Goal: Task Accomplishment & Management: Use online tool/utility

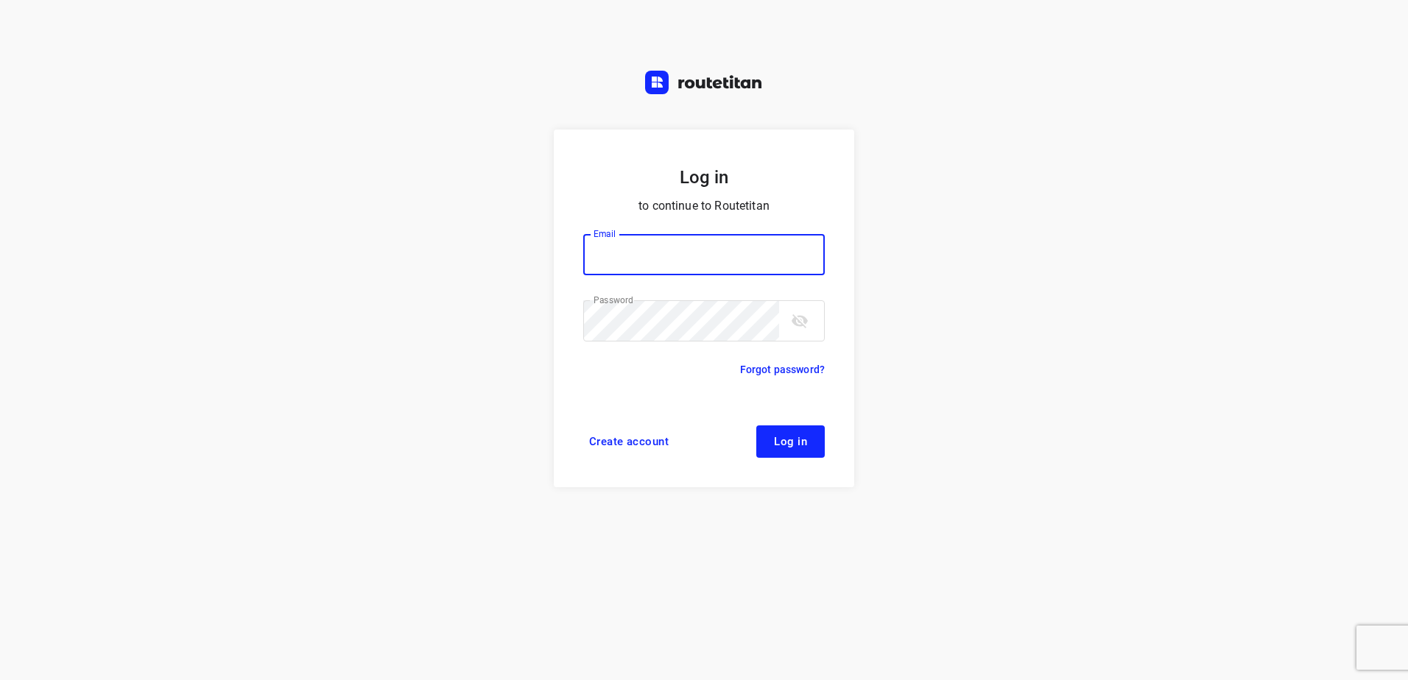
type input "[EMAIL_ADDRESS][DOMAIN_NAME]"
click at [790, 449] on button "Log in" at bounding box center [790, 442] width 68 height 32
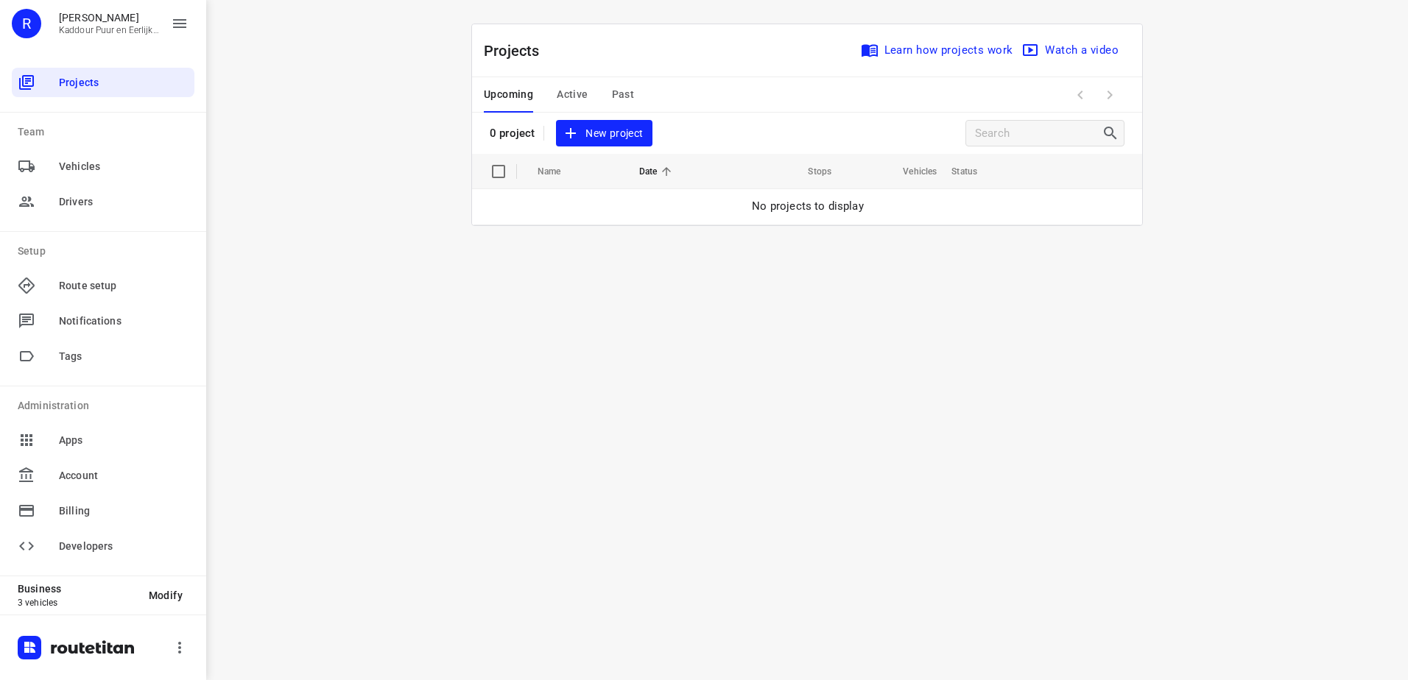
click at [616, 130] on span "New project" at bounding box center [604, 133] width 78 height 18
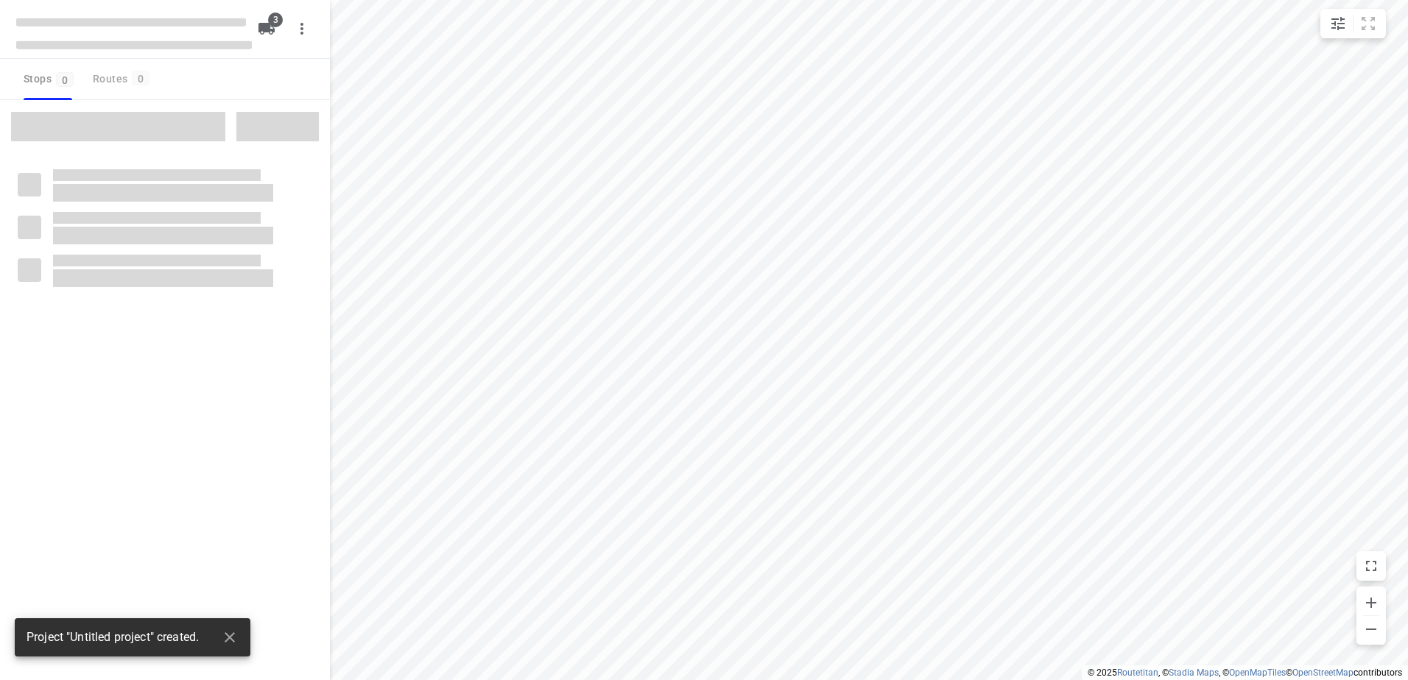
type input "distance"
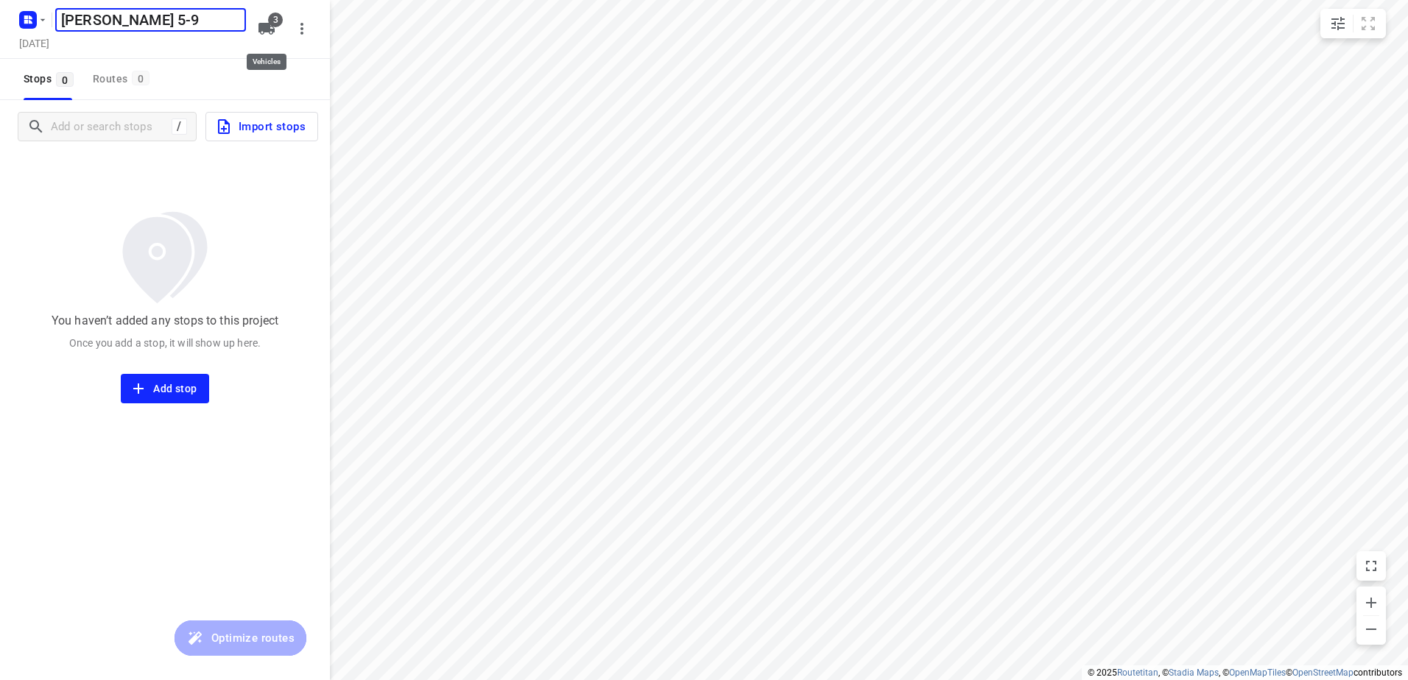
type input "Jeffrey 5-9"
click at [269, 27] on icon "button" at bounding box center [266, 29] width 16 height 12
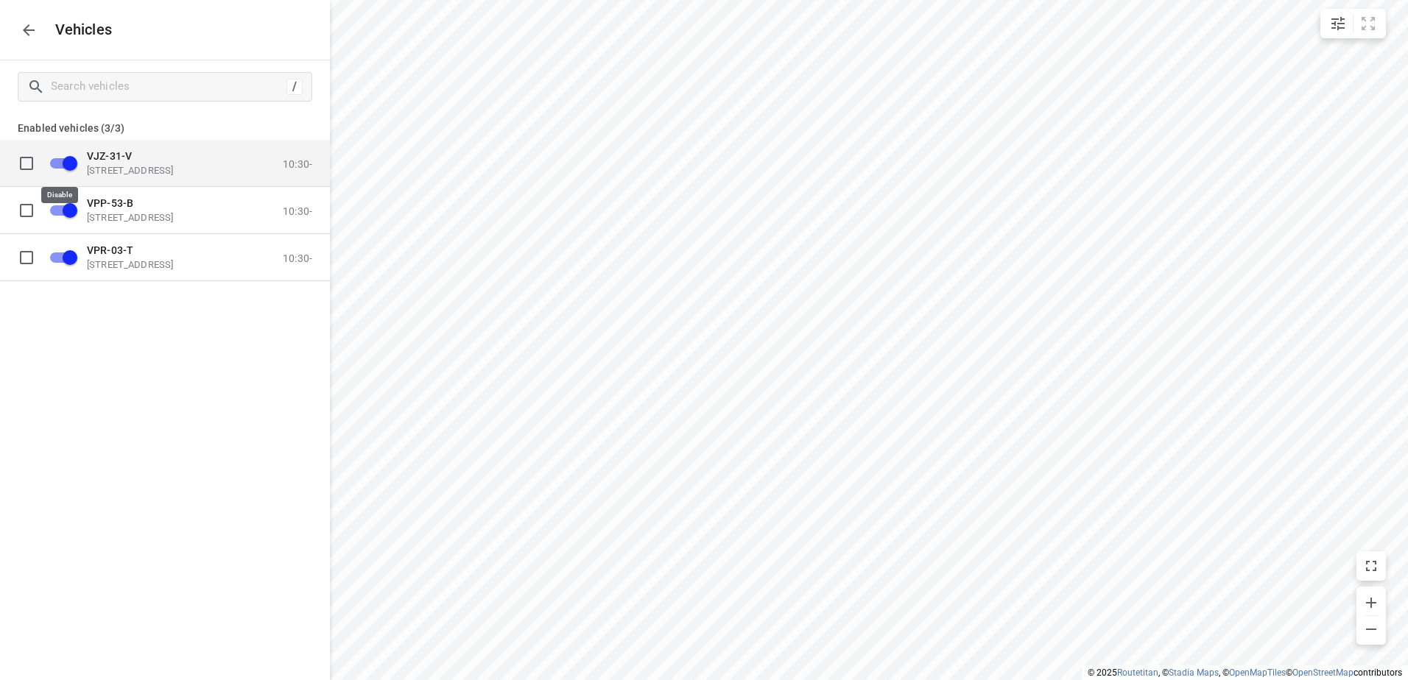
click at [67, 166] on input "grid" at bounding box center [70, 163] width 84 height 28
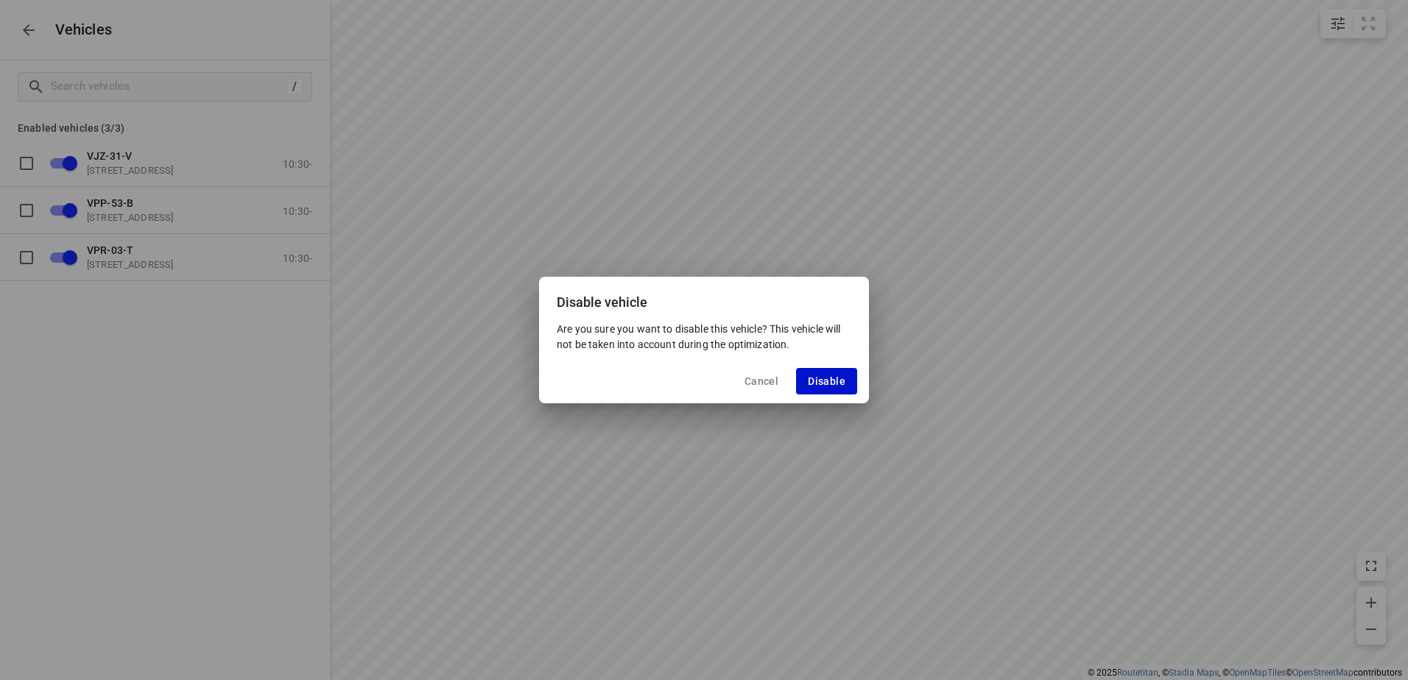
click at [829, 373] on button "Disable" at bounding box center [826, 381] width 61 height 27
checkbox input "false"
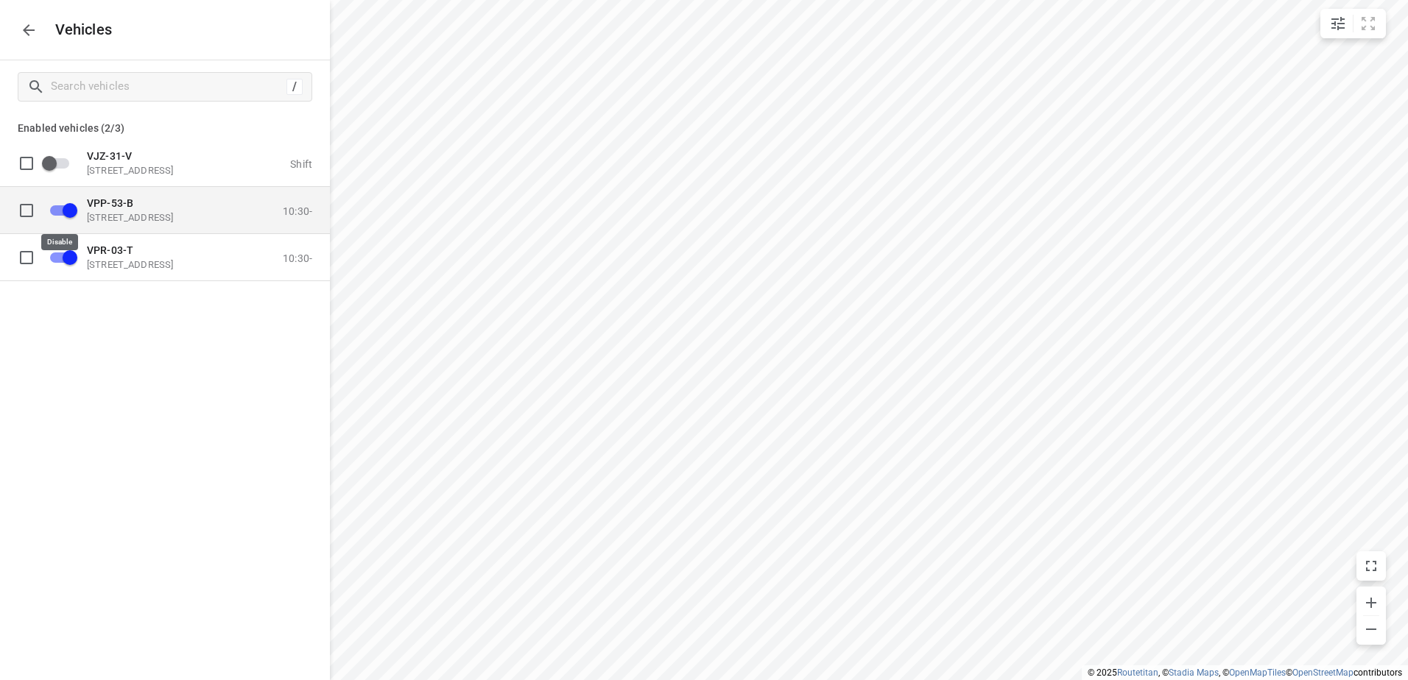
click at [66, 208] on input "grid" at bounding box center [70, 210] width 84 height 28
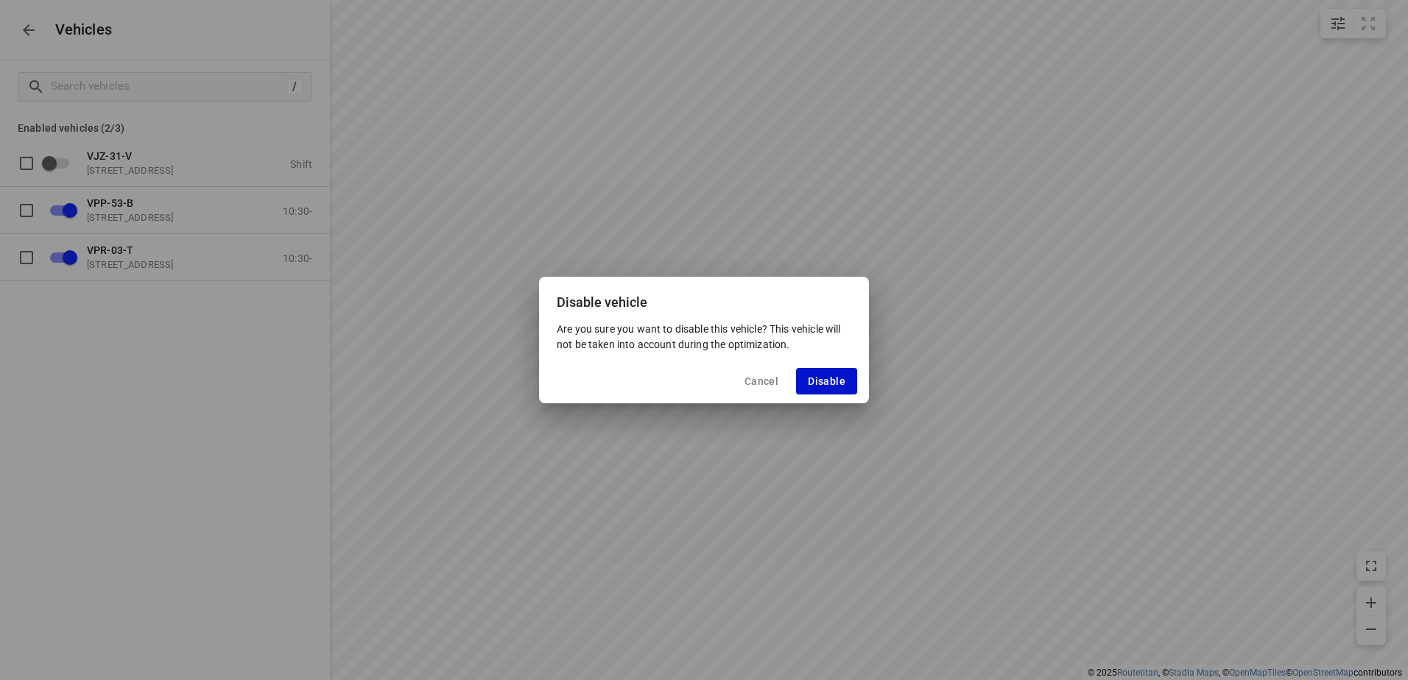
click at [826, 379] on span "Disable" at bounding box center [827, 382] width 38 height 12
checkbox input "false"
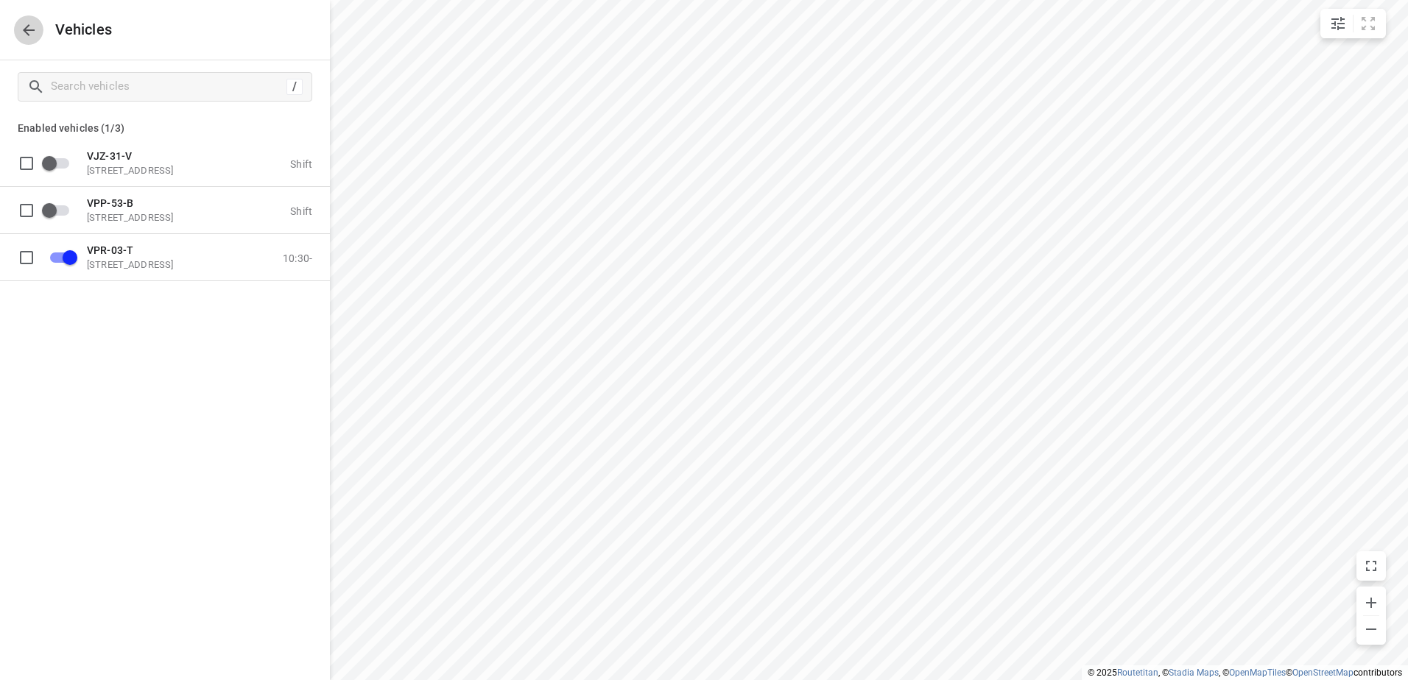
click at [24, 27] on icon "button" at bounding box center [29, 30] width 18 height 18
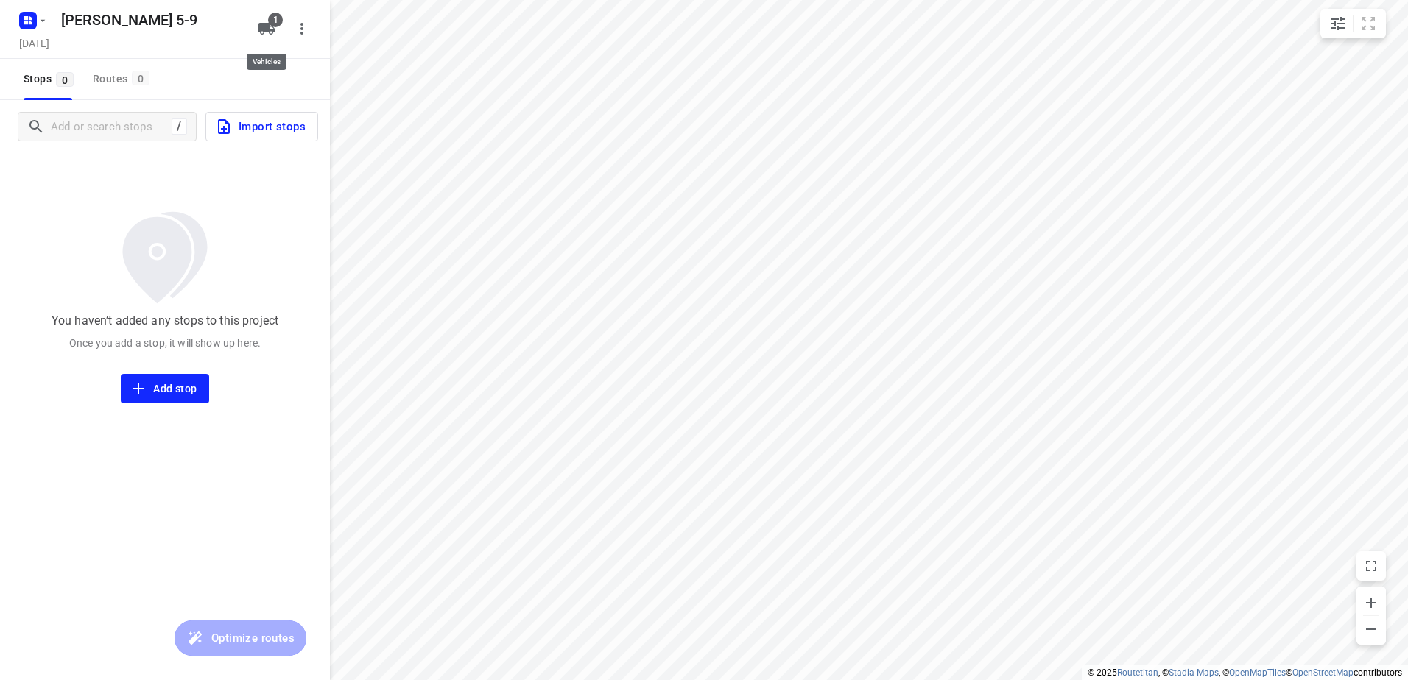
click at [272, 23] on span "1" at bounding box center [275, 20] width 15 height 15
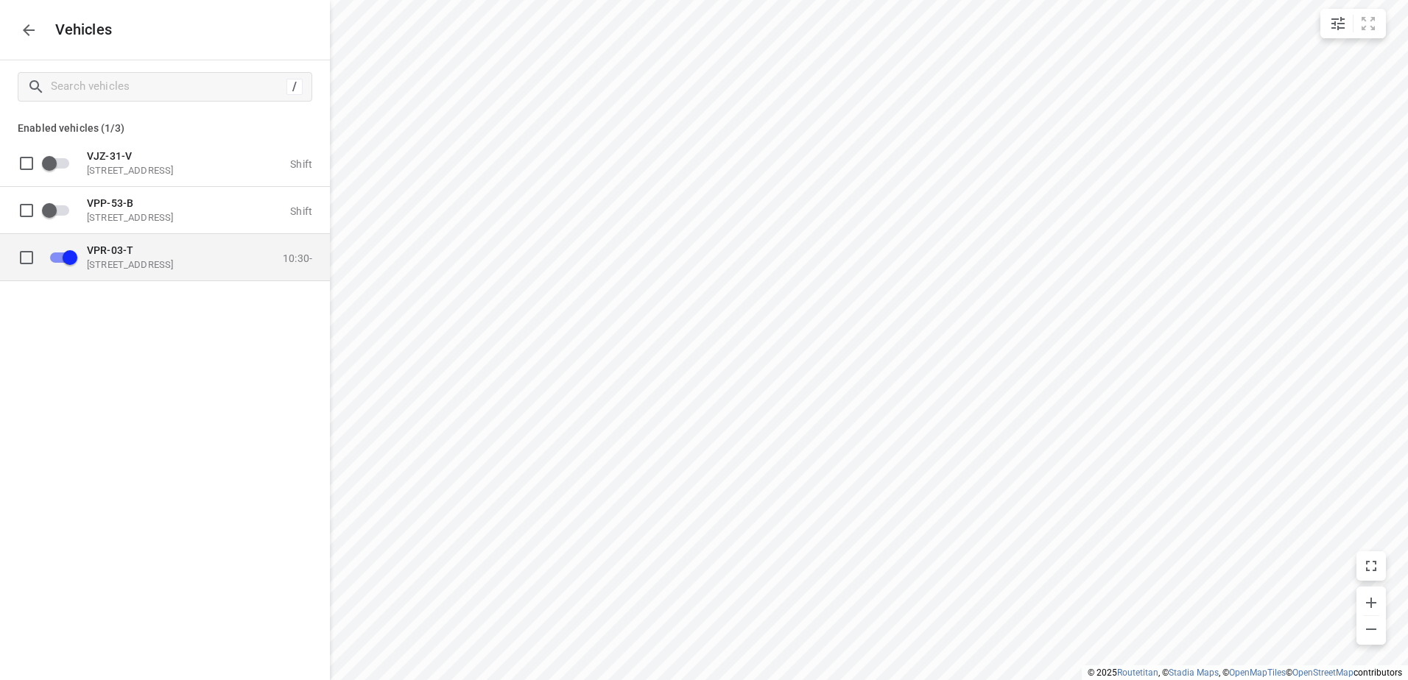
click at [135, 256] on p "VPR-03-T" at bounding box center [160, 250] width 147 height 12
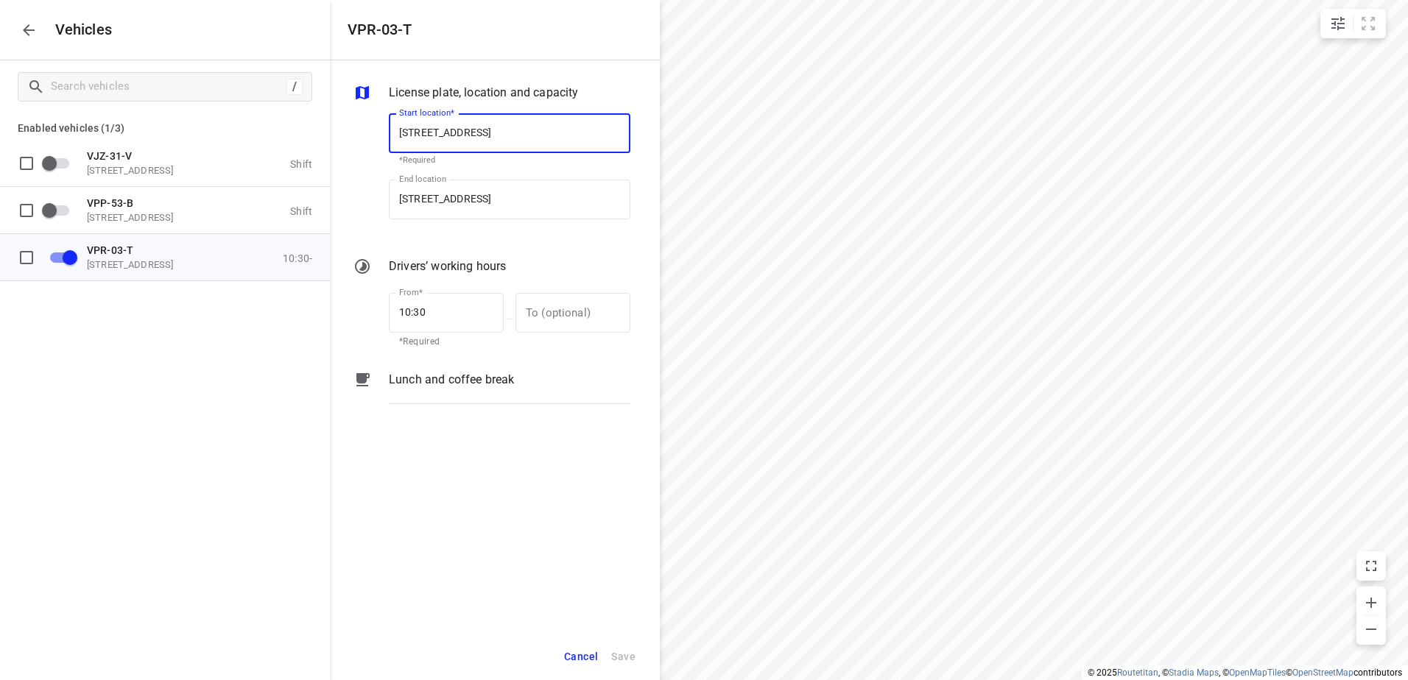
click at [465, 379] on p "Lunch and coffee break" at bounding box center [451, 380] width 125 height 18
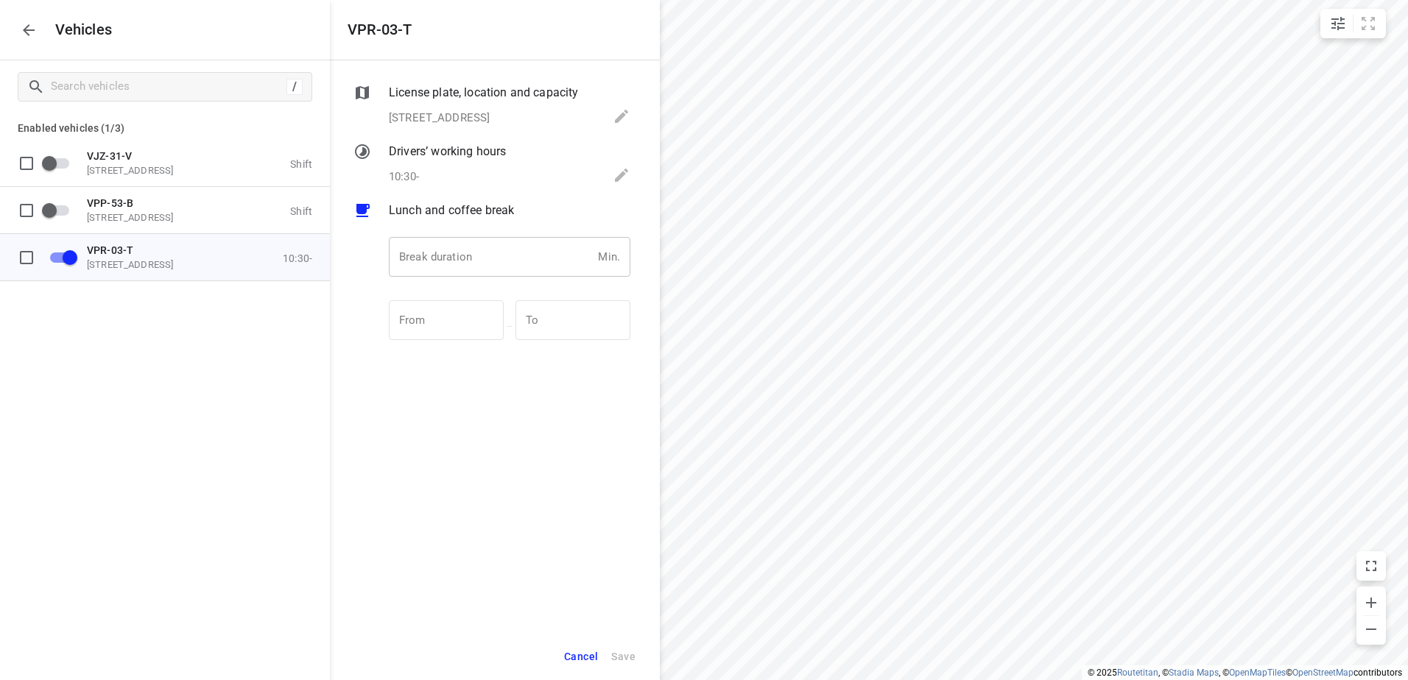
click at [470, 261] on input "number" at bounding box center [490, 257] width 203 height 40
type input "30"
click at [627, 654] on span "Save" at bounding box center [623, 657] width 24 height 18
click at [25, 22] on icon "button" at bounding box center [29, 30] width 18 height 18
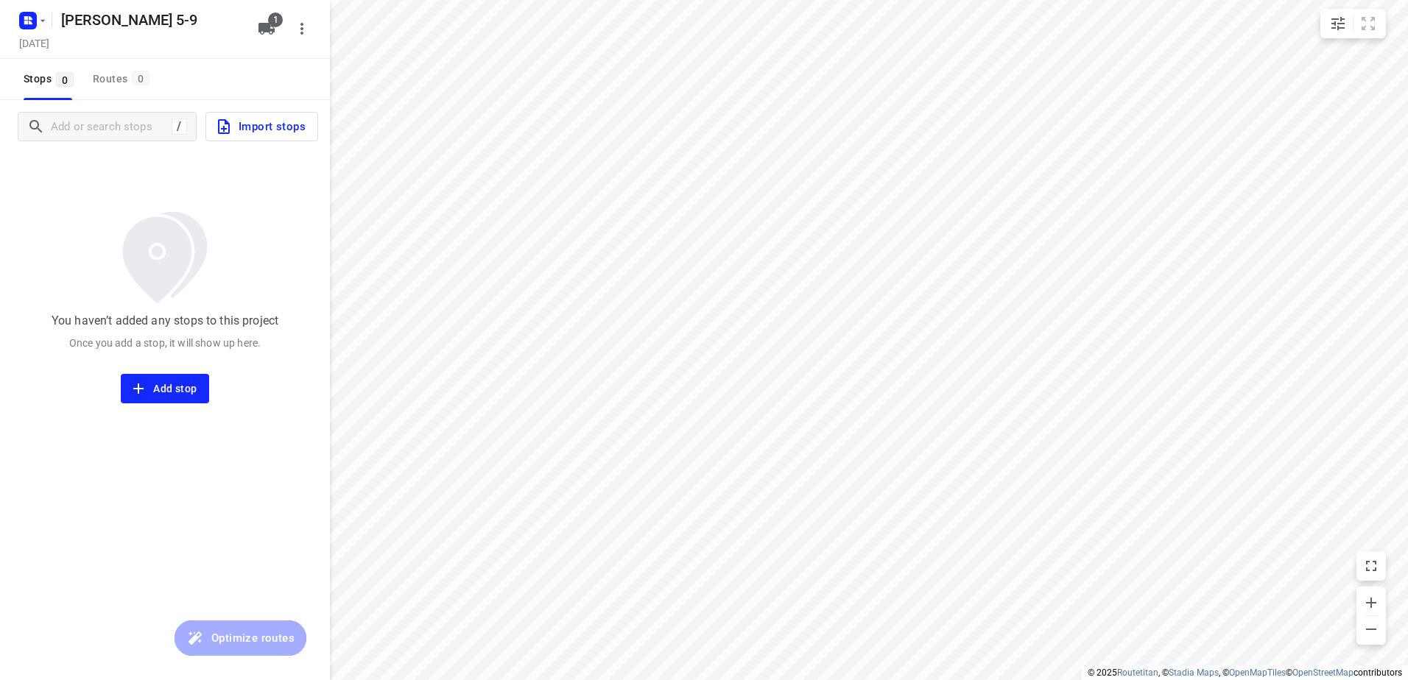
click at [284, 128] on span "Import stops" at bounding box center [260, 126] width 91 height 19
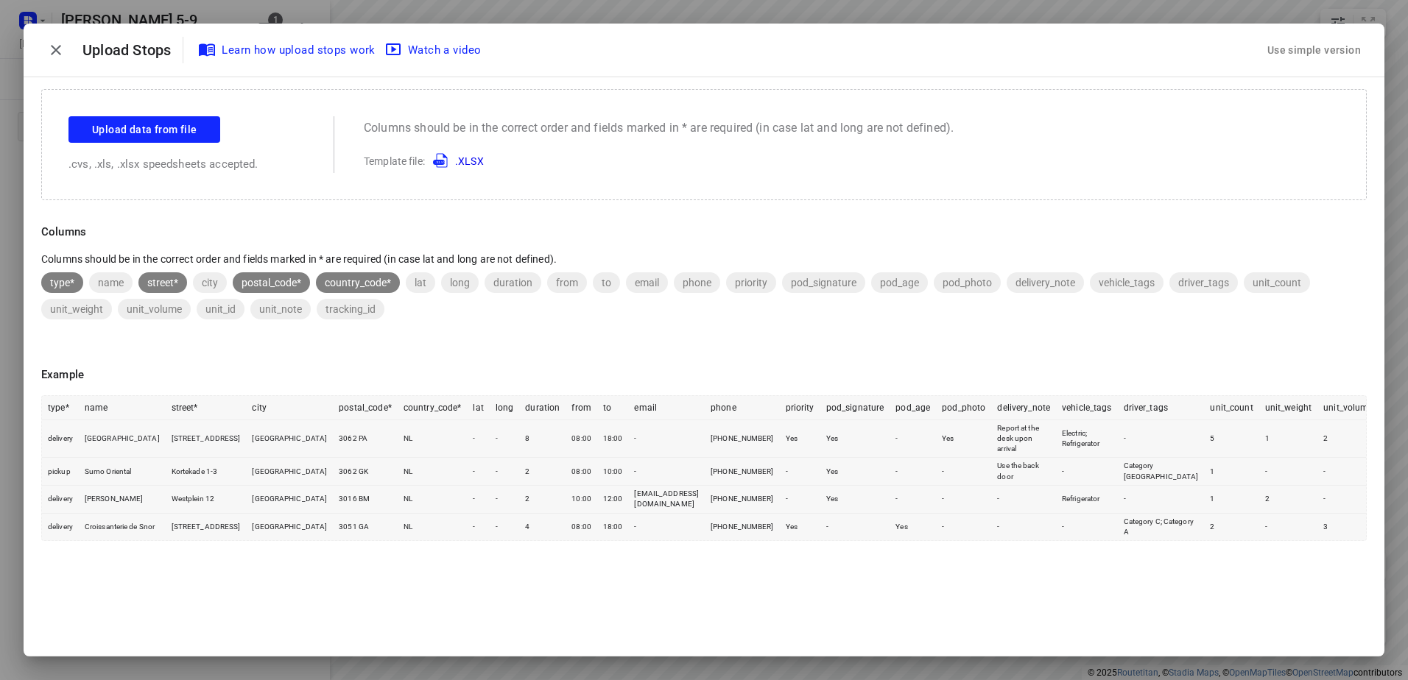
click at [1315, 47] on div "Use simple version" at bounding box center [1313, 50] width 99 height 24
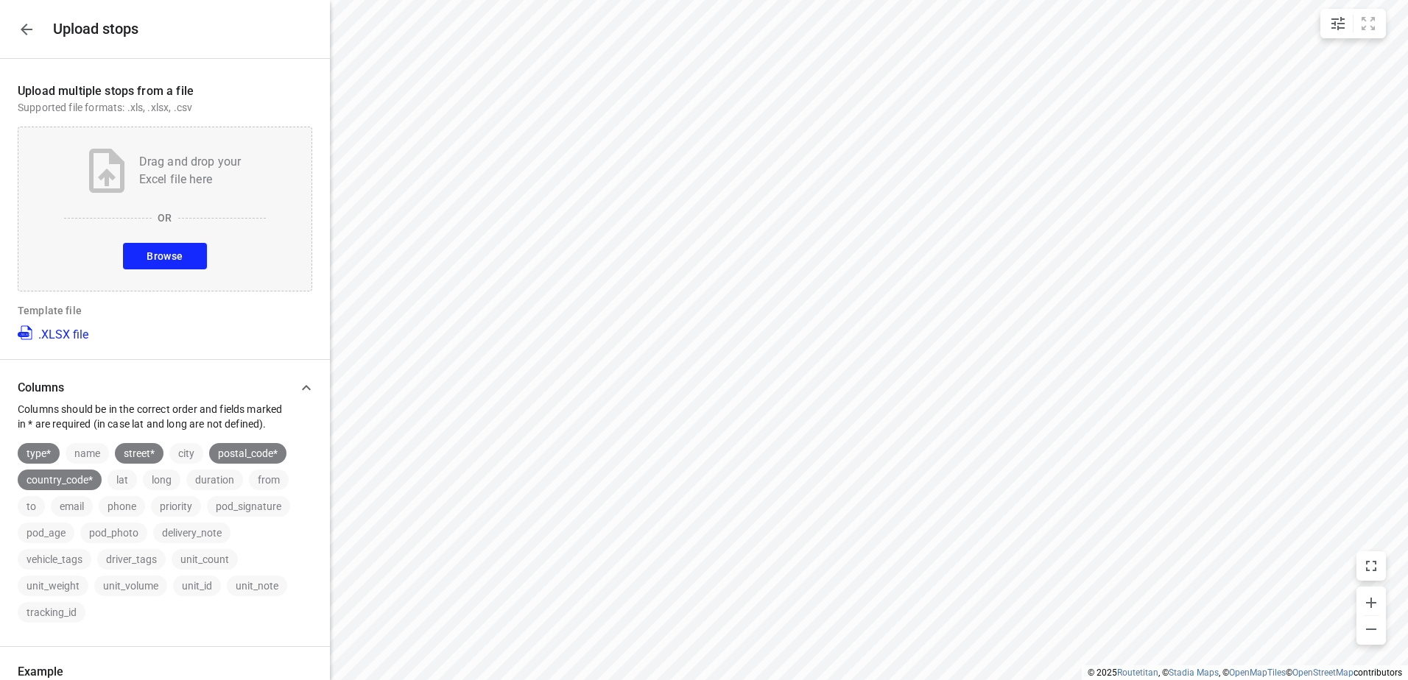
click at [186, 253] on button "Browse" at bounding box center [164, 256] width 83 height 27
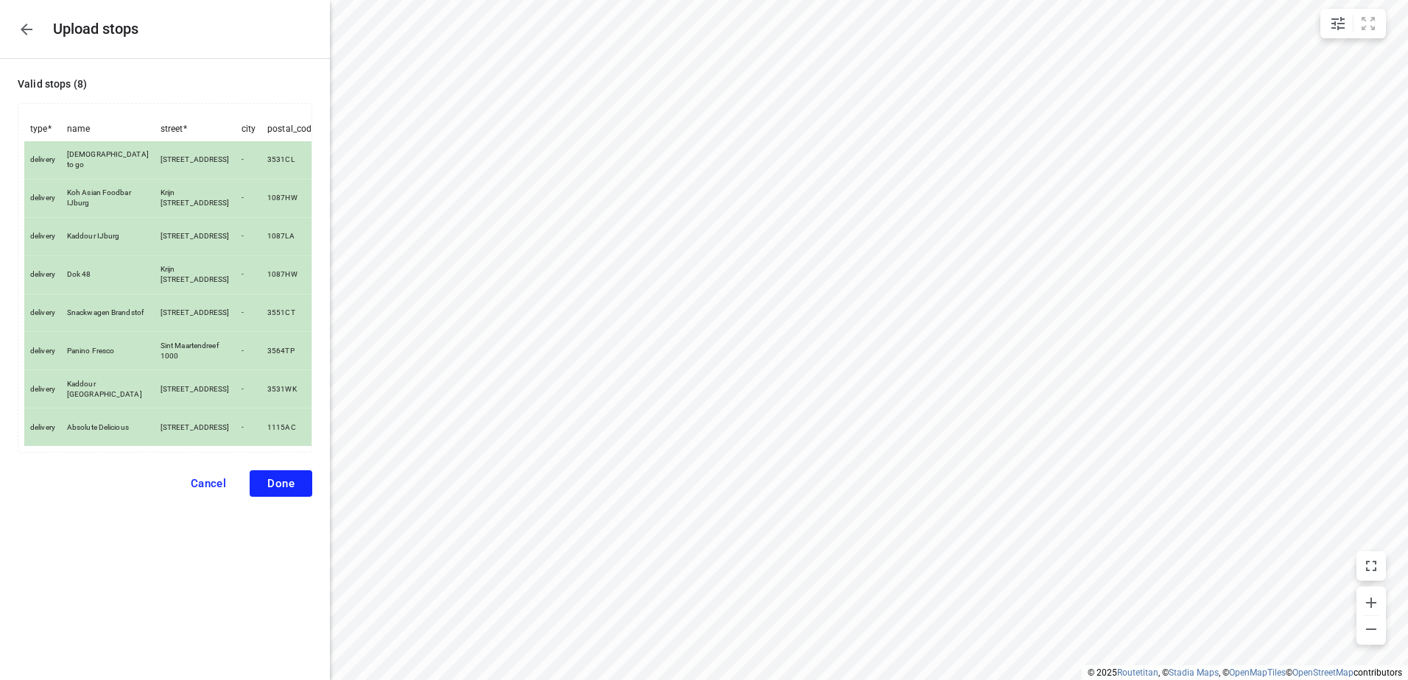
click at [278, 488] on button "Done" at bounding box center [281, 484] width 63 height 27
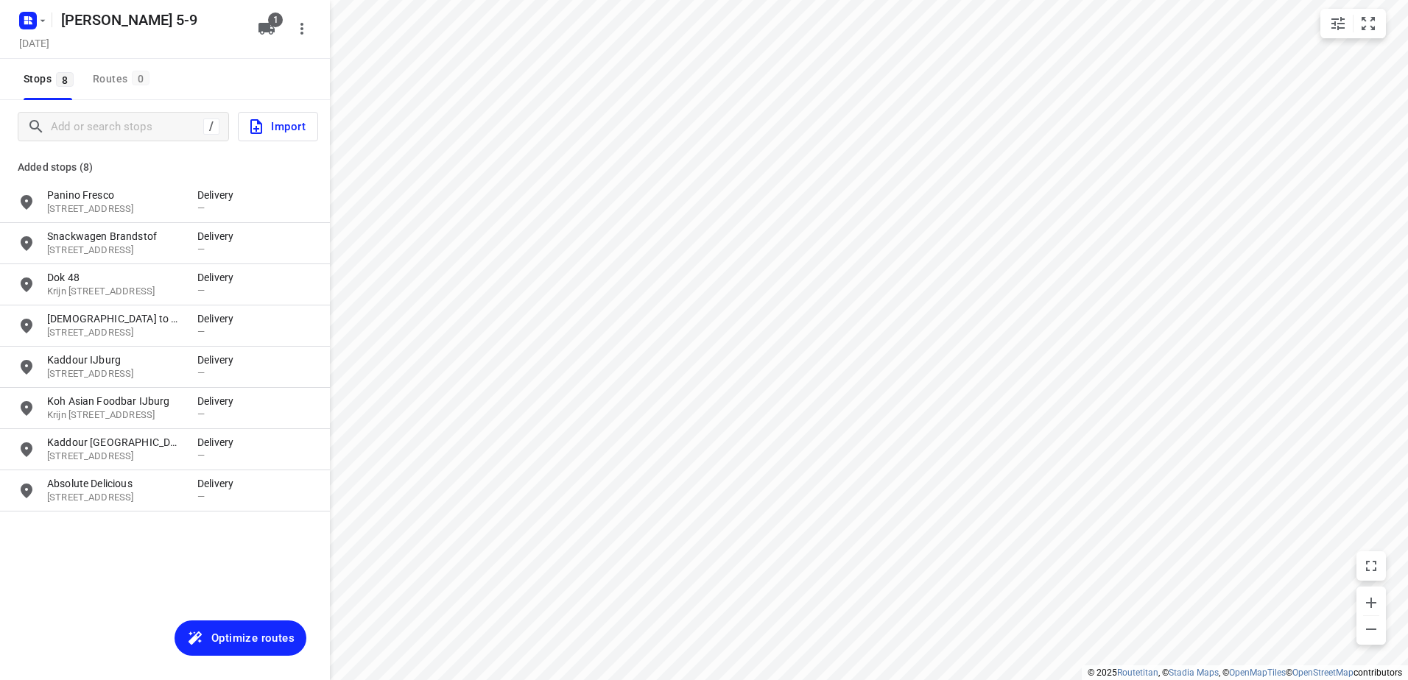
click at [250, 643] on span "Optimize routes" at bounding box center [252, 638] width 83 height 19
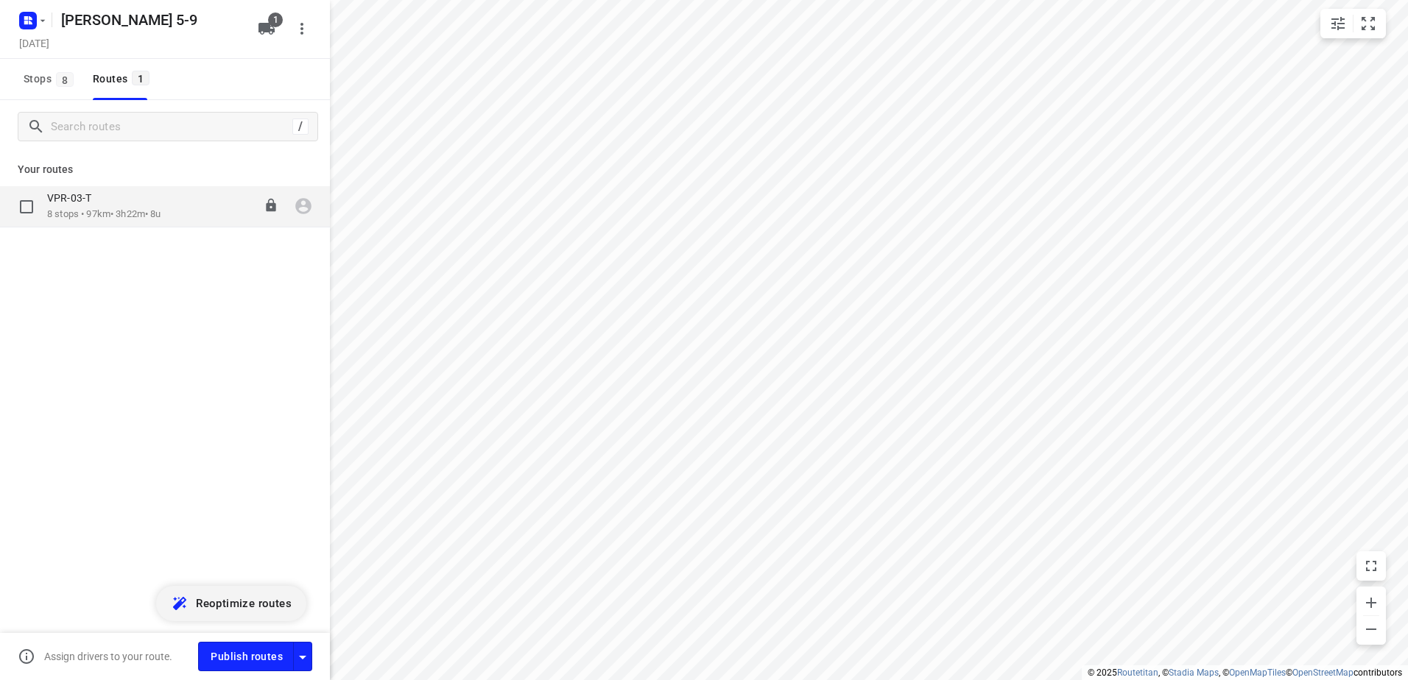
click at [93, 210] on p "8 stops • 97km • 3h22m • 8u" at bounding box center [104, 215] width 114 height 14
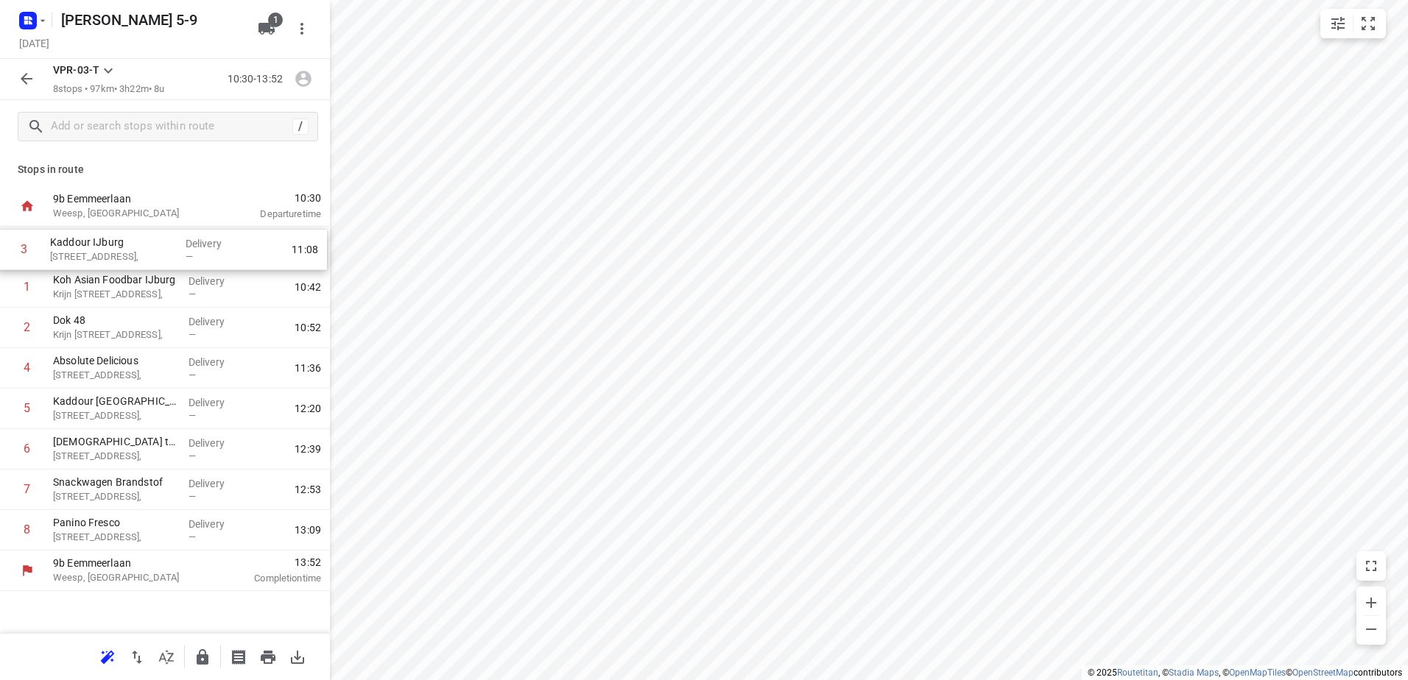
drag, startPoint x: 125, startPoint y: 337, endPoint x: 122, endPoint y: 254, distance: 82.5
click at [122, 254] on div "1 Koh Asian Foodbar IJburg Krijn Taconiskade 372, Delivery — 10:42 2 Dok 48 Kri…" at bounding box center [165, 389] width 330 height 324
drag, startPoint x: 116, startPoint y: 500, endPoint x: 116, endPoint y: 452, distance: 47.9
click at [116, 452] on div "1 Kaddour IJburg Pampuslaan 22, Delivery — 10:41 2 Koh Asian Foodbar IJburg Kri…" at bounding box center [165, 389] width 330 height 324
drag, startPoint x: 109, startPoint y: 500, endPoint x: 105, endPoint y: 462, distance: 37.7
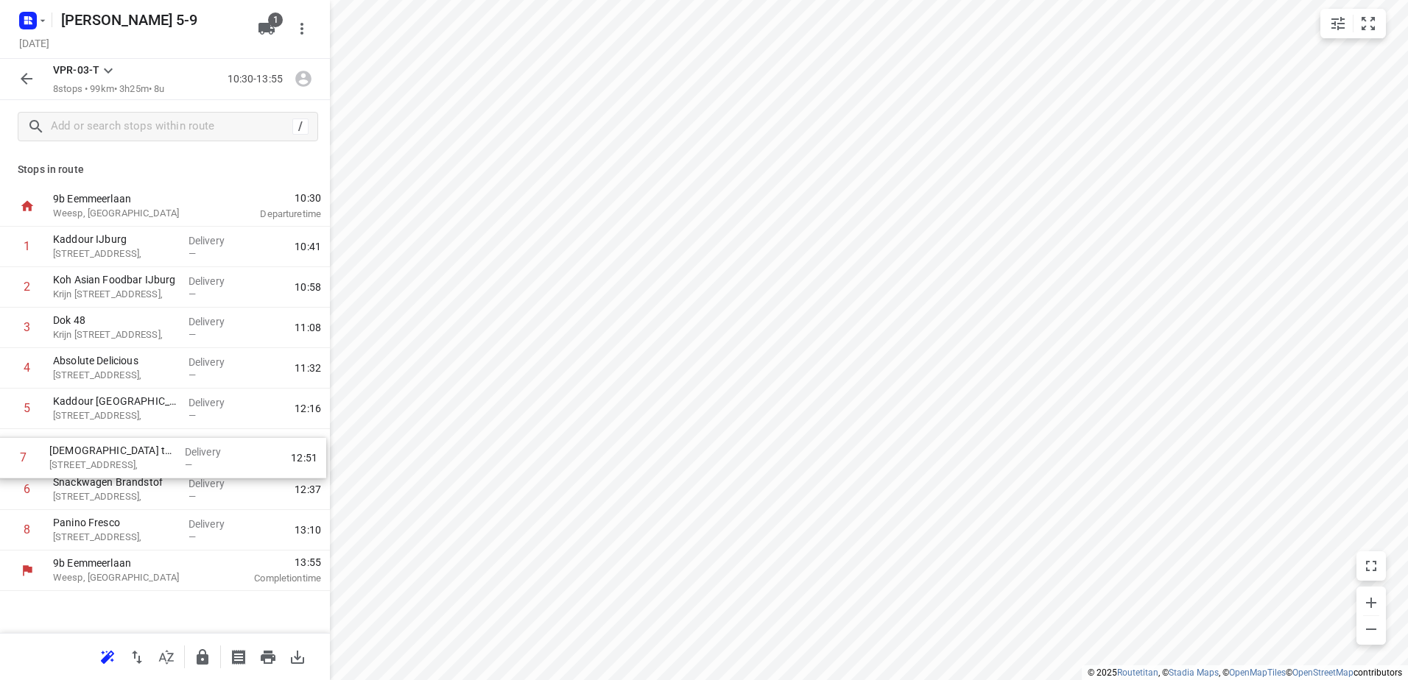
click at [105, 462] on div "1 Kaddour IJburg Pampuslaan 22, Delivery — 10:41 2 Koh Asian Foodbar IJburg Kri…" at bounding box center [165, 389] width 330 height 324
click at [27, 76] on icon "button" at bounding box center [27, 79] width 18 height 18
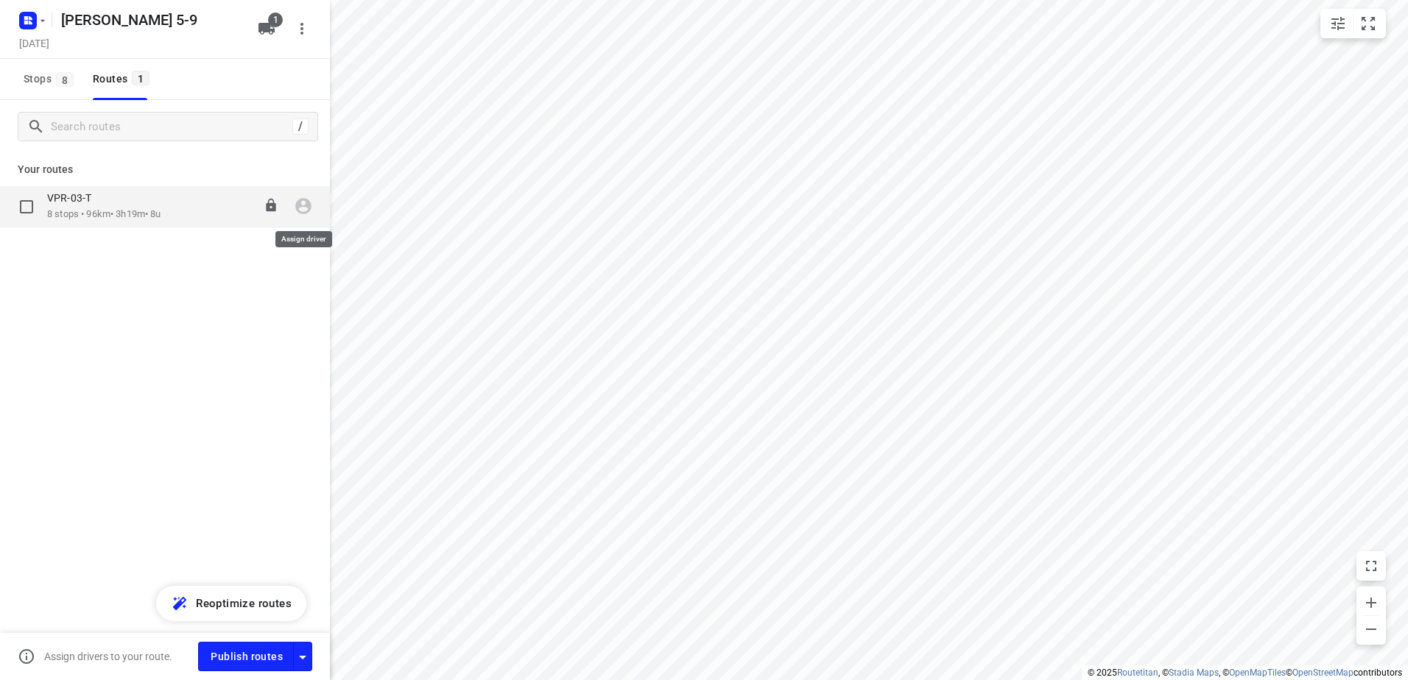
click at [306, 208] on icon "button" at bounding box center [303, 206] width 19 height 19
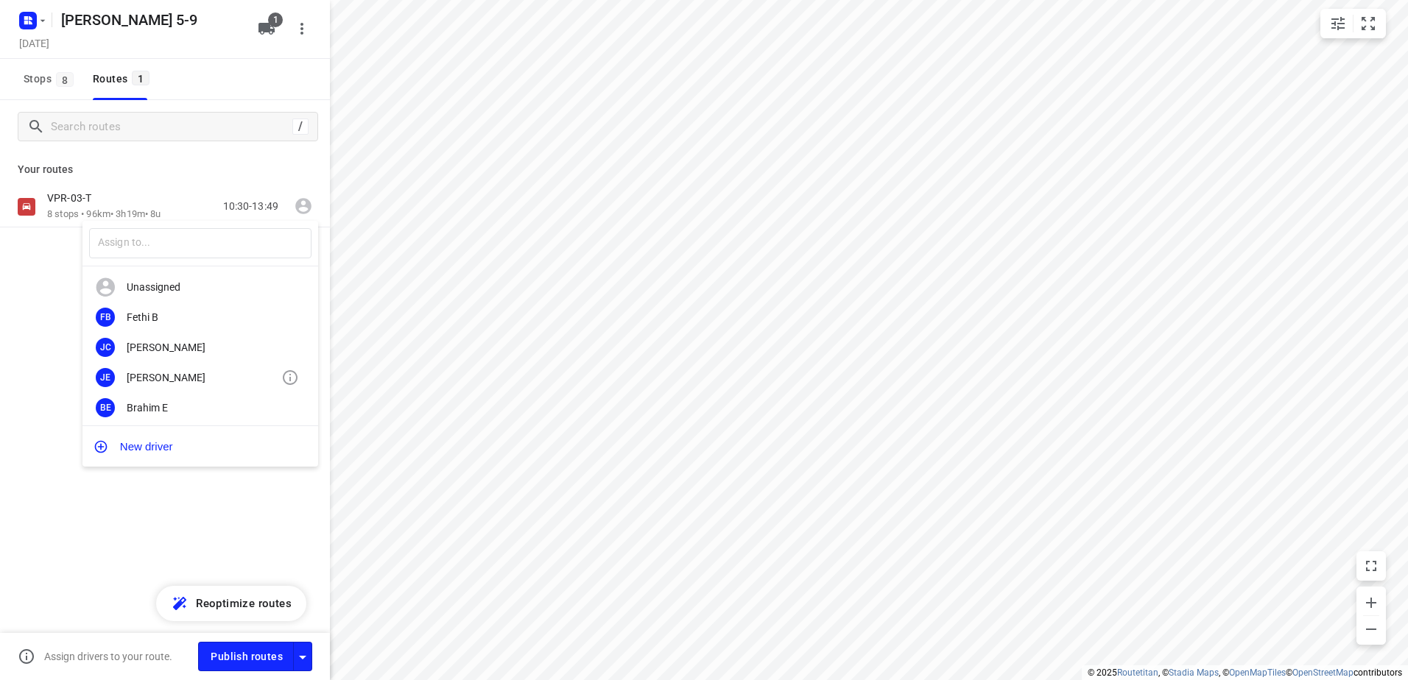
click at [175, 378] on div "Jeffrey E" at bounding box center [204, 378] width 155 height 12
click at [43, 21] on icon "button" at bounding box center [43, 20] width 5 height 2
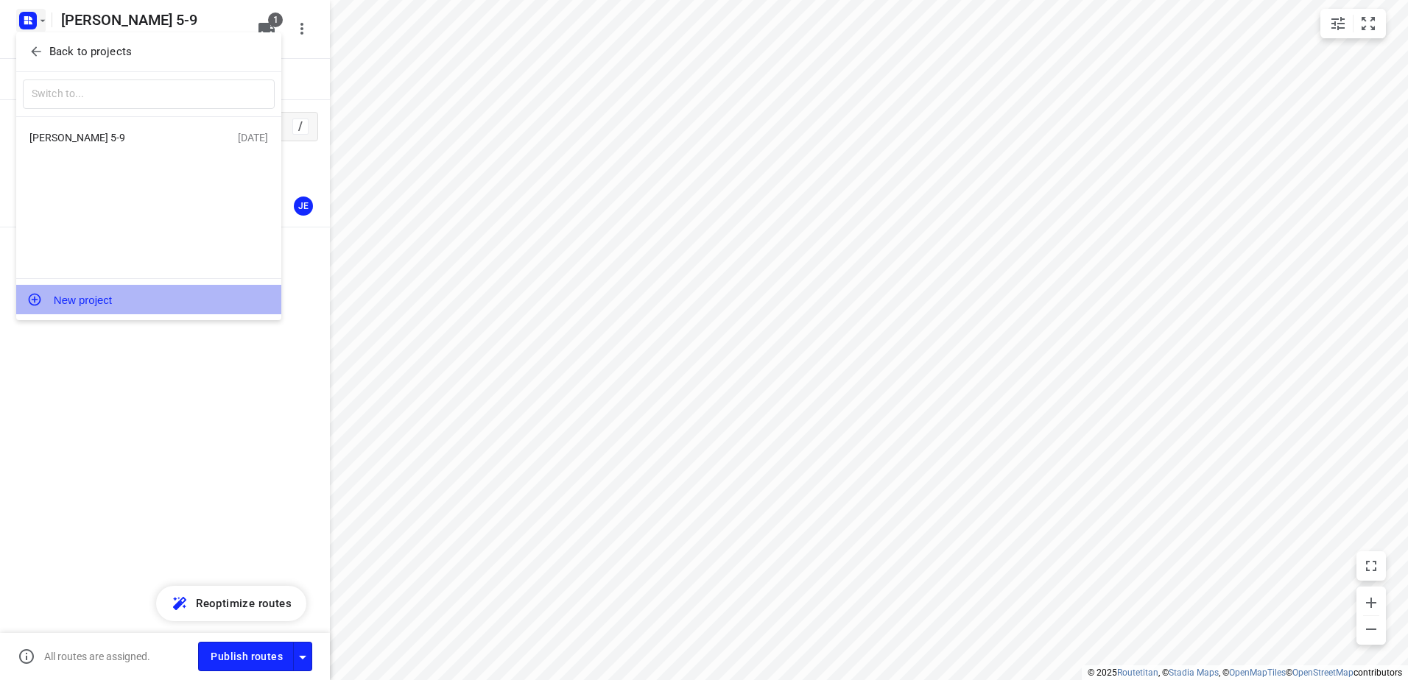
click at [91, 298] on button "New project" at bounding box center [148, 299] width 265 height 29
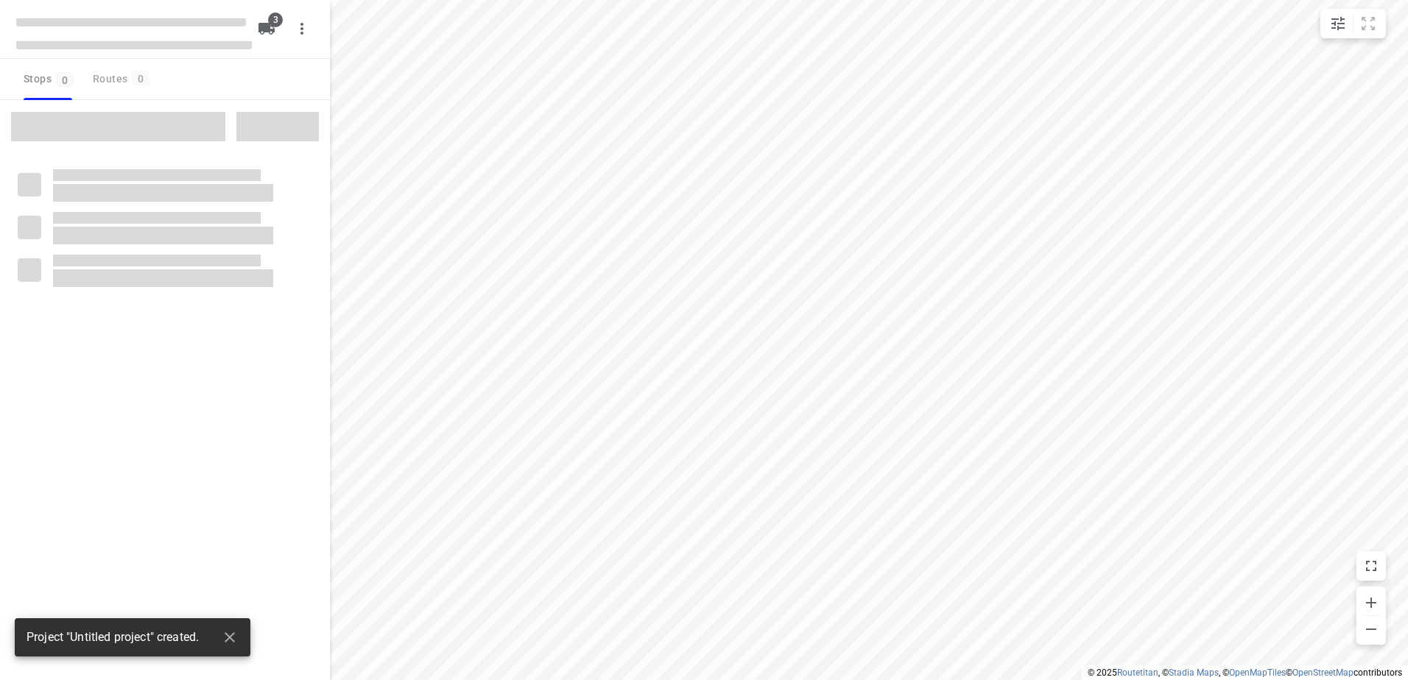
type input "distance"
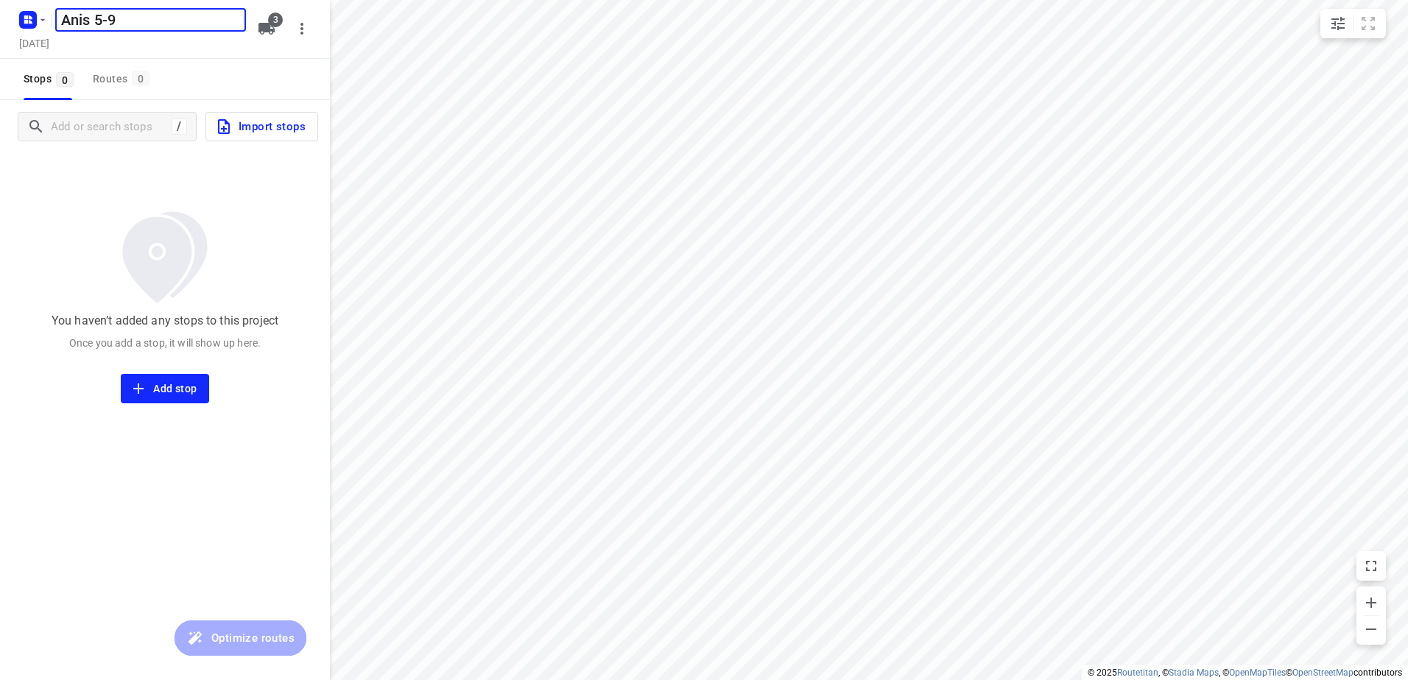
type input "Anis 5-9"
click at [273, 30] on icon "button" at bounding box center [266, 29] width 16 height 12
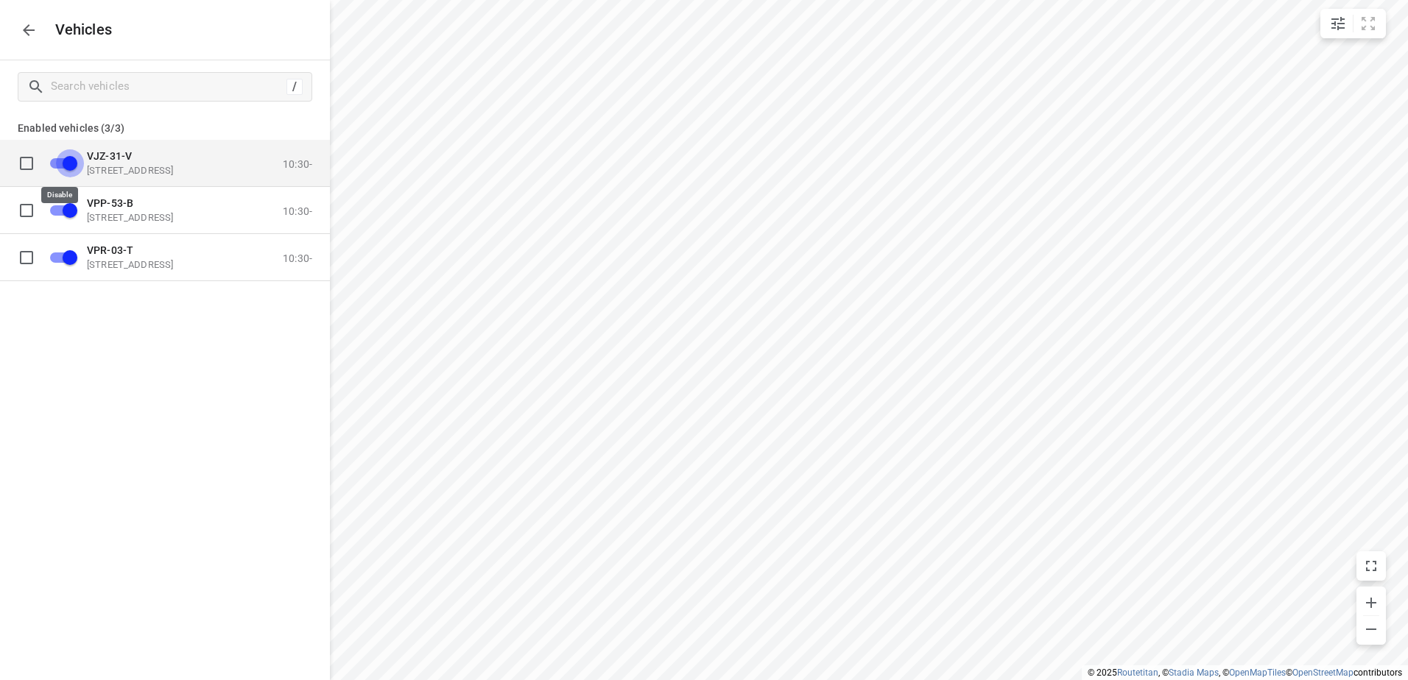
click at [60, 163] on input "grid" at bounding box center [70, 163] width 84 height 28
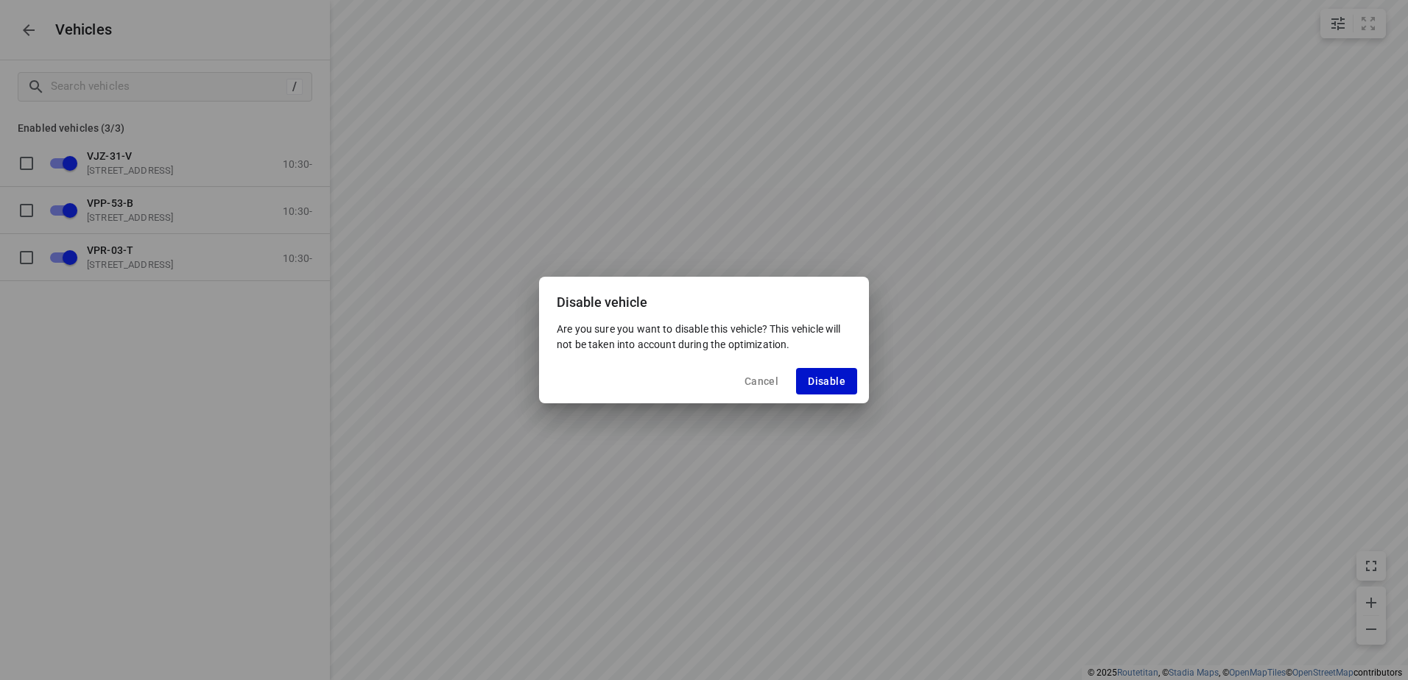
click at [816, 378] on span "Disable" at bounding box center [827, 382] width 38 height 12
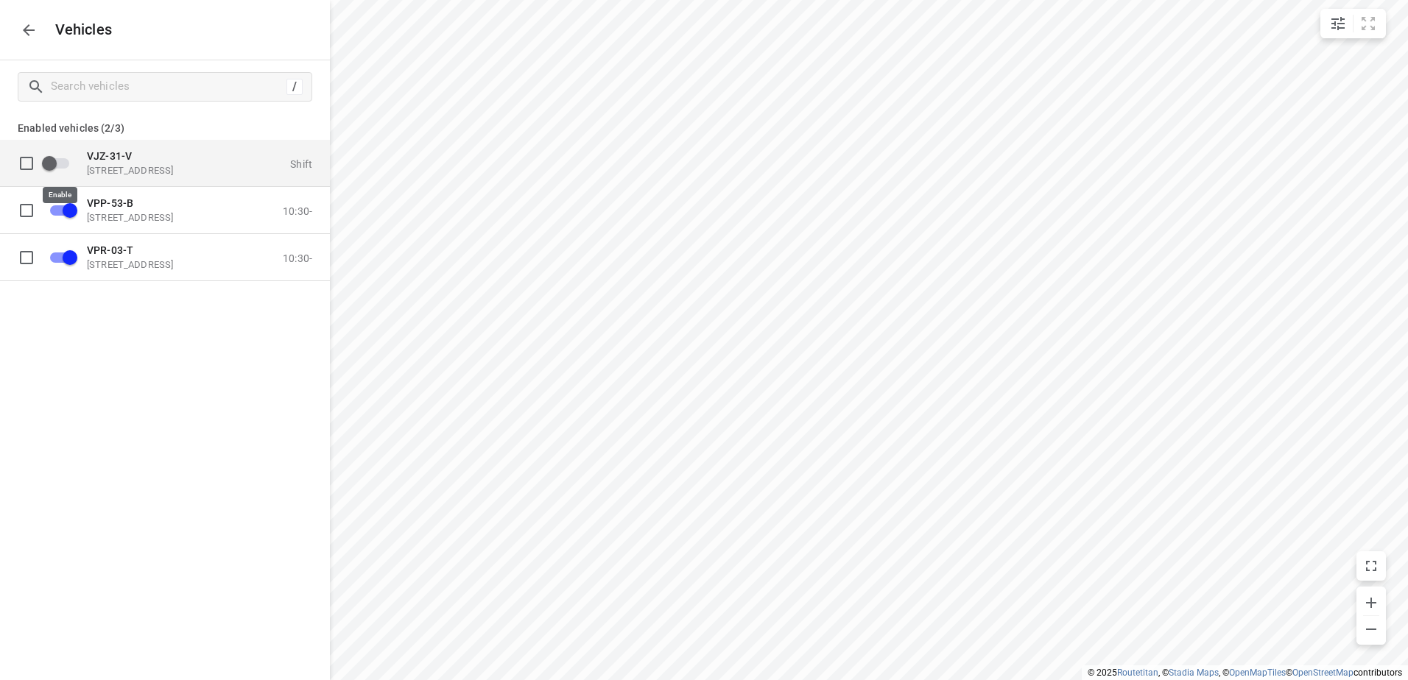
click at [63, 166] on input "grid" at bounding box center [49, 163] width 84 height 28
checkbox input "true"
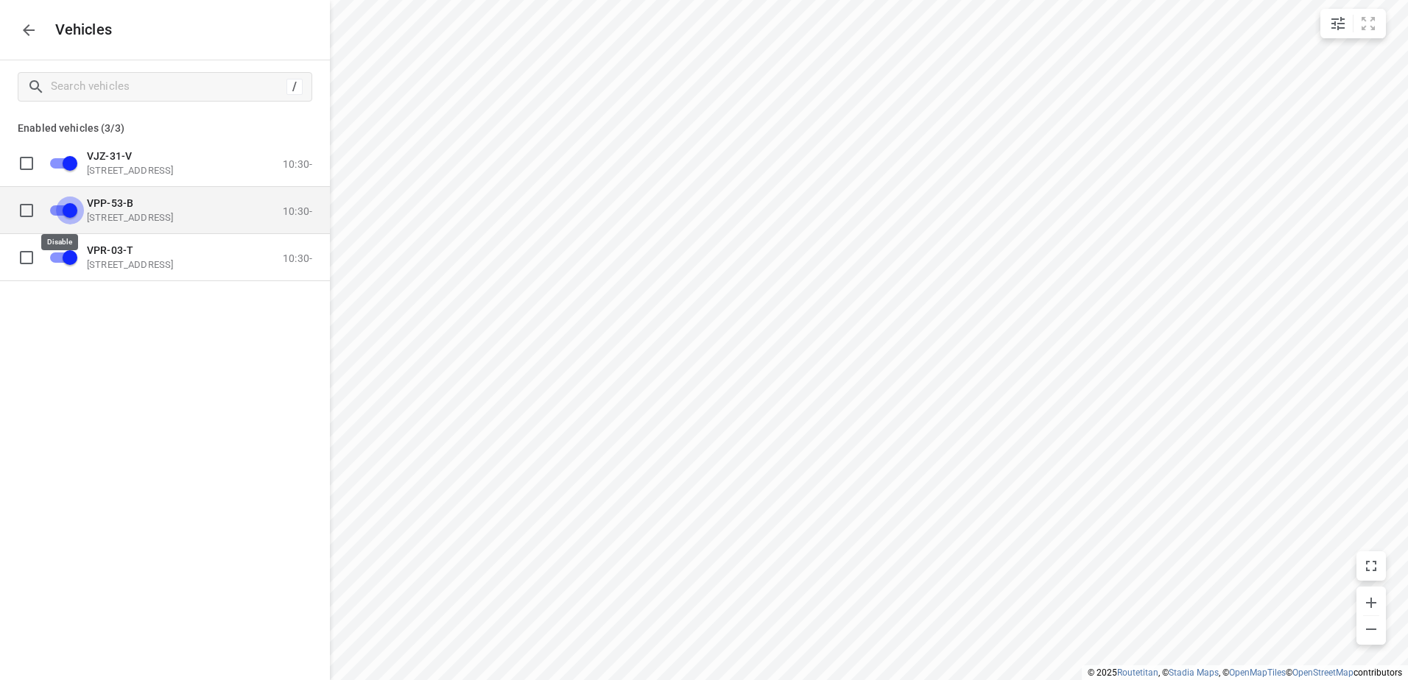
click at [58, 207] on input "grid" at bounding box center [70, 210] width 84 height 28
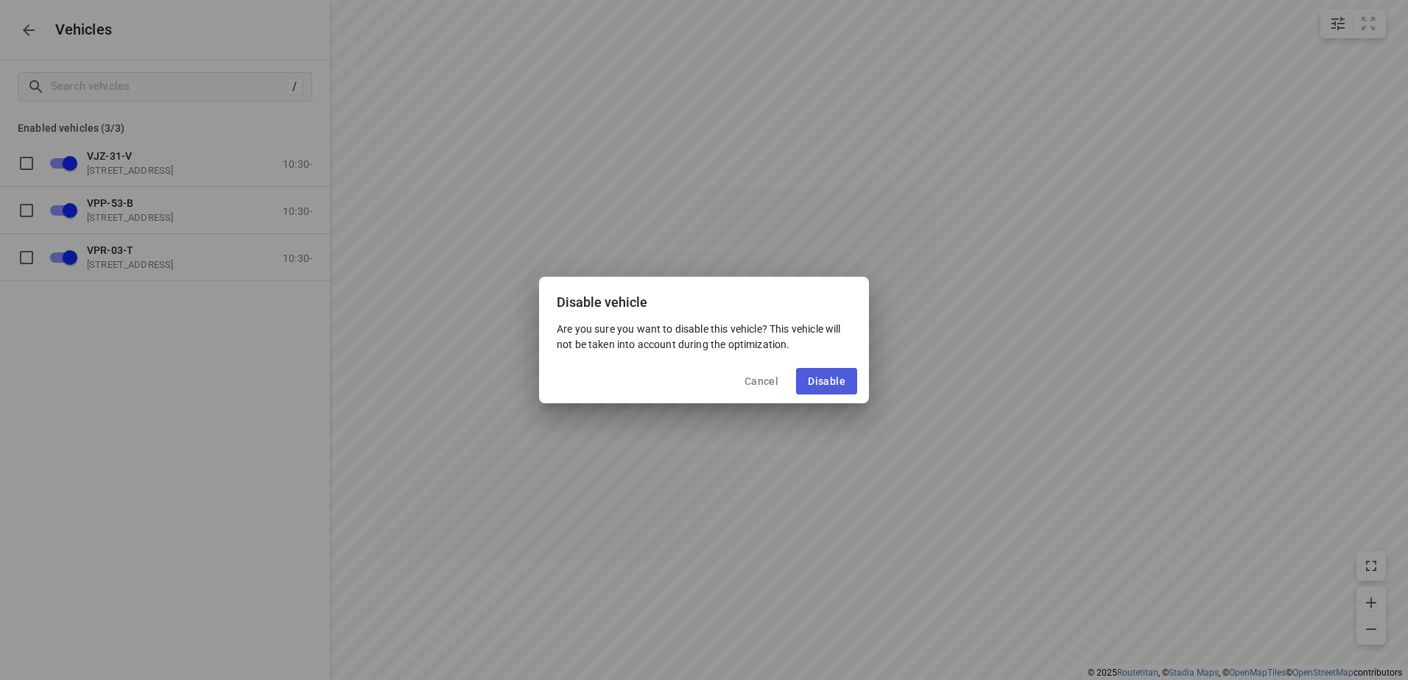
click at [812, 388] on button "Disable" at bounding box center [826, 381] width 61 height 27
checkbox input "false"
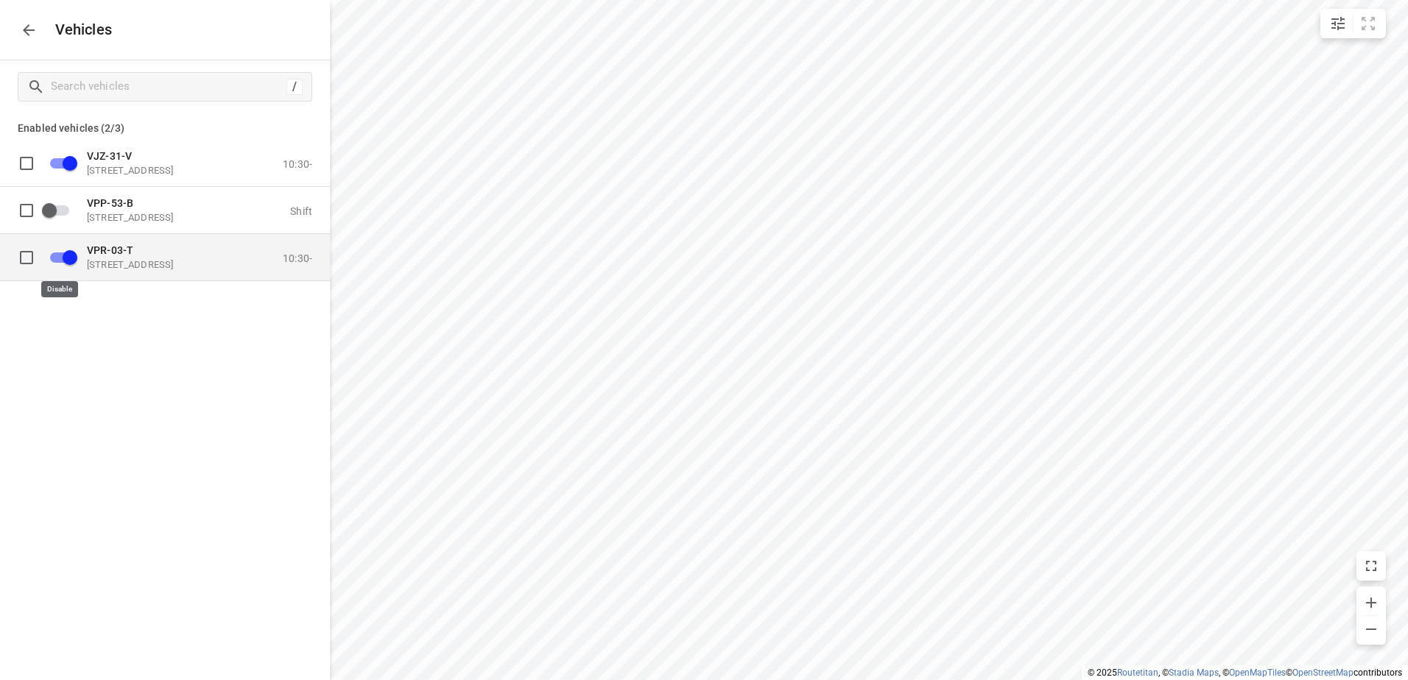
click at [51, 252] on input "grid" at bounding box center [70, 257] width 84 height 28
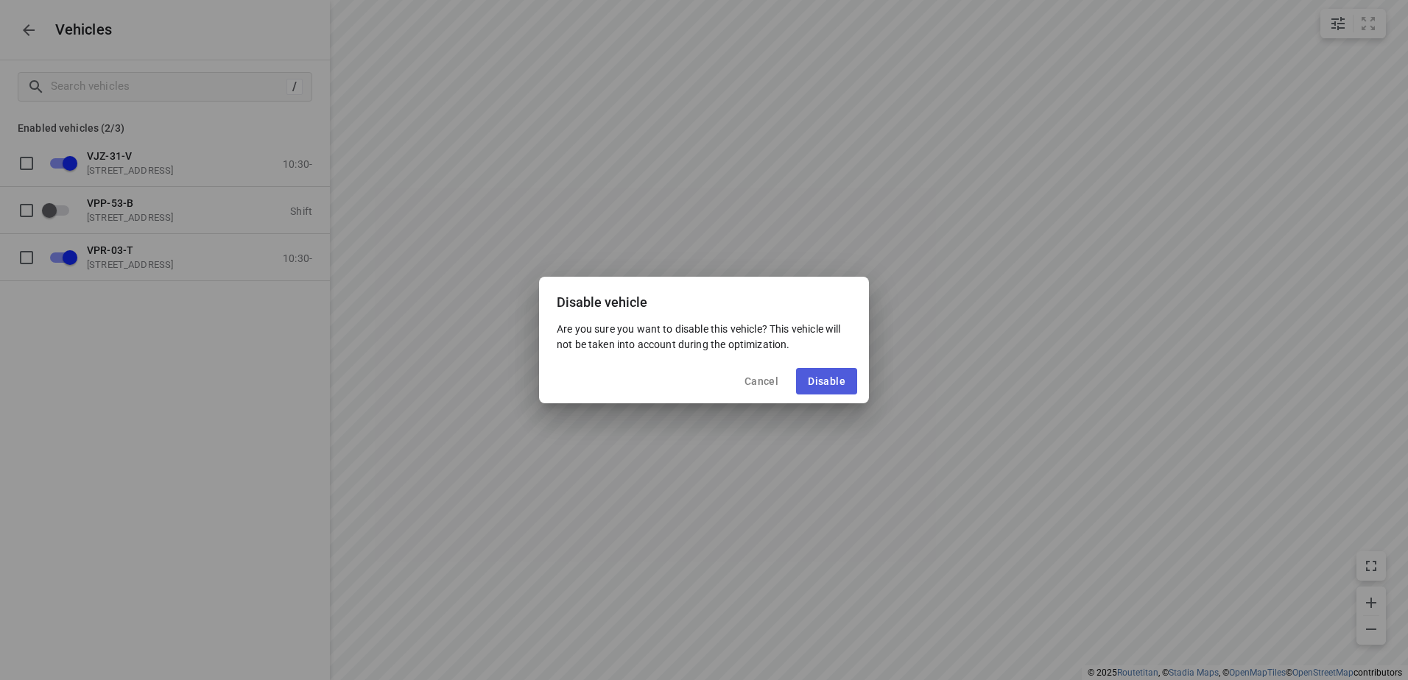
click at [839, 376] on span "Disable" at bounding box center [827, 382] width 38 height 12
checkbox input "false"
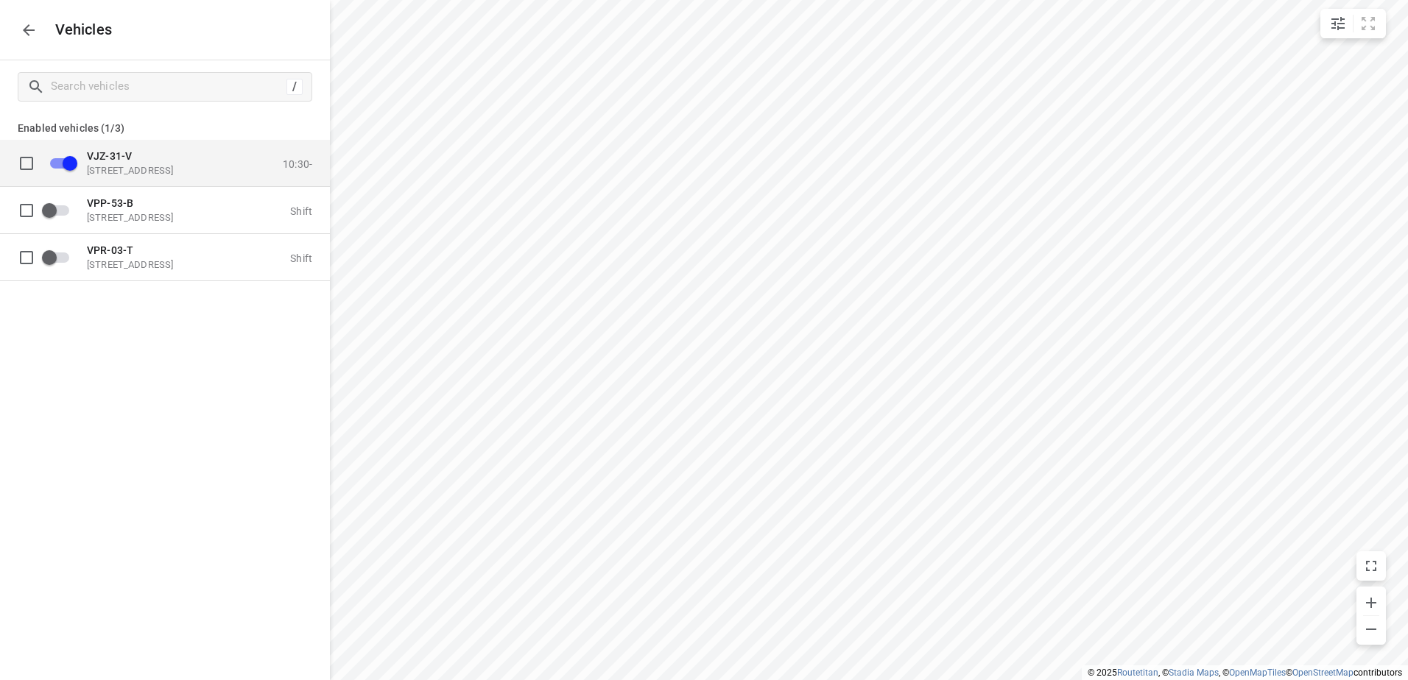
click at [118, 155] on span "VJZ-31-V" at bounding box center [109, 156] width 45 height 12
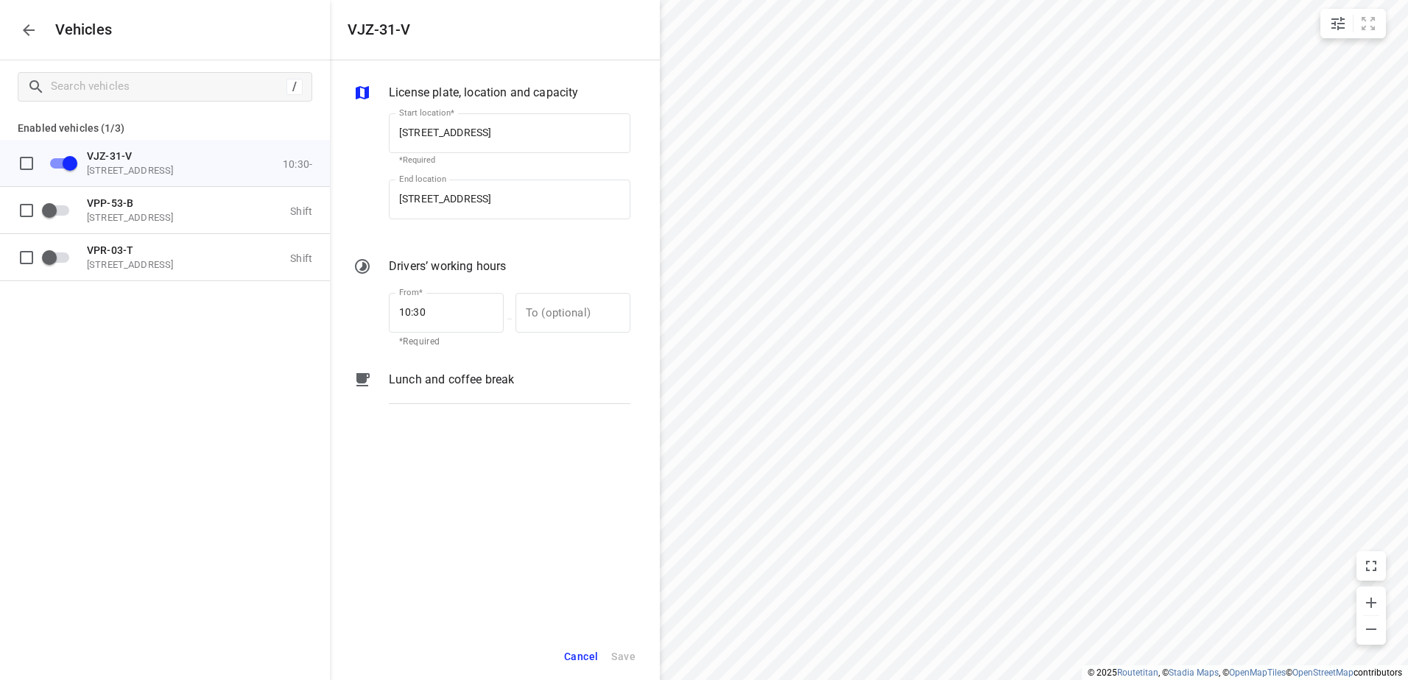
click at [449, 379] on p "Lunch and coffee break" at bounding box center [451, 380] width 125 height 18
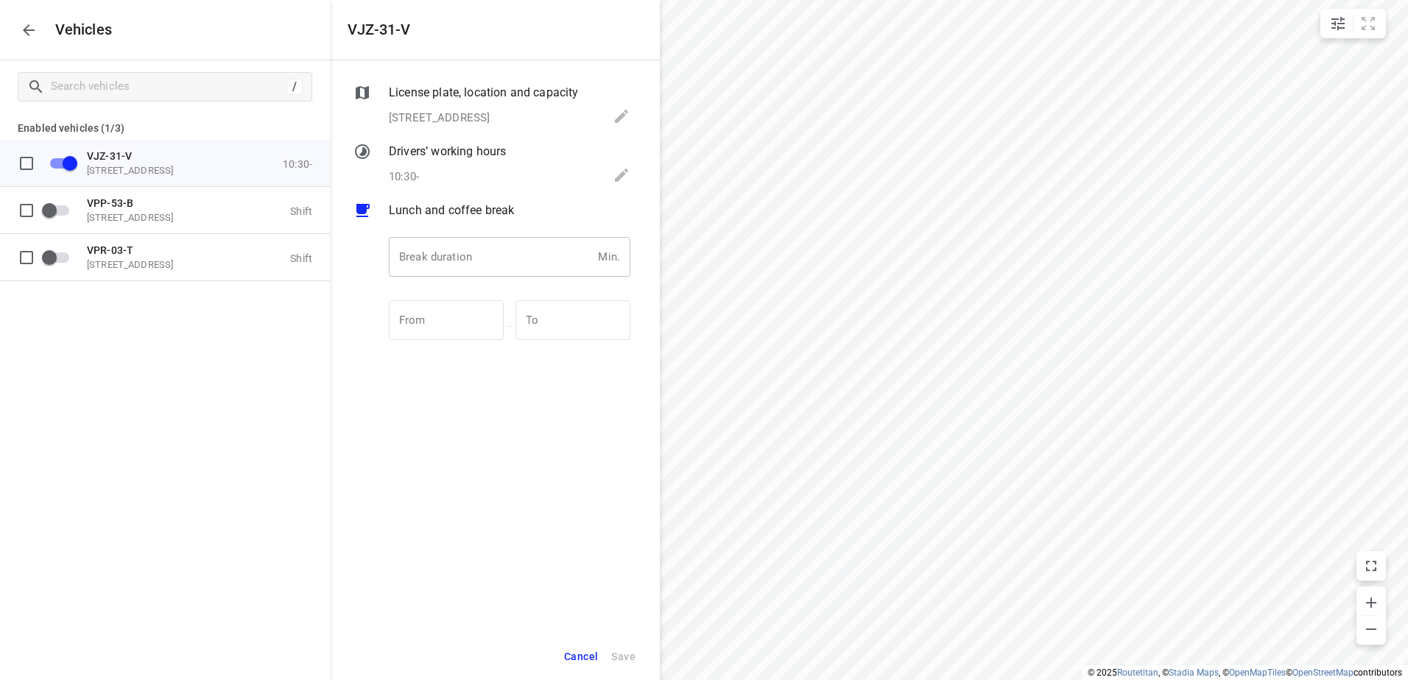
click at [490, 256] on input "number" at bounding box center [490, 257] width 203 height 40
type input "30"
click at [617, 651] on span "Save" at bounding box center [623, 657] width 24 height 18
click at [28, 28] on icon "button" at bounding box center [29, 30] width 18 height 18
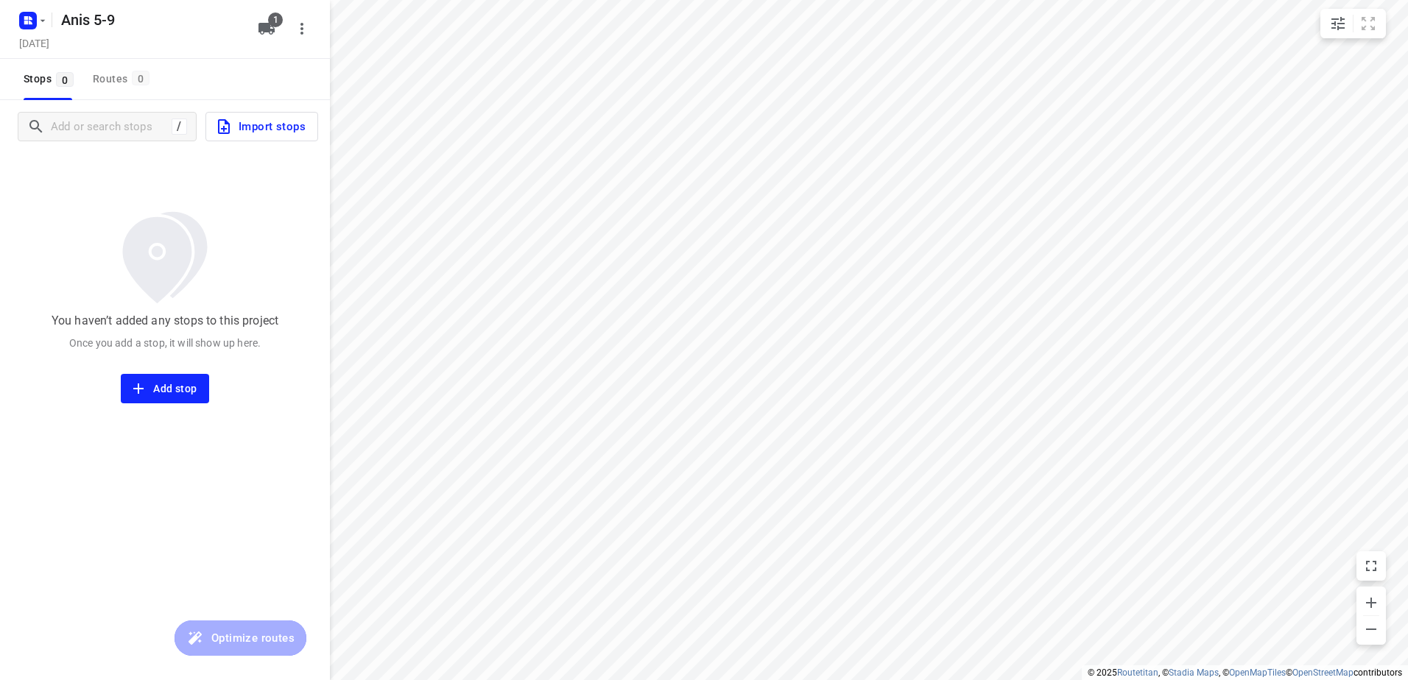
click at [286, 122] on span "Import stops" at bounding box center [260, 126] width 91 height 19
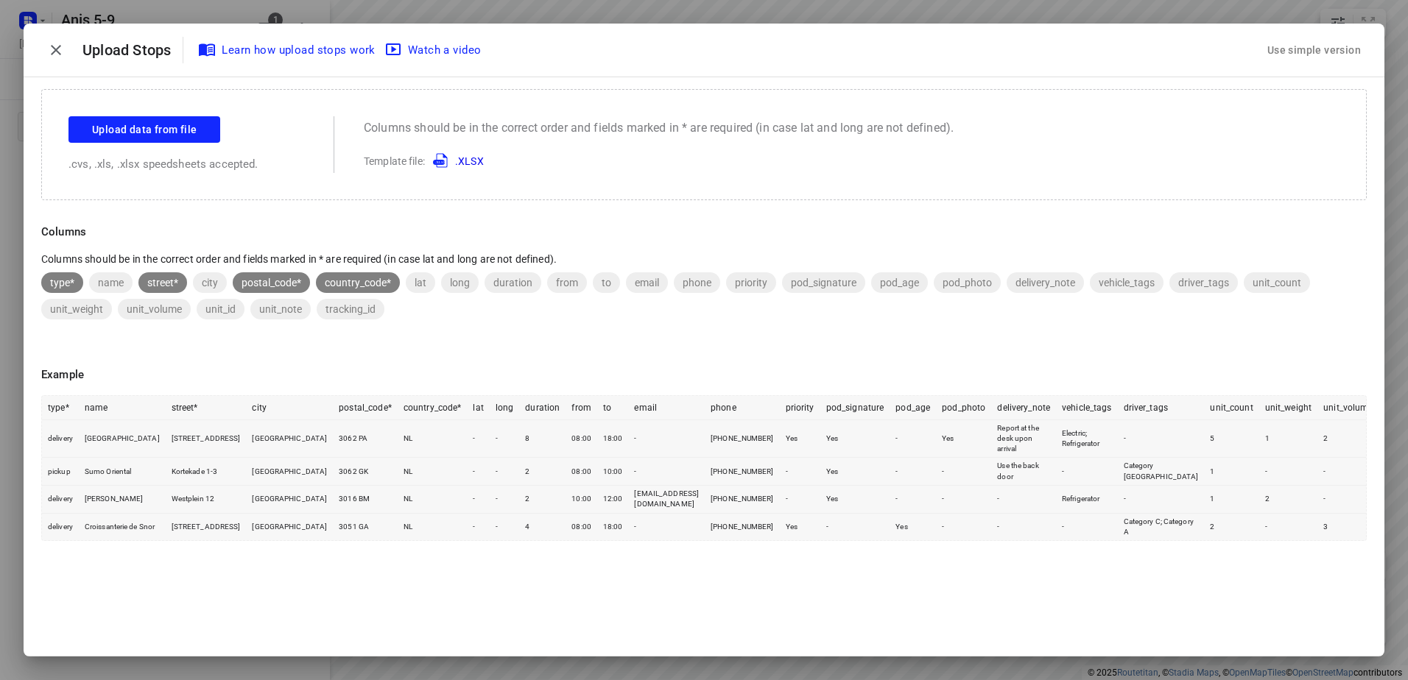
click at [1312, 48] on div "Use simple version" at bounding box center [1313, 50] width 99 height 24
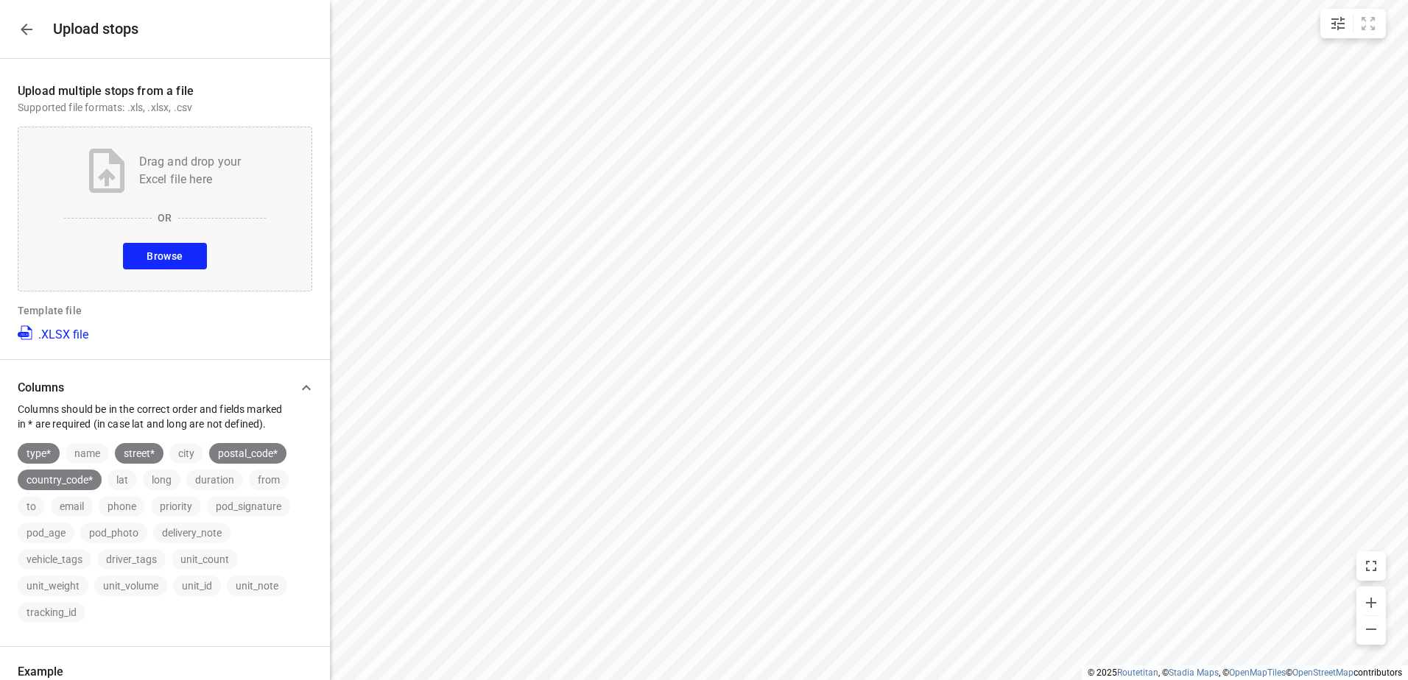
click at [169, 250] on span "Browse" at bounding box center [165, 256] width 36 height 18
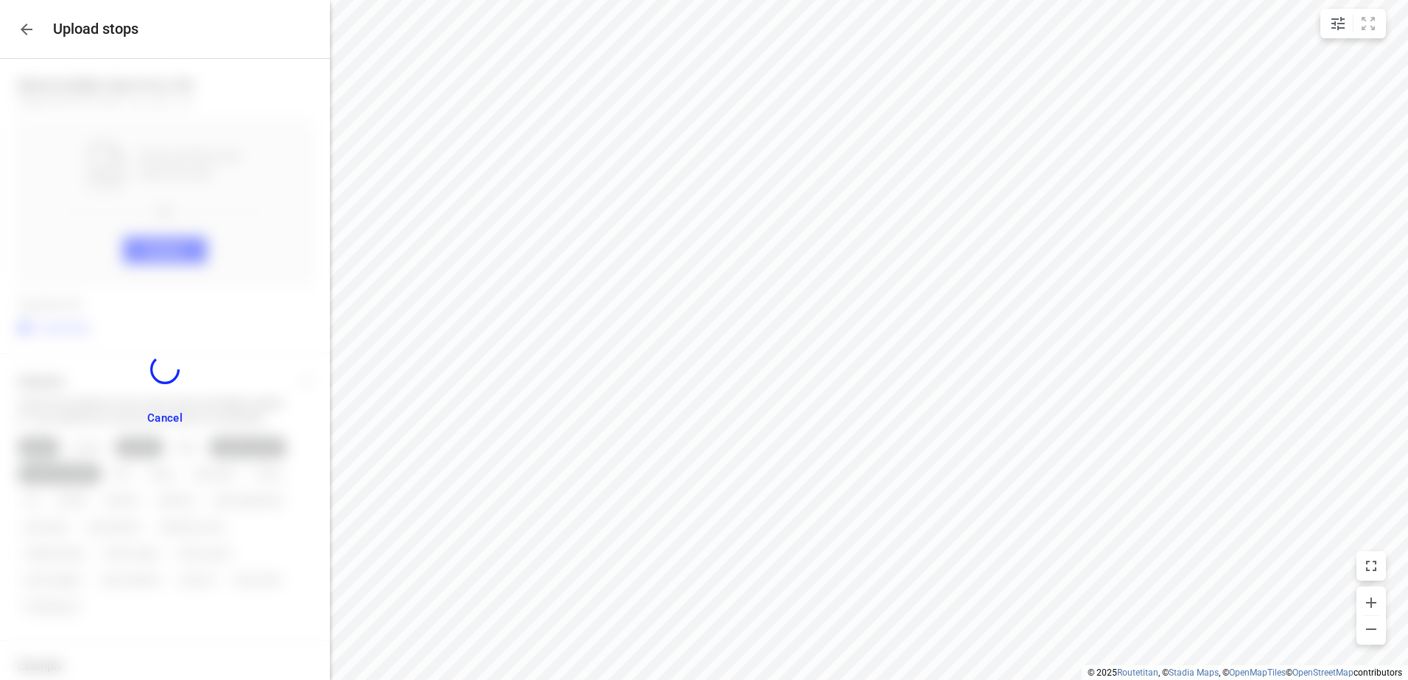
scroll to position [331, 0]
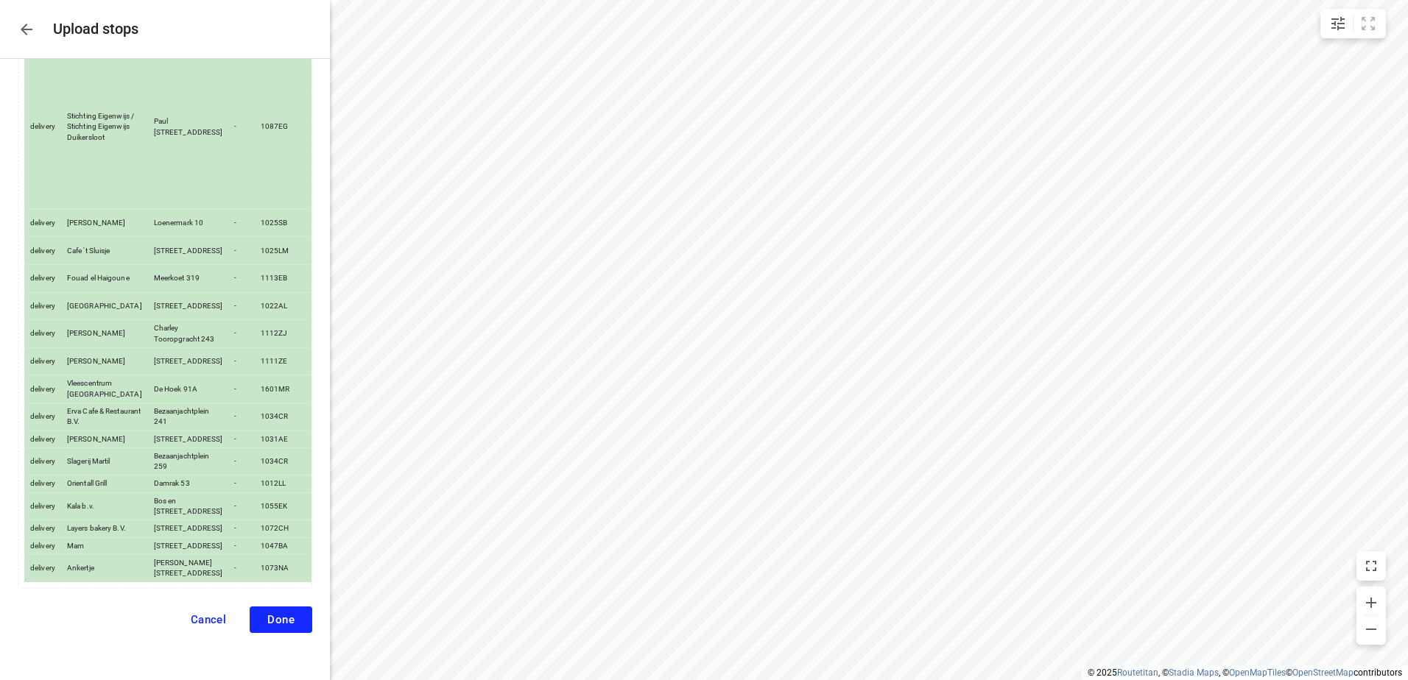
click at [267, 616] on span "Done" at bounding box center [280, 619] width 27 height 13
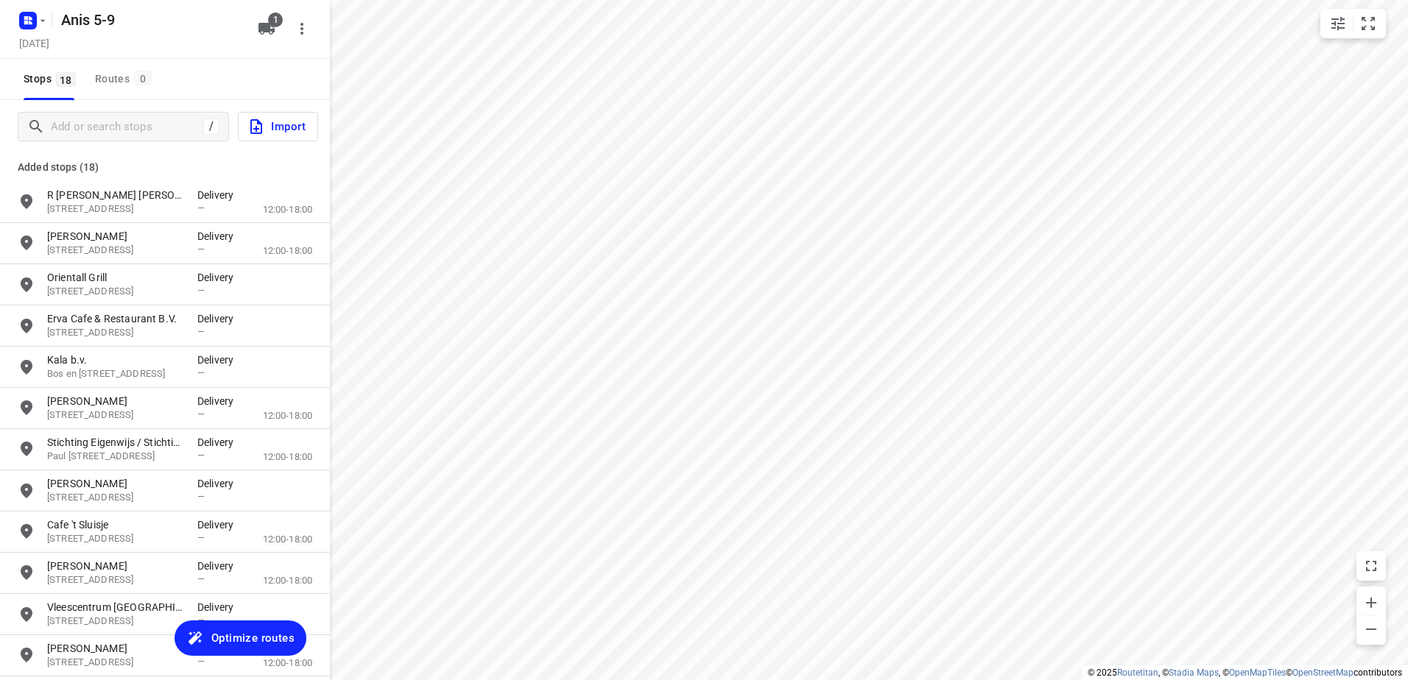
click at [257, 633] on span "Optimize routes" at bounding box center [252, 638] width 83 height 19
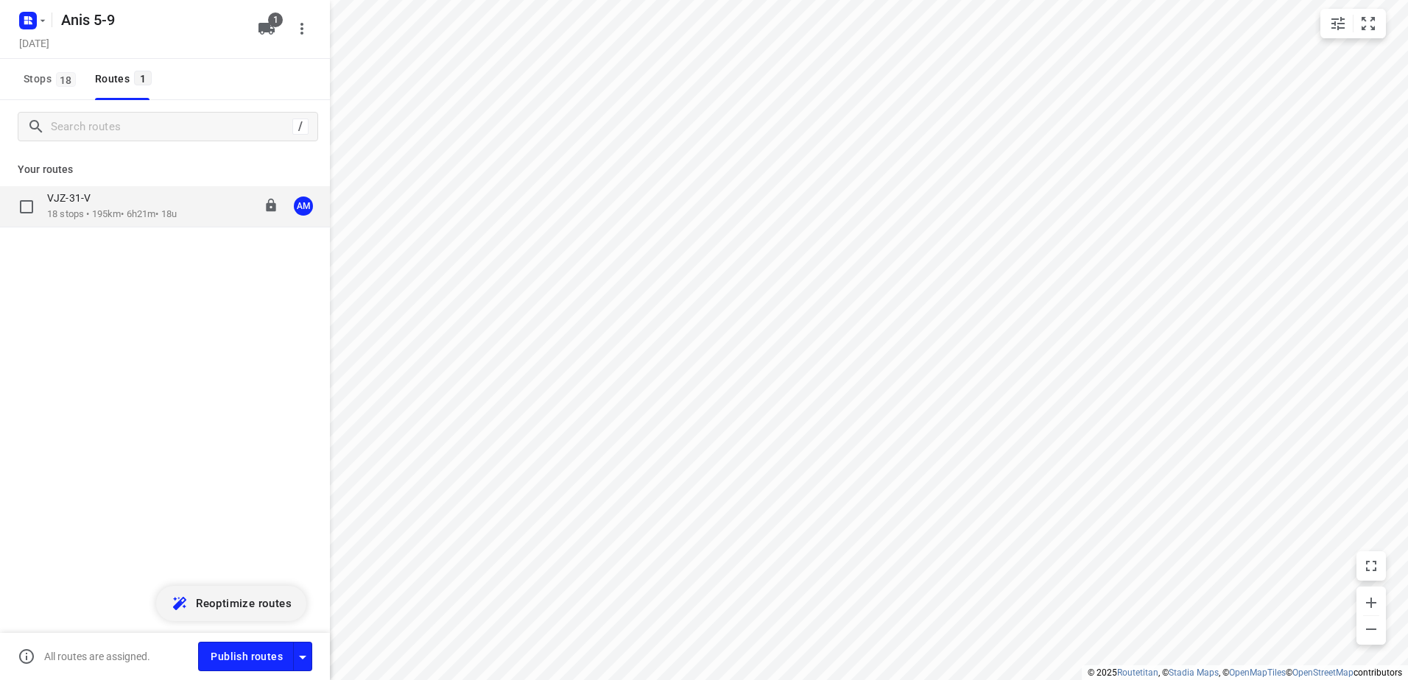
click at [107, 192] on div "VJZ-31-V" at bounding box center [112, 199] width 130 height 16
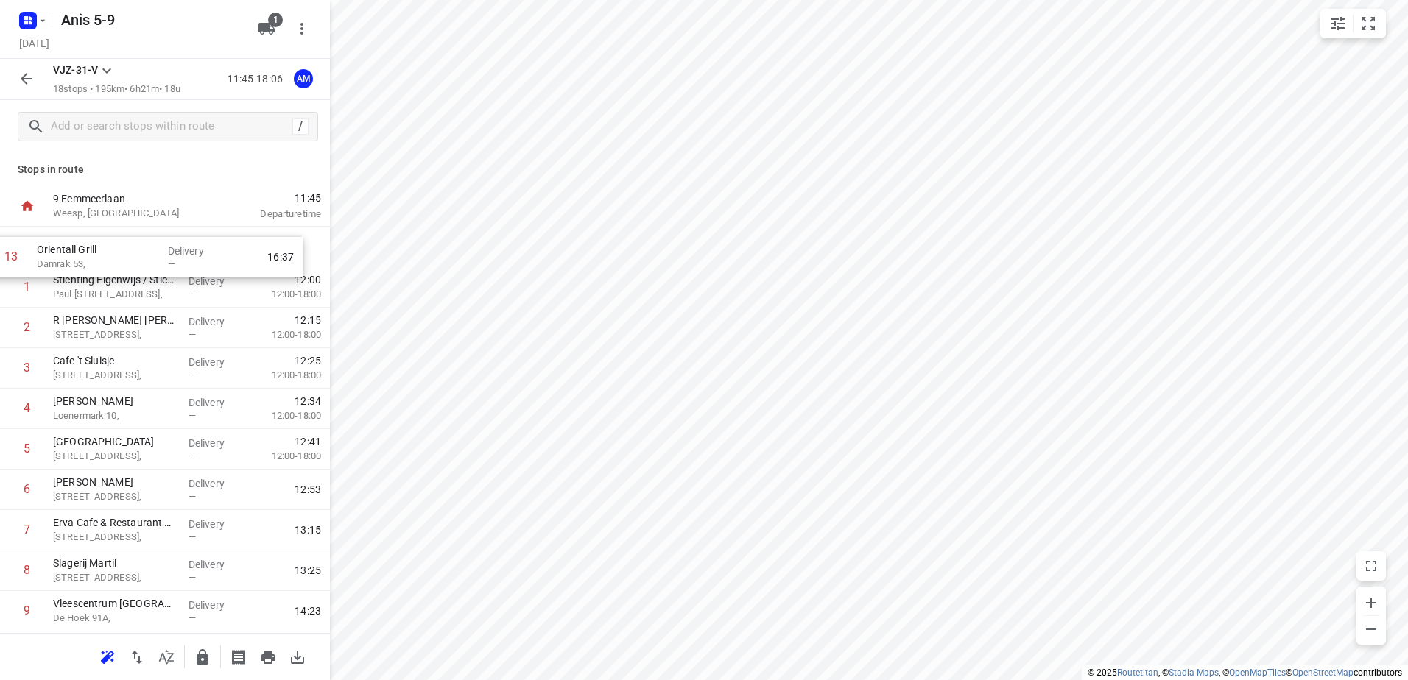
drag, startPoint x: 93, startPoint y: 451, endPoint x: 80, endPoint y: 256, distance: 195.6
click at [80, 256] on div "1 Stichting Eigenwijs / Stichting Eigenwijs Duikersloot Paul Schuitemahof 44, D…" at bounding box center [165, 591] width 330 height 729
drag, startPoint x: 102, startPoint y: 498, endPoint x: 97, endPoint y: 254, distance: 243.8
click at [97, 254] on div "1 Orientall Grill Damrak 53, Delivery — 12:08 2 Stichting Eigenwijs / Stichting…" at bounding box center [165, 591] width 330 height 729
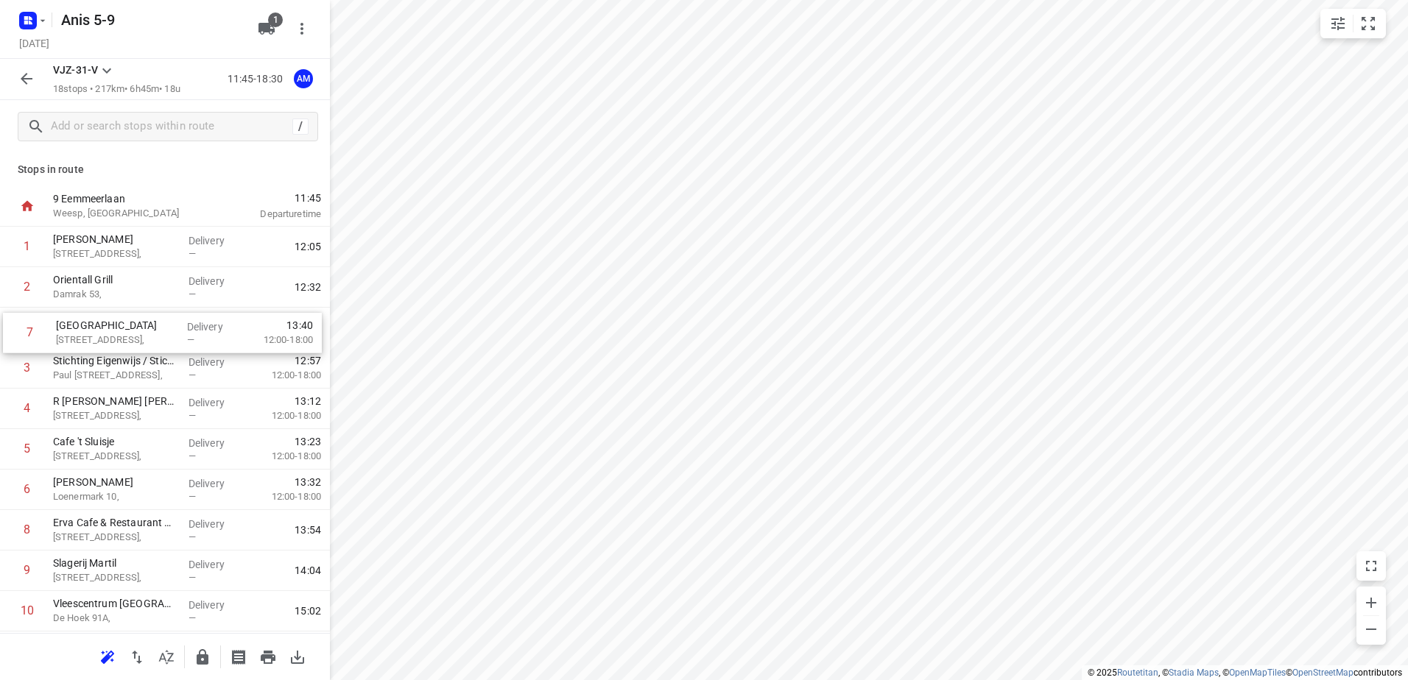
drag, startPoint x: 114, startPoint y: 492, endPoint x: 116, endPoint y: 329, distance: 162.8
click at [116, 329] on div "1 Kaddour mosveld Gentiaanstraat 13, Delivery — 12:05 2 Orientall Grill Damrak …" at bounding box center [165, 591] width 330 height 729
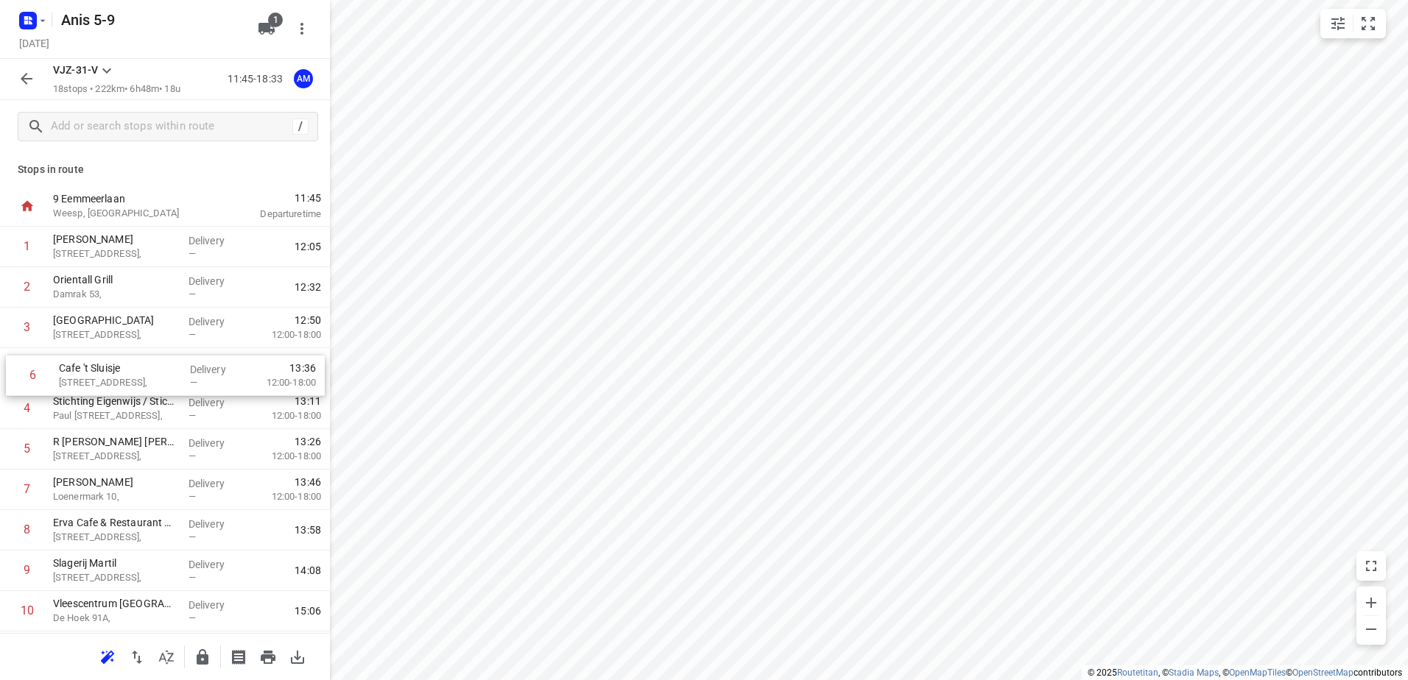
drag, startPoint x: 115, startPoint y: 455, endPoint x: 121, endPoint y: 373, distance: 82.0
click at [121, 373] on div "1 Kaddour mosveld Gentiaanstraat 13, Delivery — 12:05 2 Orientall Grill Damrak …" at bounding box center [165, 591] width 330 height 729
drag, startPoint x: 91, startPoint y: 454, endPoint x: 94, endPoint y: 415, distance: 38.4
click at [94, 415] on div "1 Kaddour mosveld Gentiaanstraat 13, Delivery — 12:05 2 Orientall Grill Damrak …" at bounding box center [165, 591] width 330 height 729
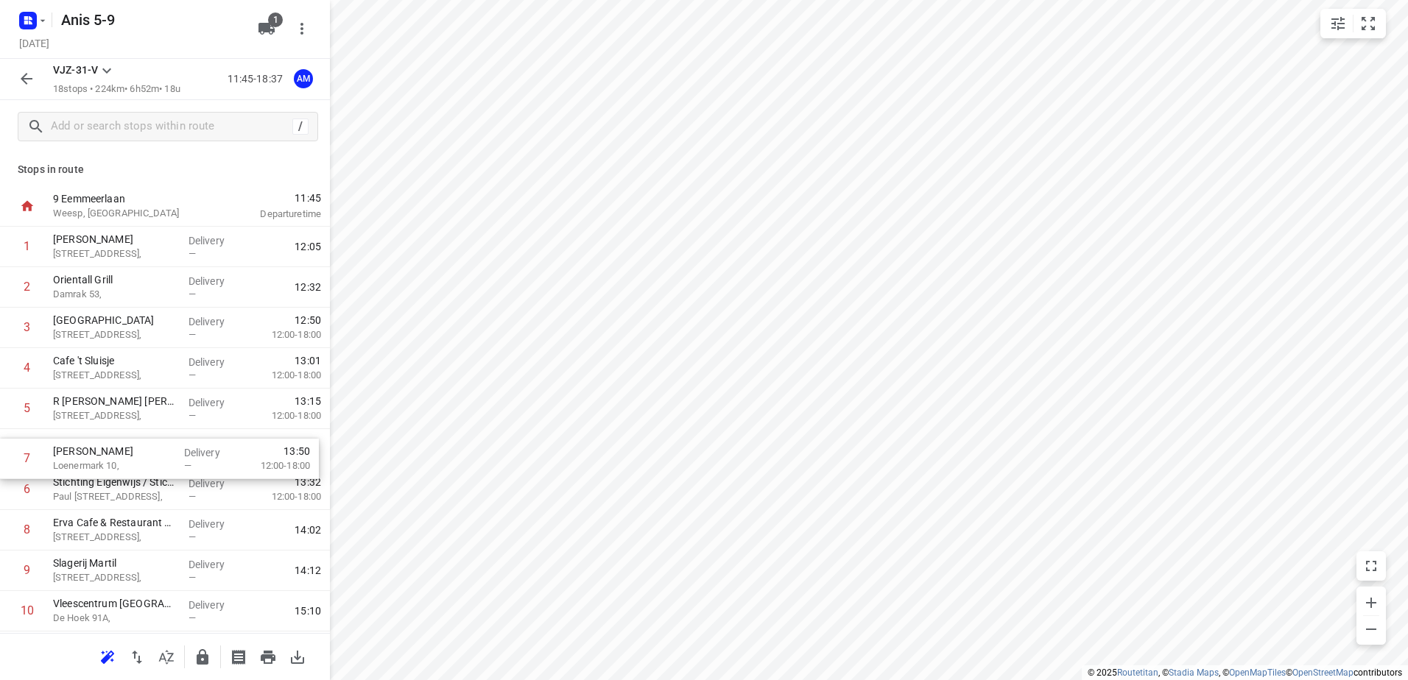
drag, startPoint x: 77, startPoint y: 499, endPoint x: 78, endPoint y: 463, distance: 35.4
click at [78, 463] on div "1 Kaddour mosveld Gentiaanstraat 13, Delivery — 12:05 2 Orientall Grill Damrak …" at bounding box center [165, 591] width 330 height 729
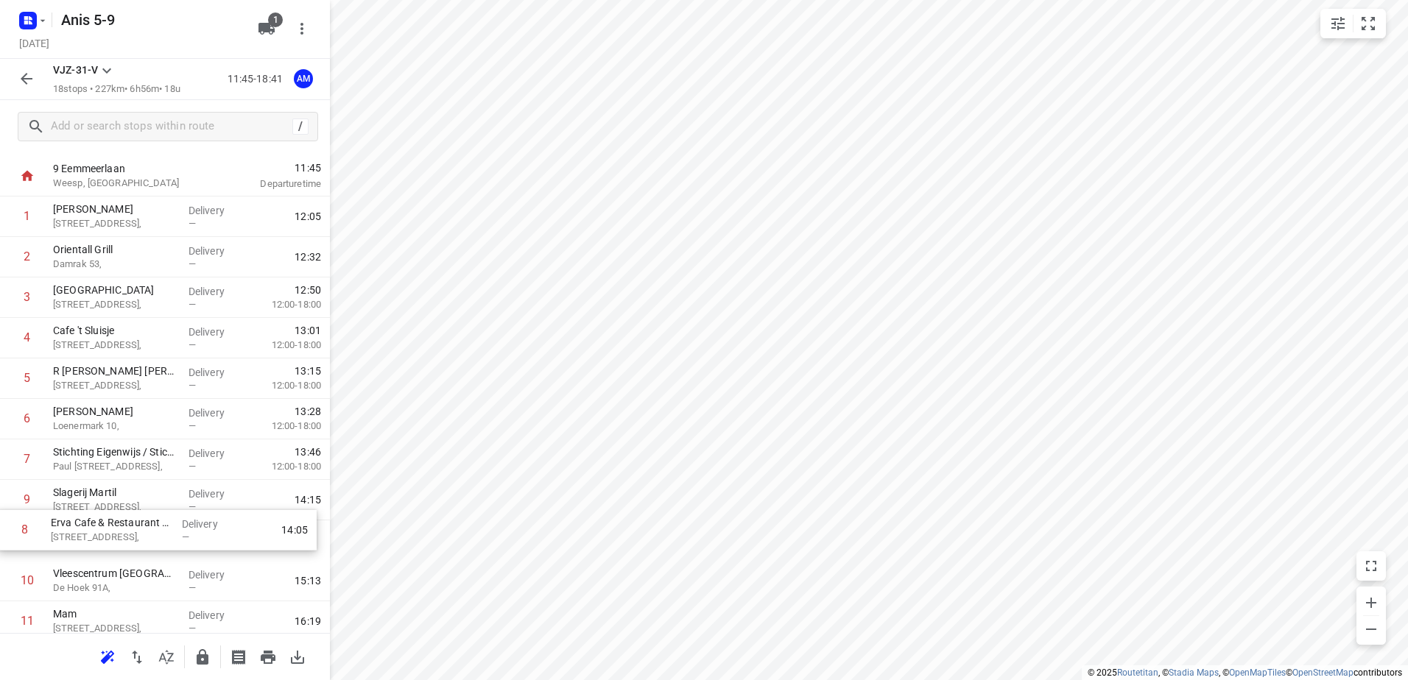
scroll to position [35, 0]
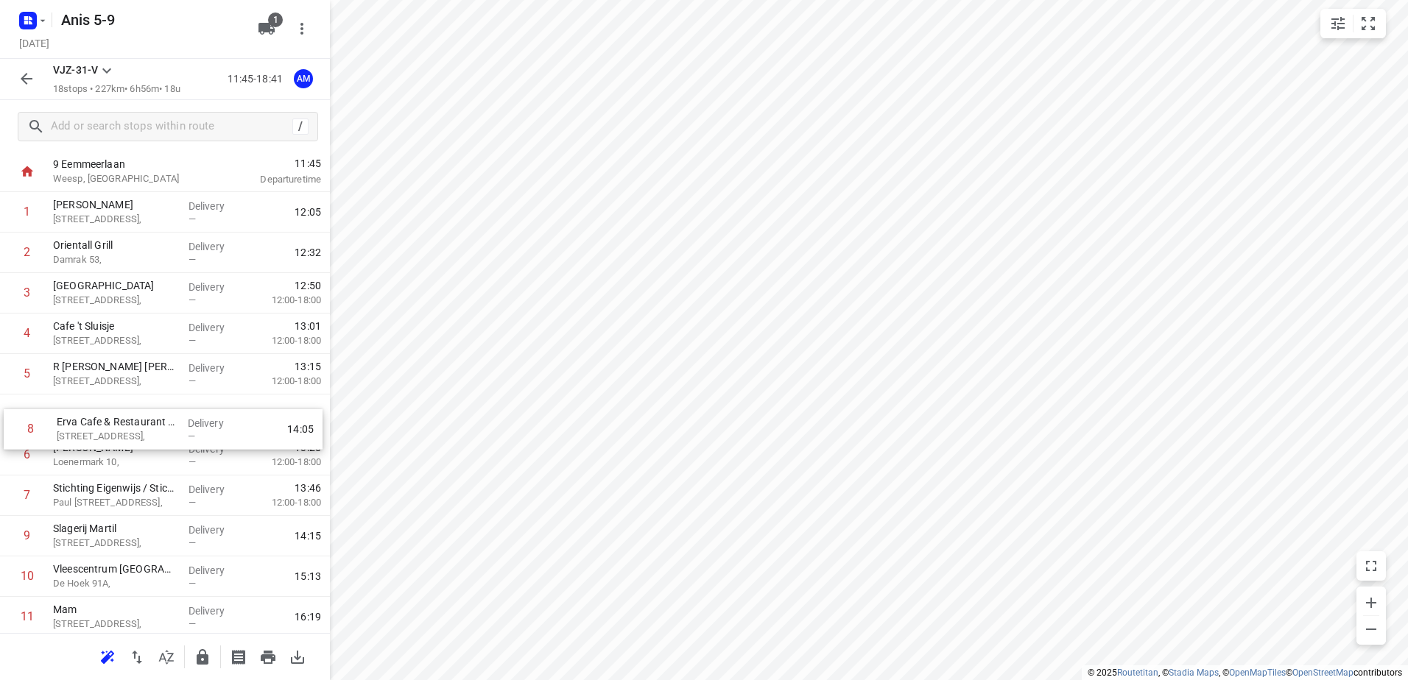
drag, startPoint x: 94, startPoint y: 535, endPoint x: 98, endPoint y: 429, distance: 105.4
click at [98, 429] on div "1 Kaddour mosveld Gentiaanstraat 13, Delivery — 12:05 2 Orientall Grill Damrak …" at bounding box center [165, 556] width 330 height 729
drag, startPoint x: 94, startPoint y: 461, endPoint x: 97, endPoint y: 422, distance: 39.1
click at [97, 422] on div "1 Kaddour mosveld Gentiaanstraat 13, Delivery — 12:05 2 Orientall Grill Damrak …" at bounding box center [165, 556] width 330 height 729
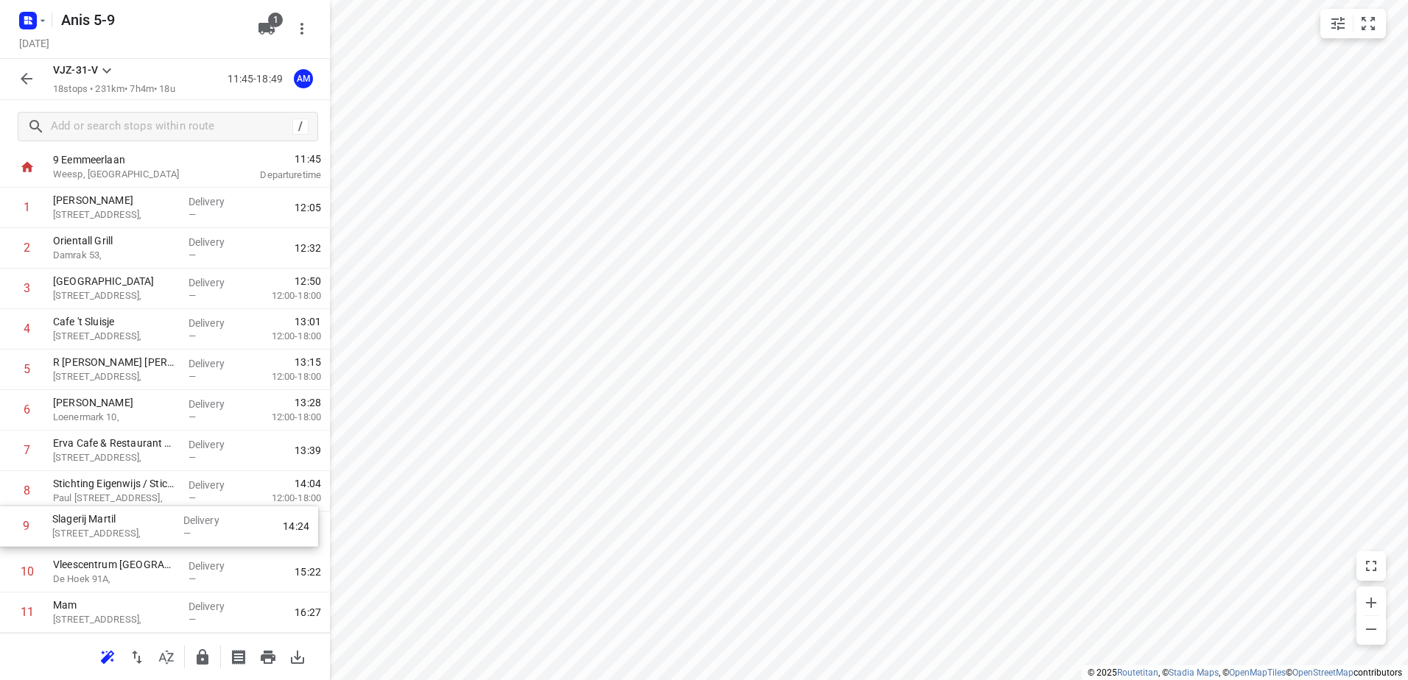
scroll to position [41, 0]
drag, startPoint x: 110, startPoint y: 538, endPoint x: 109, endPoint y: 488, distance: 50.1
click at [109, 488] on div "1 Kaddour mosveld Gentiaanstraat 13, Delivery — 12:05 2 Orientall Grill Damrak …" at bounding box center [165, 550] width 330 height 729
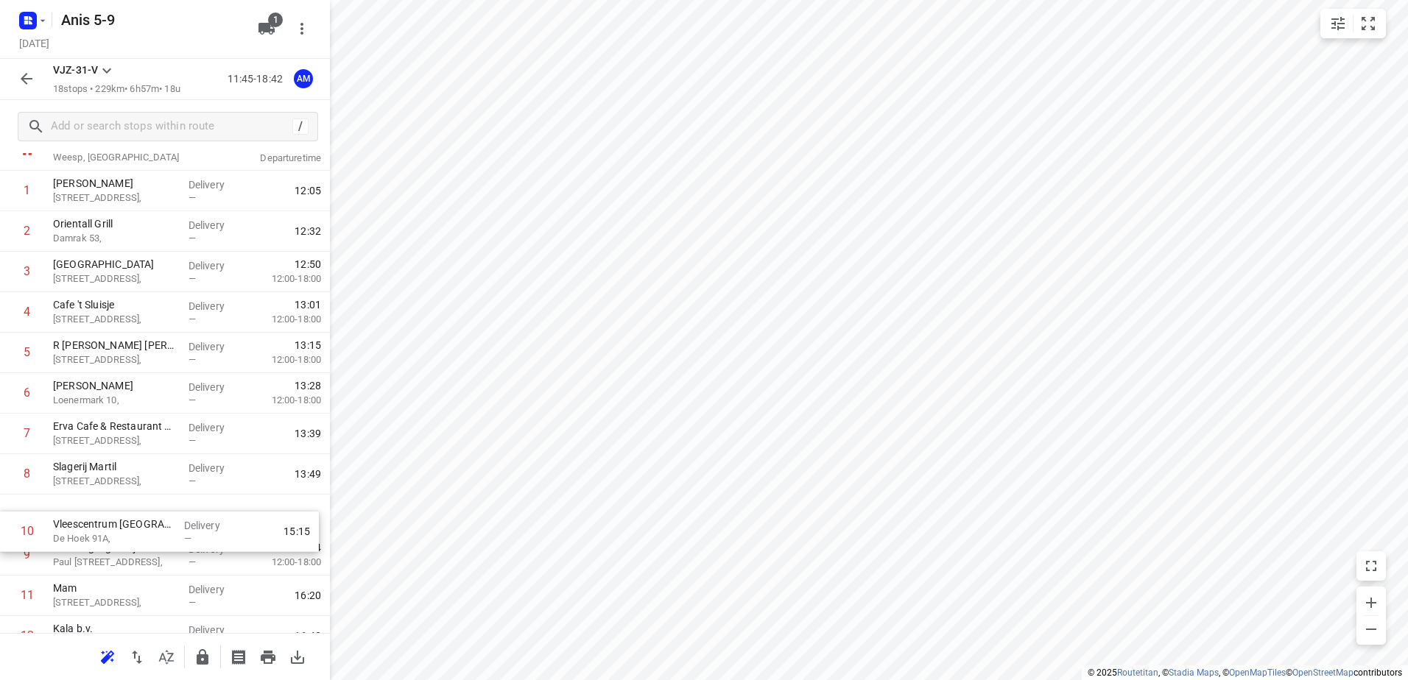
drag, startPoint x: 88, startPoint y: 571, endPoint x: 91, endPoint y: 519, distance: 52.4
click at [88, 522] on div "1 Kaddour mosveld Gentiaanstraat 13, Delivery — 12:05 2 Orientall Grill Damrak …" at bounding box center [165, 535] width 330 height 729
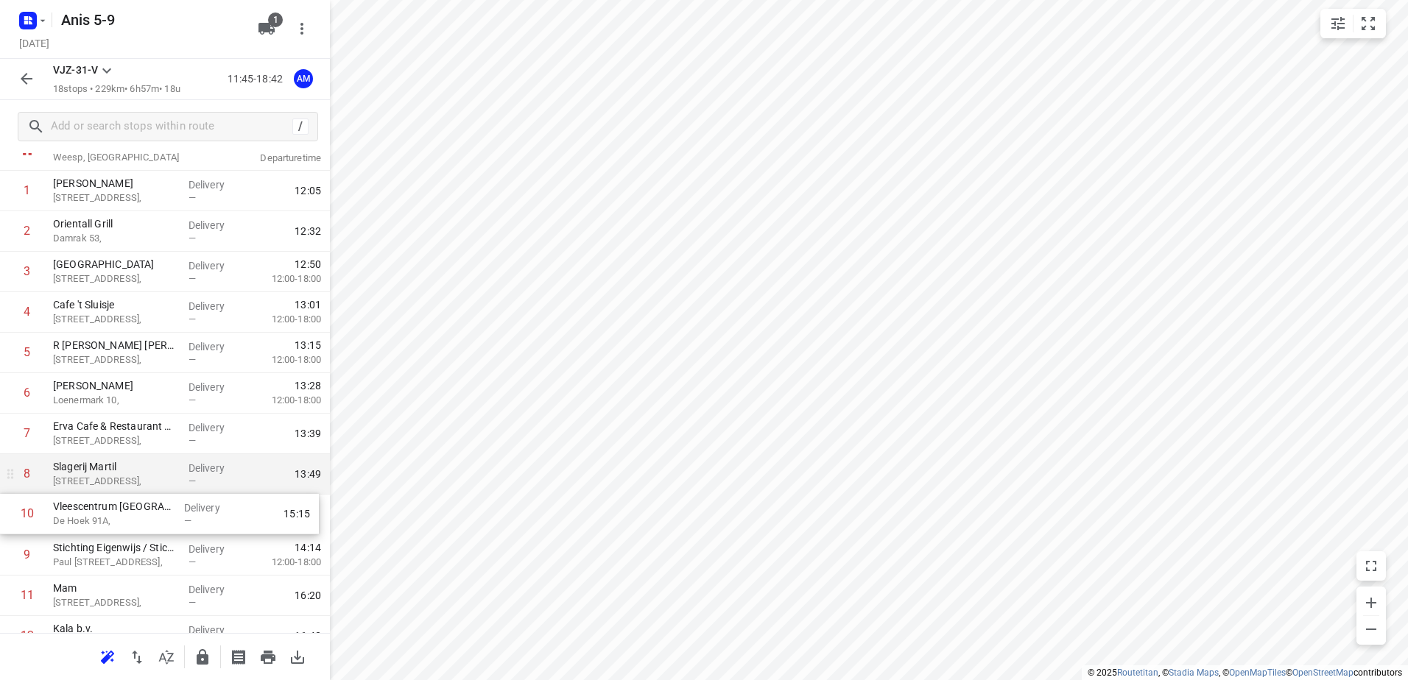
scroll to position [57, 0]
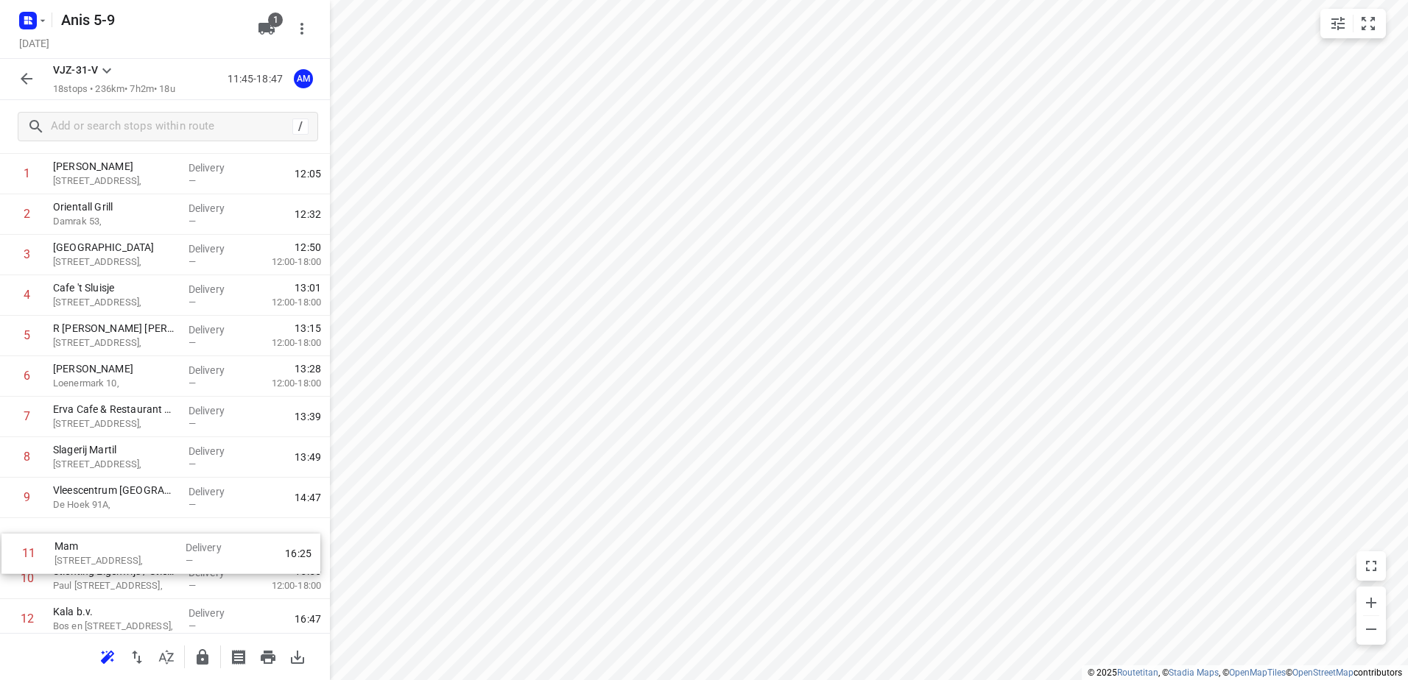
drag, startPoint x: 80, startPoint y: 602, endPoint x: 82, endPoint y: 550, distance: 52.3
click at [82, 550] on div "1 Kaddour mosveld Gentiaanstraat 13, Delivery — 12:05 2 Orientall Grill Damrak …" at bounding box center [165, 518] width 330 height 729
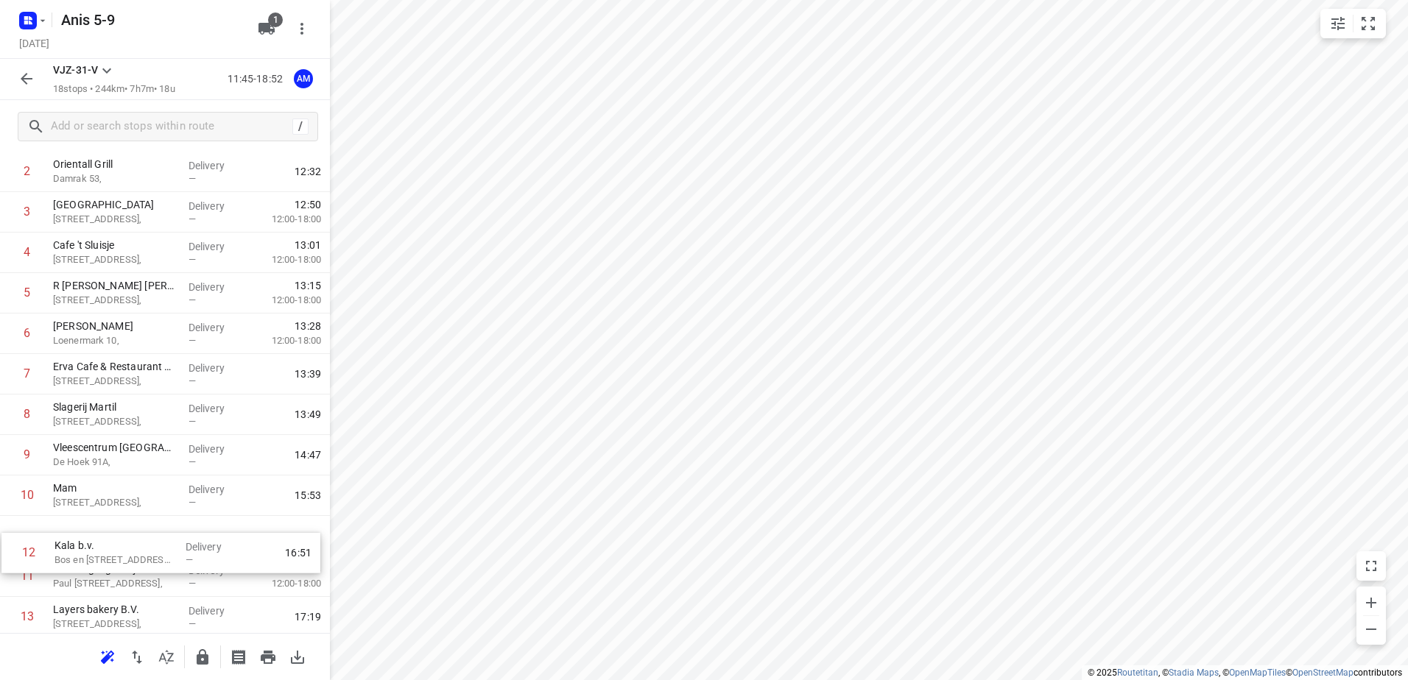
drag, startPoint x: 85, startPoint y: 624, endPoint x: 87, endPoint y: 551, distance: 72.9
click at [87, 551] on div "1 Kaddour mosveld Gentiaanstraat 13, Delivery — 12:05 2 Orientall Grill Damrak …" at bounding box center [165, 475] width 330 height 729
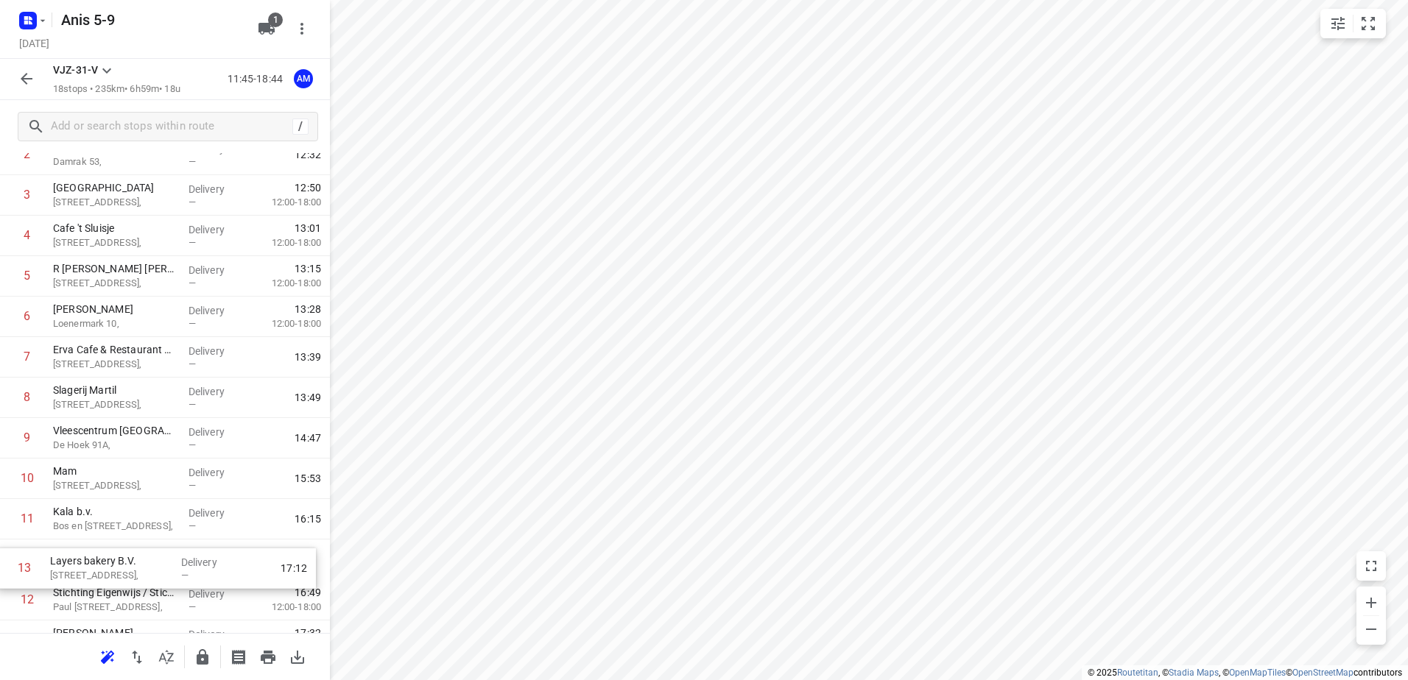
drag, startPoint x: 84, startPoint y: 615, endPoint x: 82, endPoint y: 559, distance: 56.0
click at [82, 559] on div "1 Kaddour mosveld Gentiaanstraat 13, Delivery — 12:05 2 Orientall Grill Damrak …" at bounding box center [165, 458] width 330 height 729
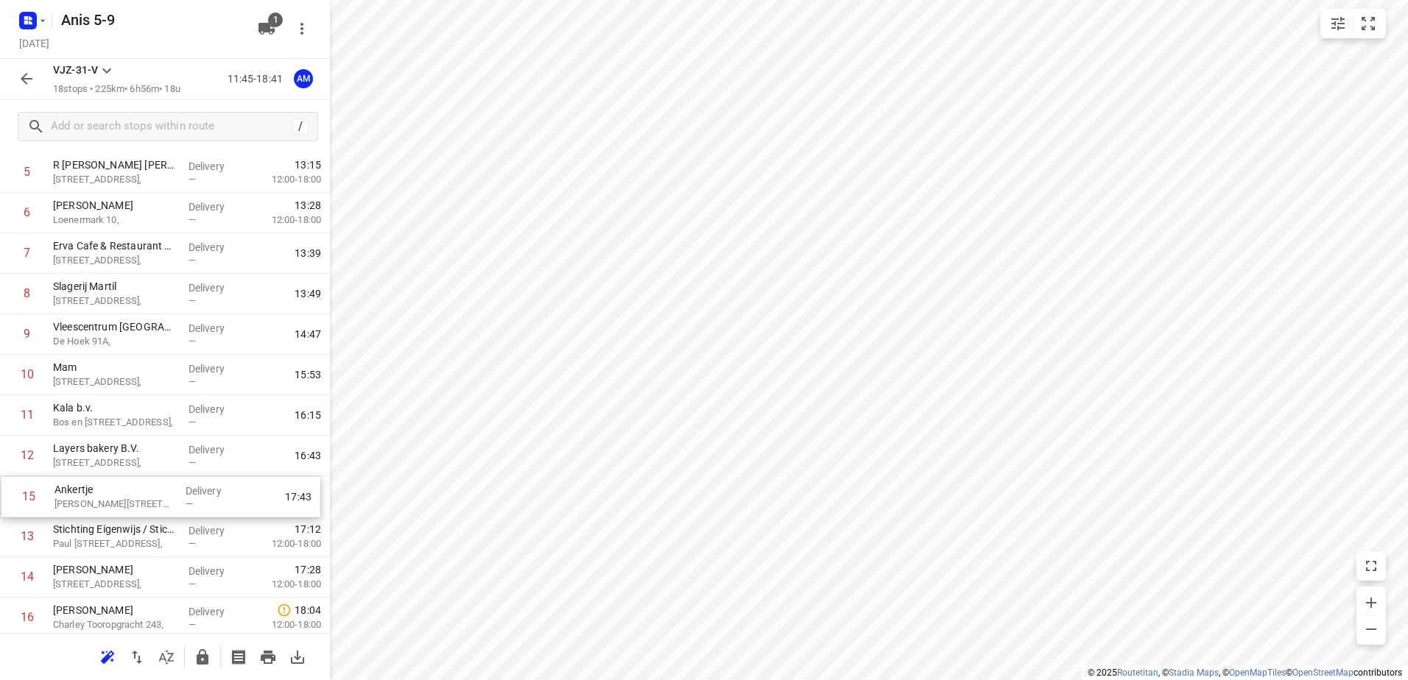
scroll to position [238, 0]
drag, startPoint x: 87, startPoint y: 607, endPoint x: 88, endPoint y: 485, distance: 122.3
click at [88, 485] on div "1 Kaddour mosveld Gentiaanstraat 13, Delivery — 12:05 2 Orientall Grill Damrak …" at bounding box center [165, 353] width 330 height 729
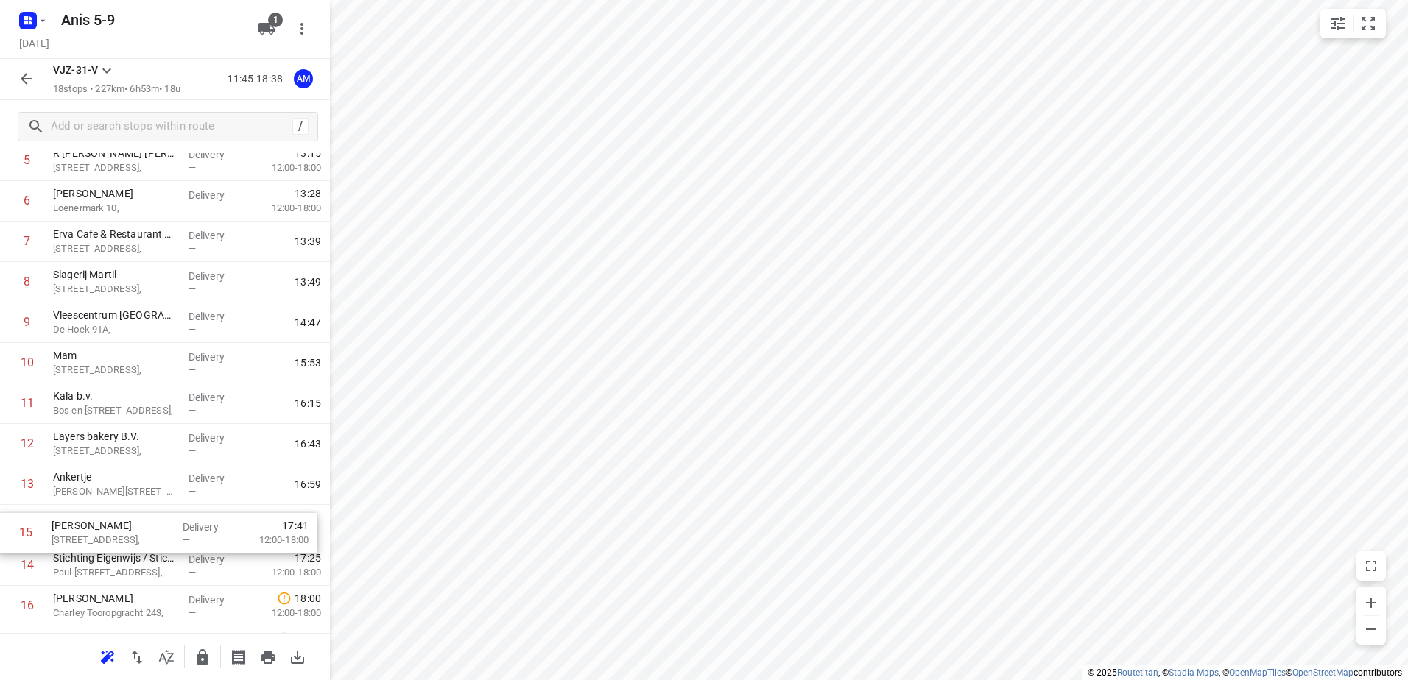
scroll to position [256, 0]
drag, startPoint x: 108, startPoint y: 580, endPoint x: 112, endPoint y: 529, distance: 50.9
click at [107, 531] on div "1 Kaddour mosveld Gentiaanstraat 13, Delivery — 12:05 2 Orientall Grill Damrak …" at bounding box center [165, 337] width 330 height 729
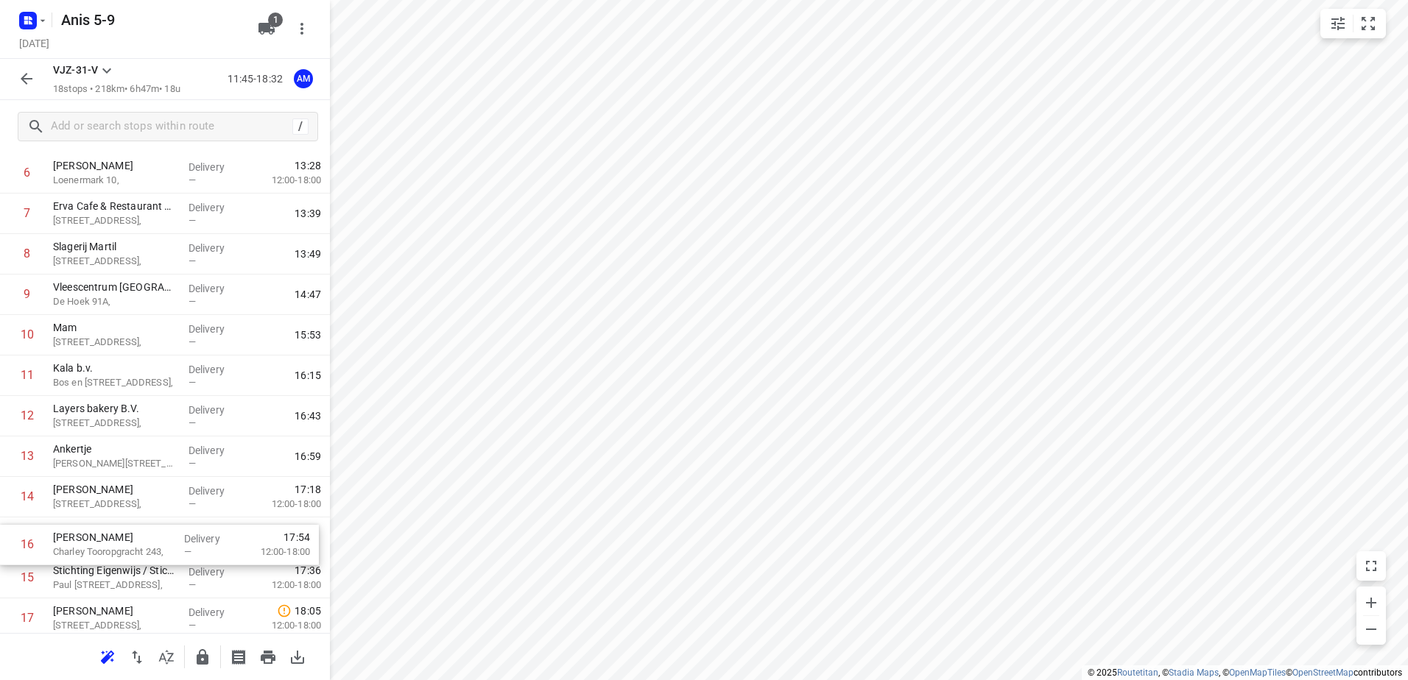
drag, startPoint x: 110, startPoint y: 597, endPoint x: 109, endPoint y: 538, distance: 59.7
click at [109, 538] on div "1 Kaddour mosveld Gentiaanstraat 13, Delivery — 12:05 2 Orientall Grill Damrak …" at bounding box center [165, 315] width 330 height 729
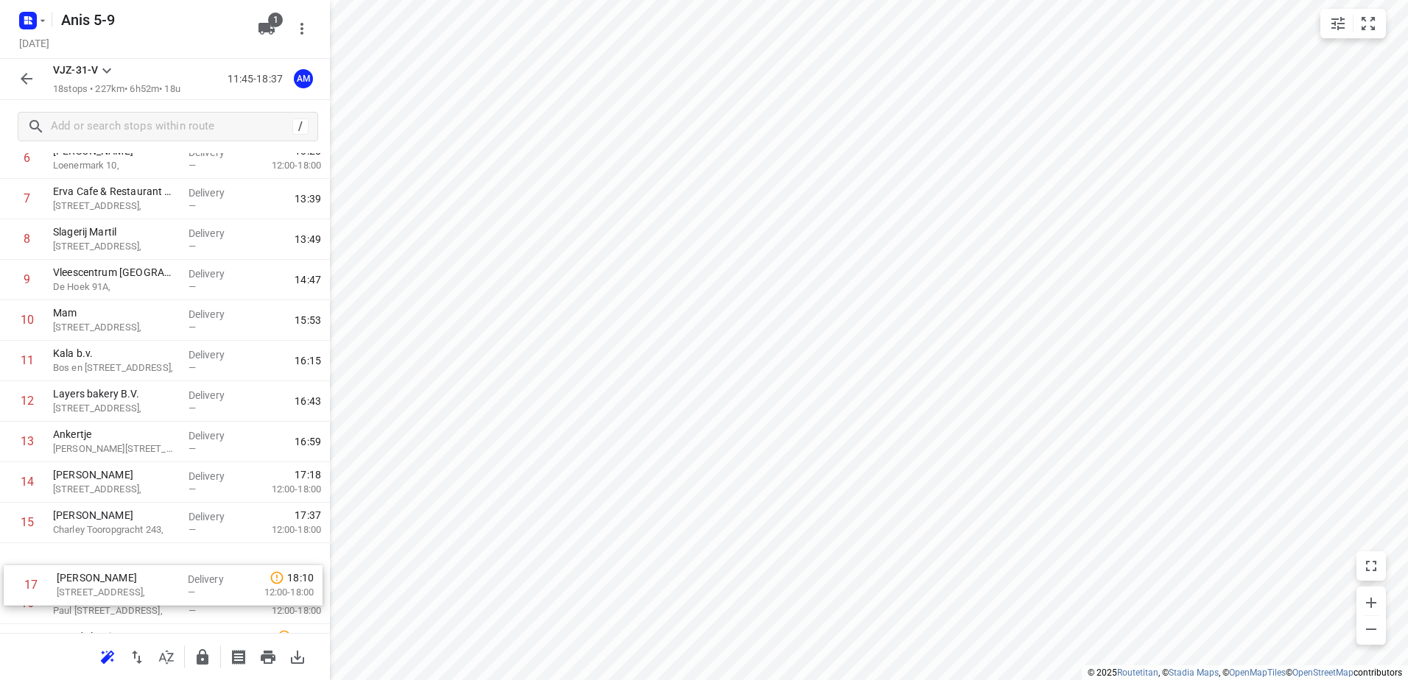
drag, startPoint x: 88, startPoint y: 621, endPoint x: 92, endPoint y: 561, distance: 59.8
click at [92, 561] on div "1 Kaddour mosveld Gentiaanstraat 13, Delivery — 12:05 2 Orientall Grill Damrak …" at bounding box center [165, 300] width 330 height 729
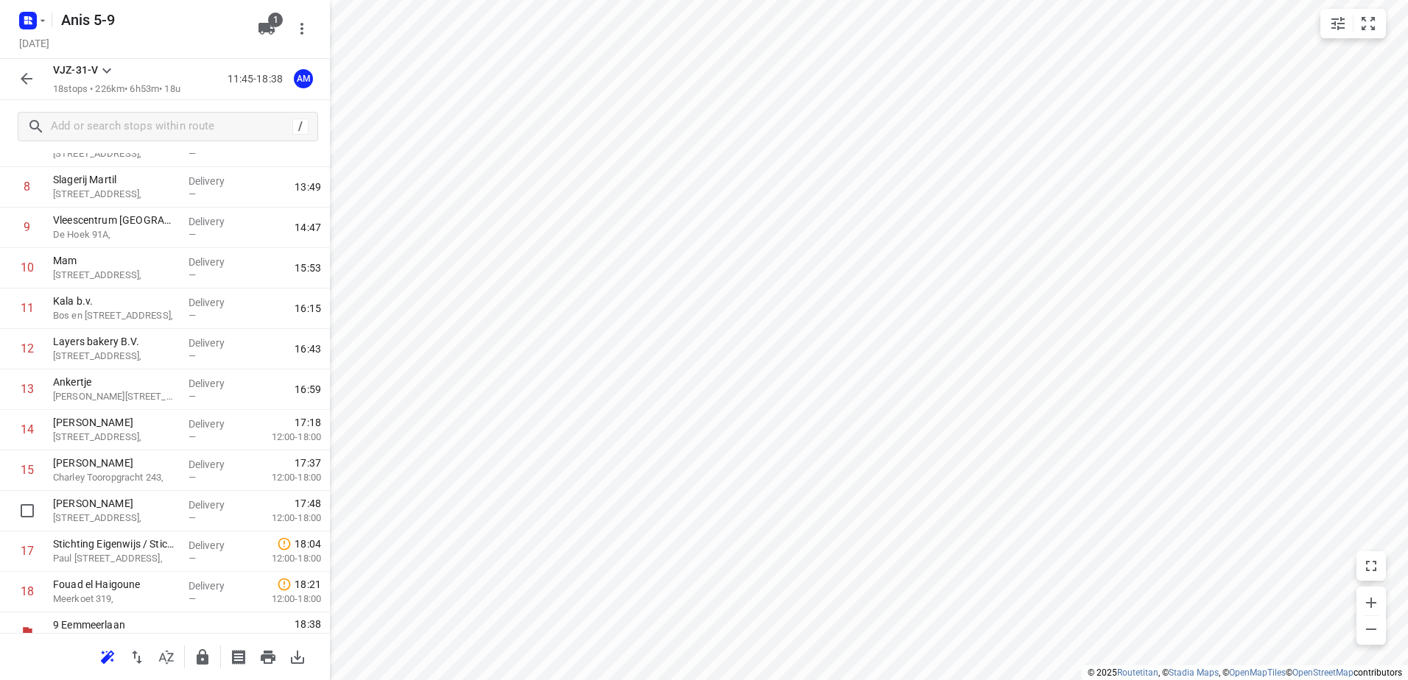
scroll to position [363, 0]
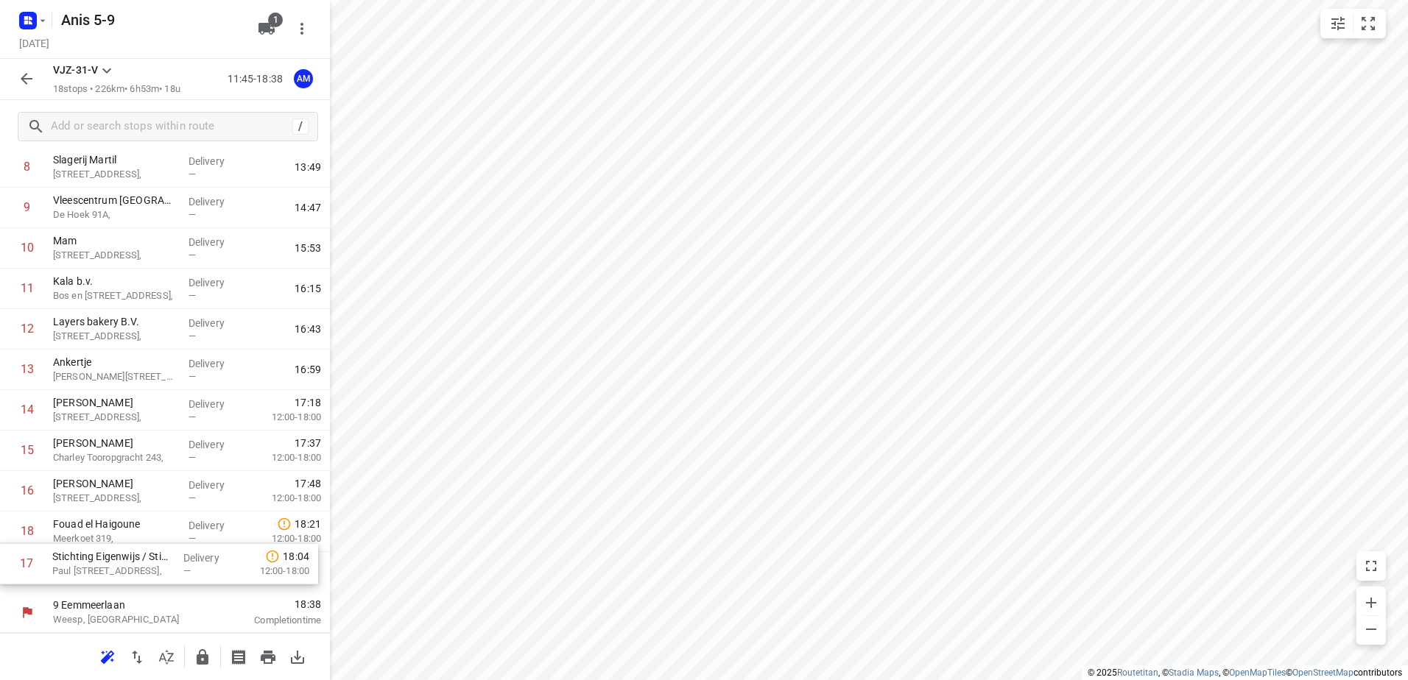
drag, startPoint x: 90, startPoint y: 534, endPoint x: 89, endPoint y: 571, distance: 36.8
click at [89, 571] on div "1 Kaddour mosveld Gentiaanstraat 13, Delivery — 12:05 2 Orientall Grill Damrak …" at bounding box center [165, 228] width 330 height 729
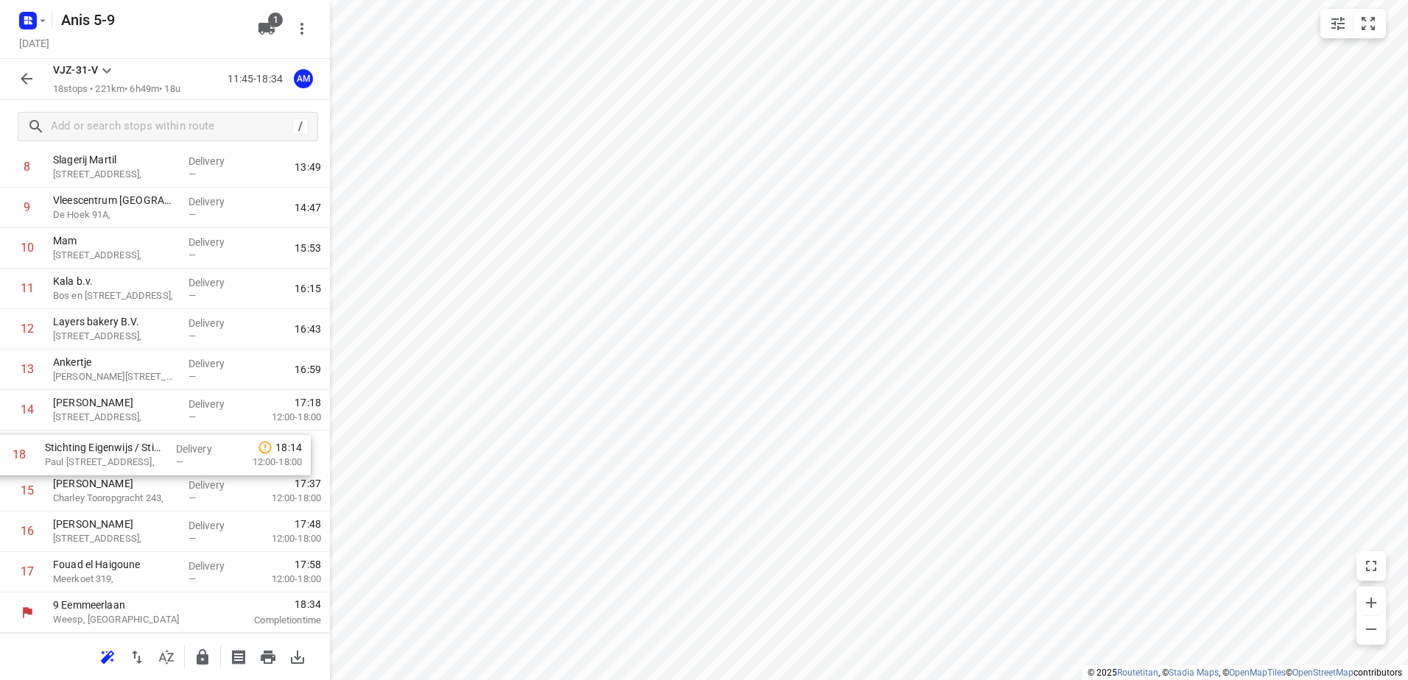
drag, startPoint x: 109, startPoint y: 569, endPoint x: 98, endPoint y: 448, distance: 122.0
click at [98, 448] on div "1 Kaddour mosveld Gentiaanstraat 13, Delivery — 12:05 2 Orientall Grill Damrak …" at bounding box center [165, 228] width 330 height 729
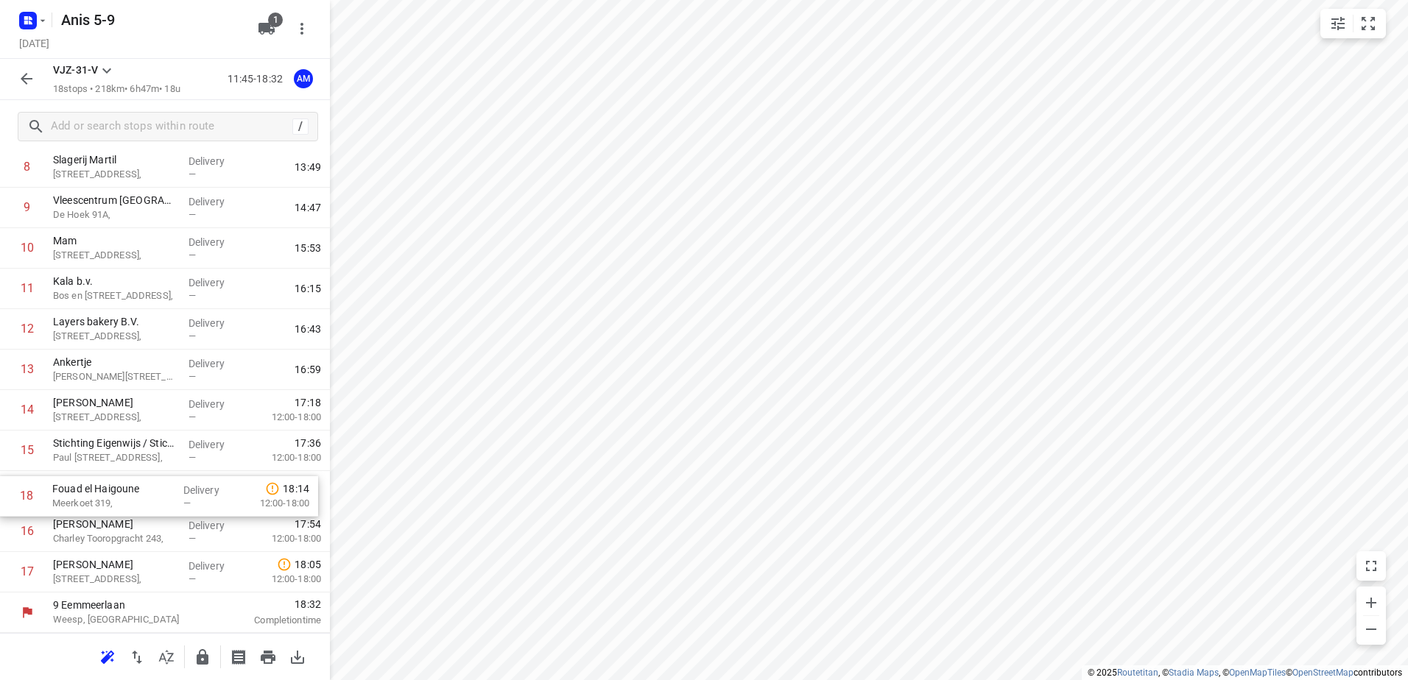
drag, startPoint x: 91, startPoint y: 574, endPoint x: 91, endPoint y: 493, distance: 81.0
click at [91, 493] on div "1 Kaddour mosveld Gentiaanstraat 13, Delivery — 12:05 2 Orientall Grill Damrak …" at bounding box center [165, 228] width 330 height 729
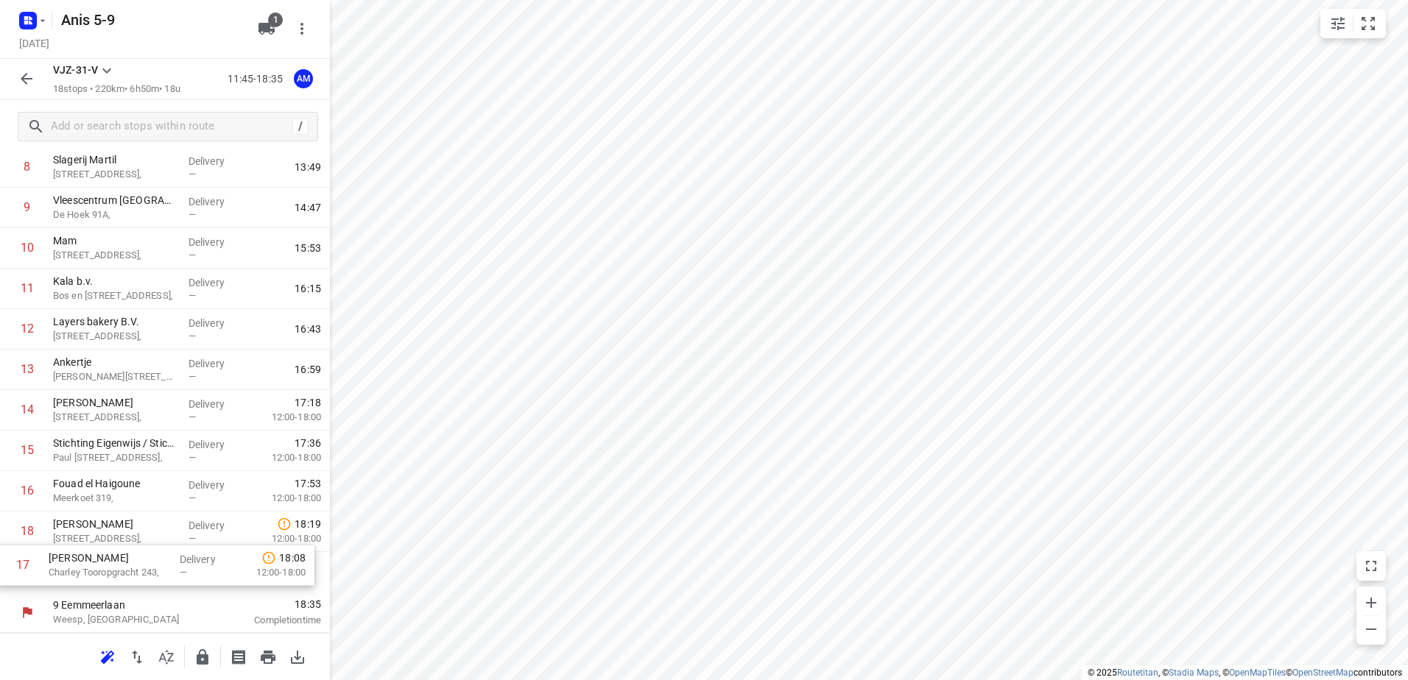
drag, startPoint x: 80, startPoint y: 535, endPoint x: 74, endPoint y: 574, distance: 39.5
click at [74, 574] on div "1 Kaddour mosveld Gentiaanstraat 13, Delivery — 12:05 2 Orientall Grill Damrak …" at bounding box center [165, 228] width 330 height 729
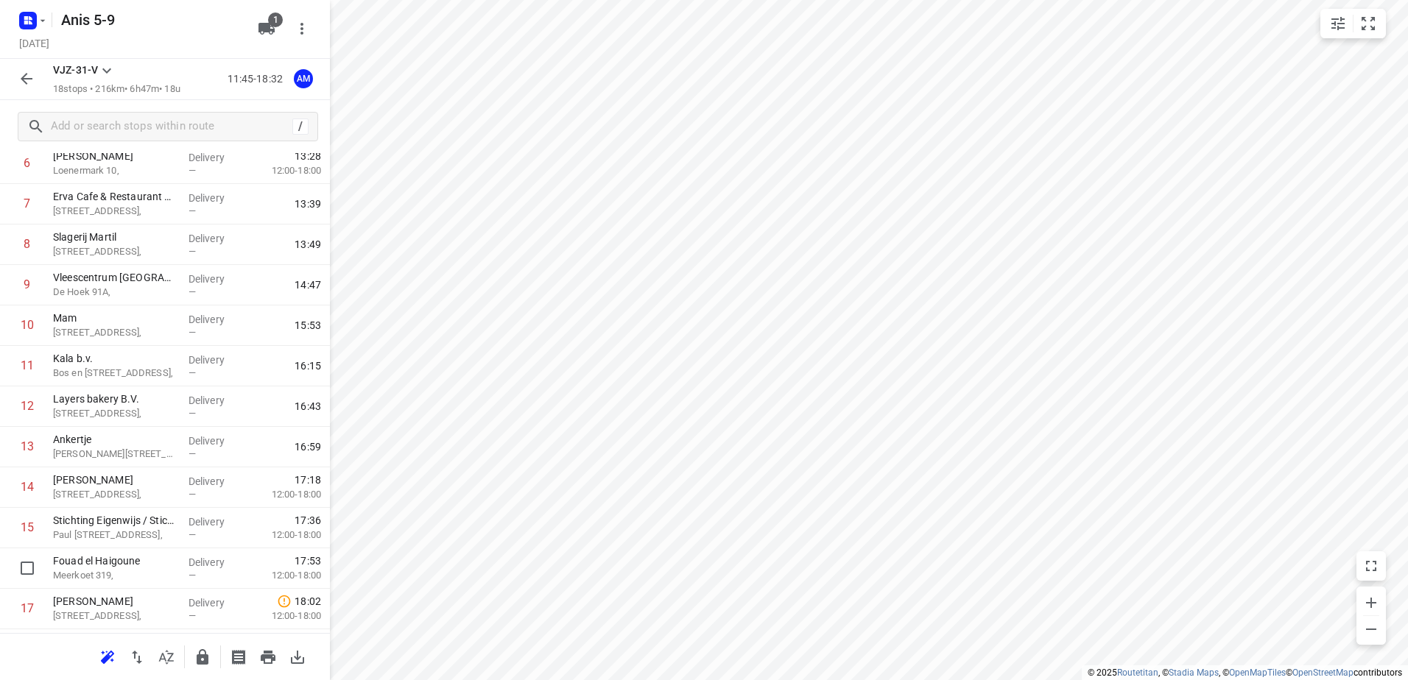
scroll to position [216, 0]
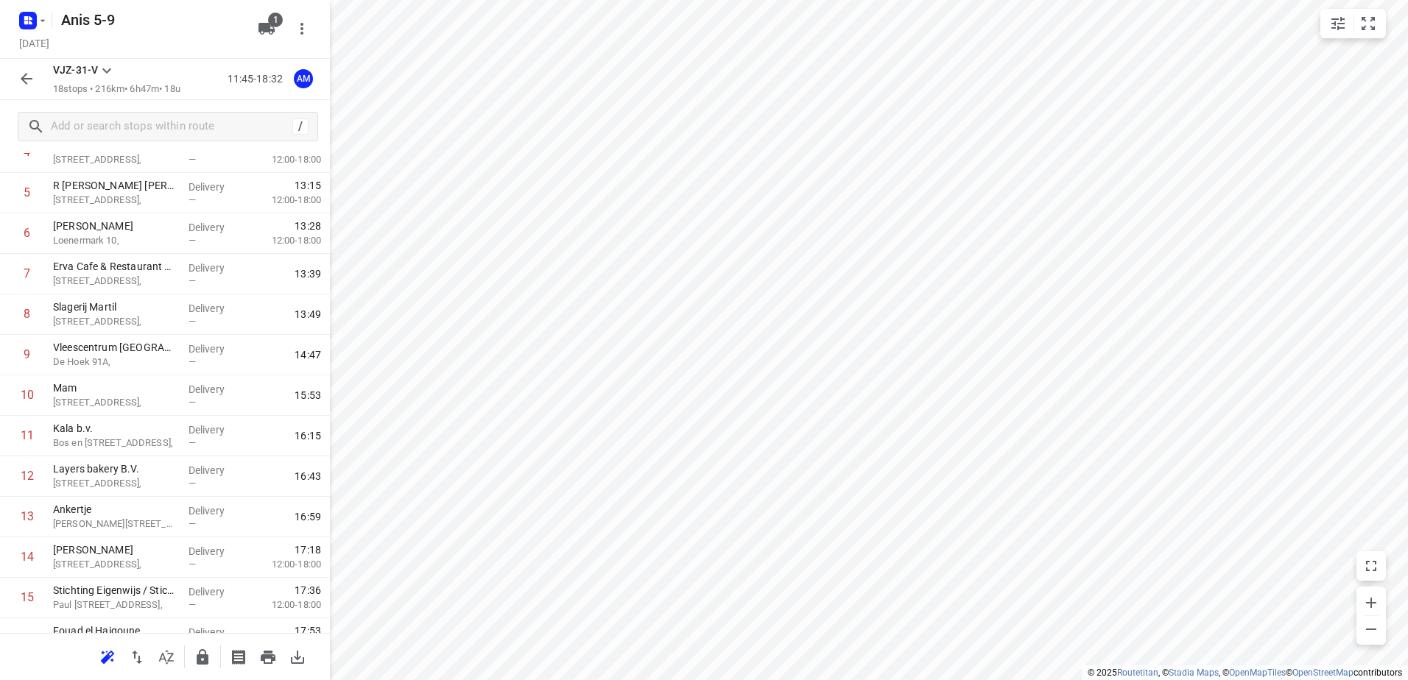
click at [27, 80] on icon "button" at bounding box center [27, 79] width 12 height 12
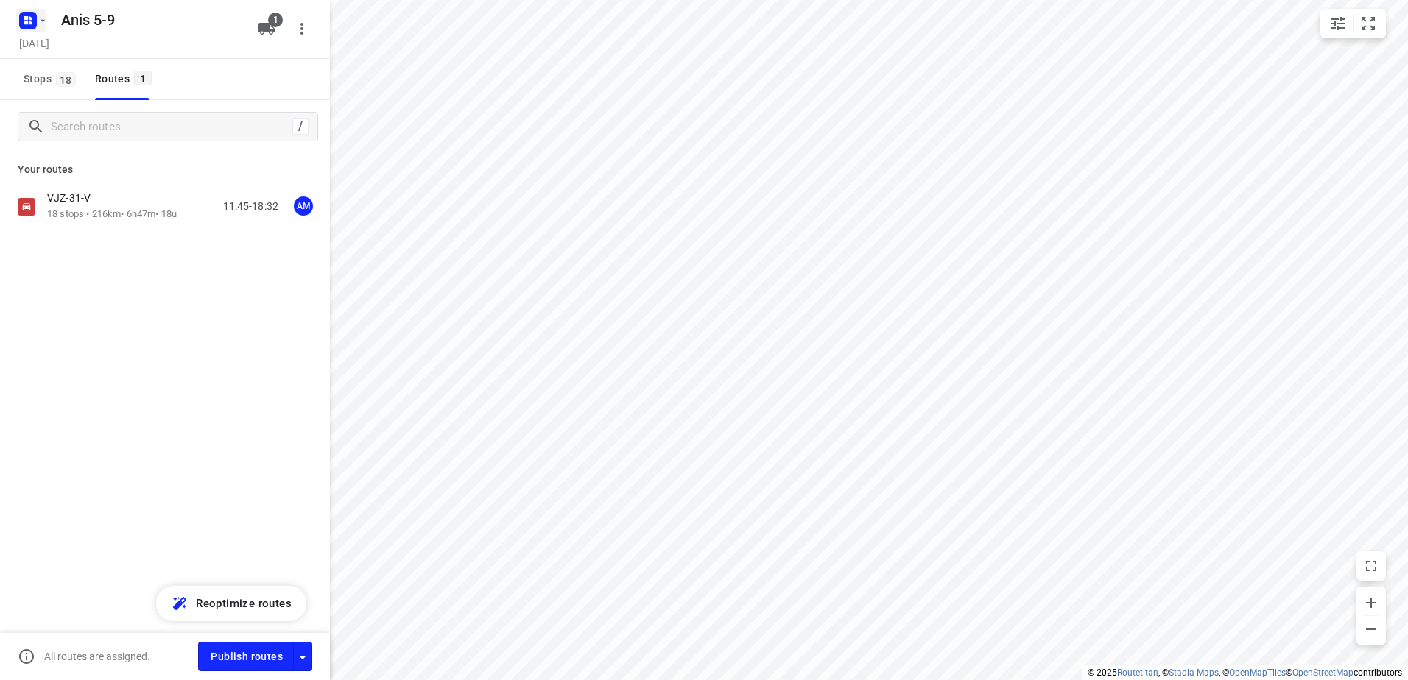
click at [42, 21] on icon "button" at bounding box center [43, 21] width 12 height 12
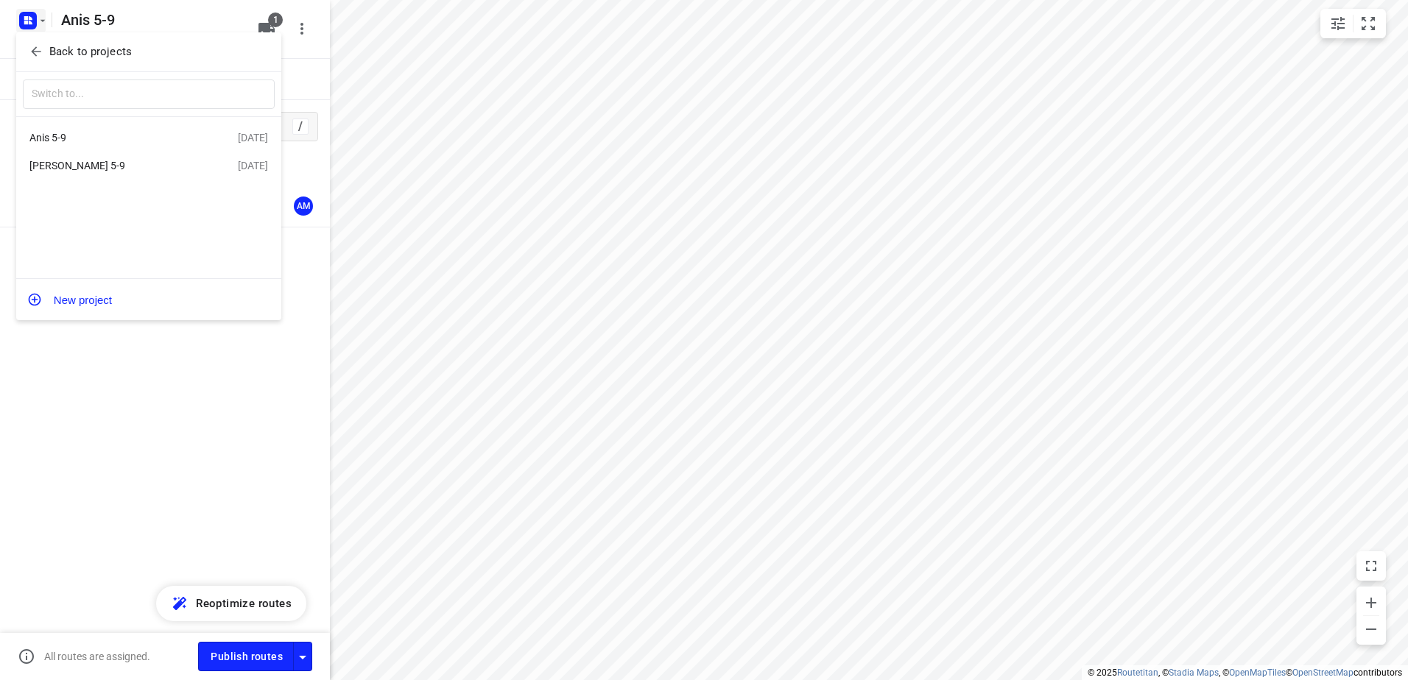
click at [92, 303] on button "New project" at bounding box center [148, 299] width 265 height 29
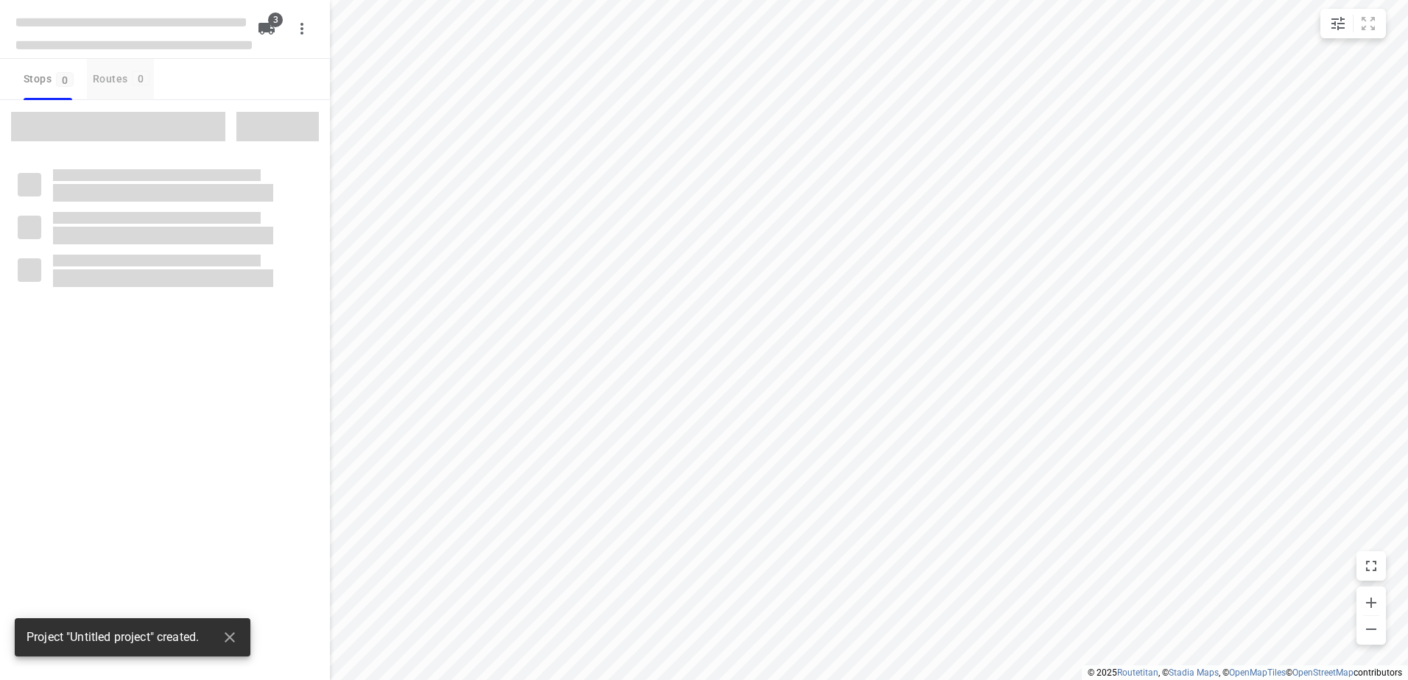
type input "distance"
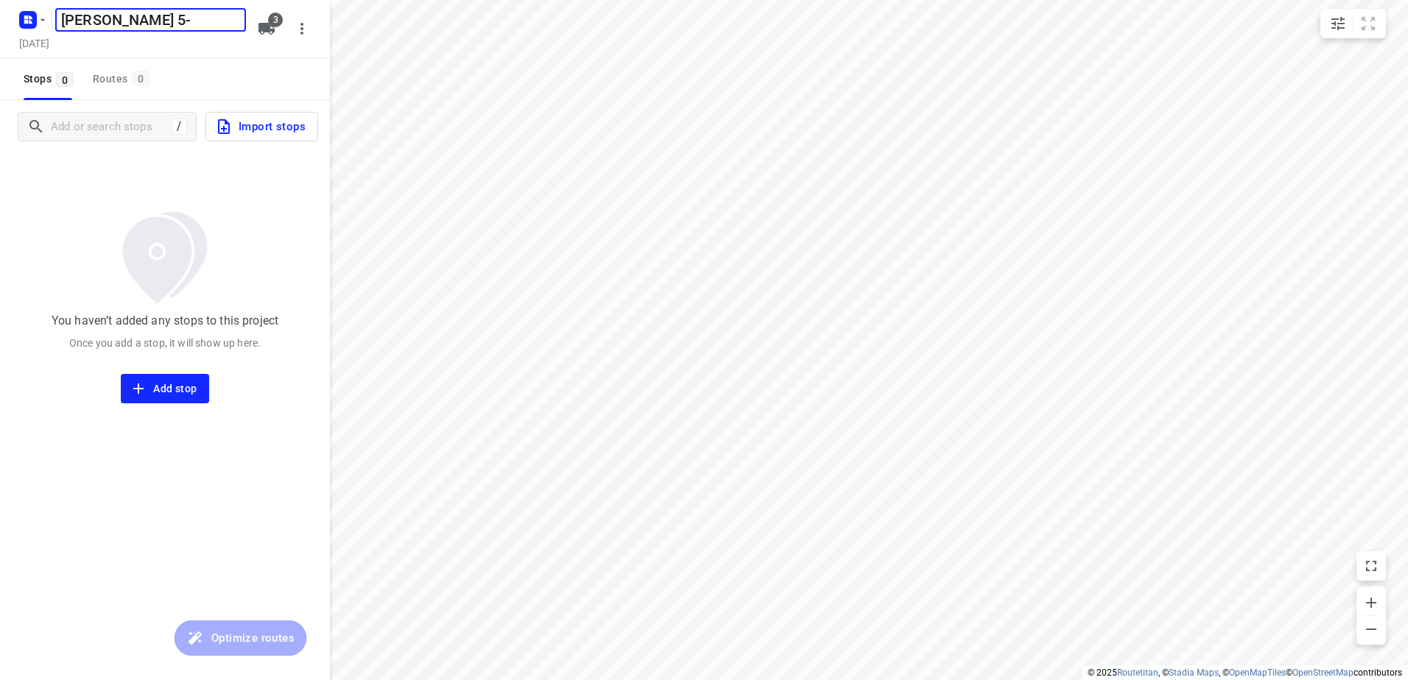
type input "Olivier 5-9"
click at [267, 28] on icon "button" at bounding box center [266, 29] width 16 height 12
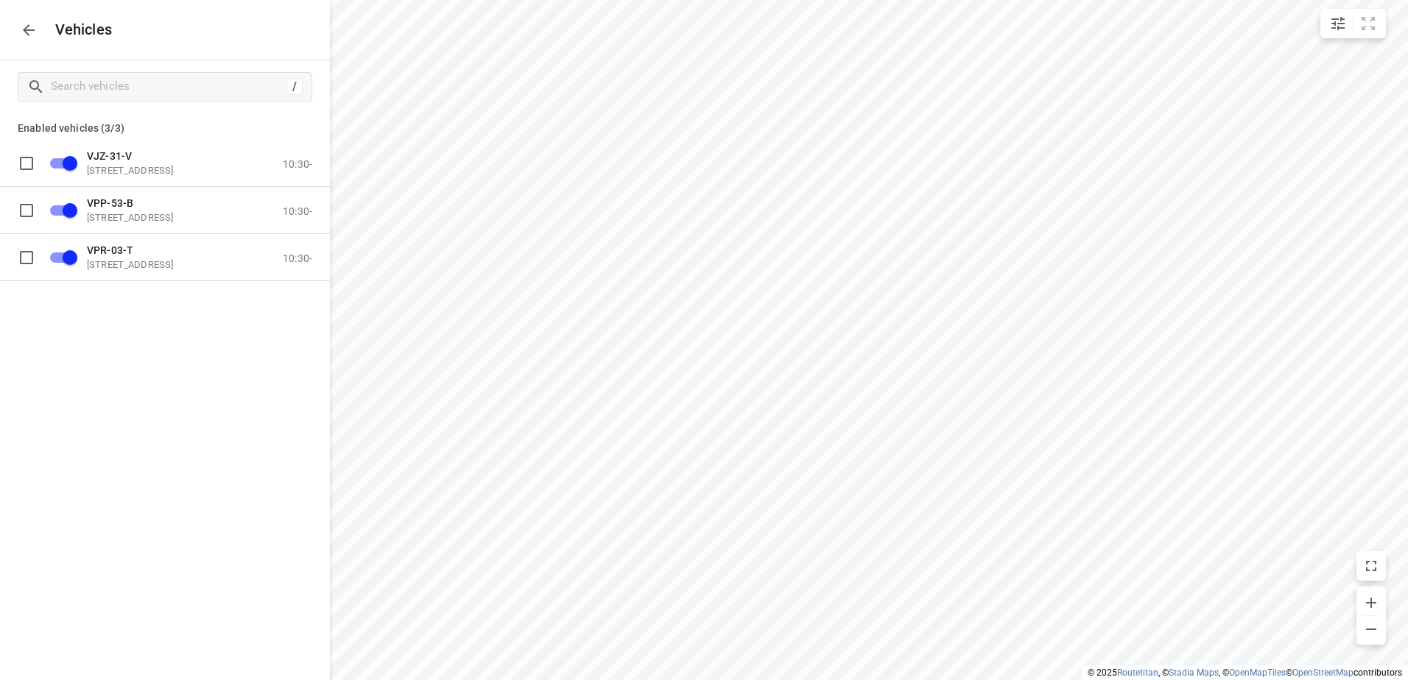
click at [25, 31] on icon "button" at bounding box center [29, 30] width 12 height 12
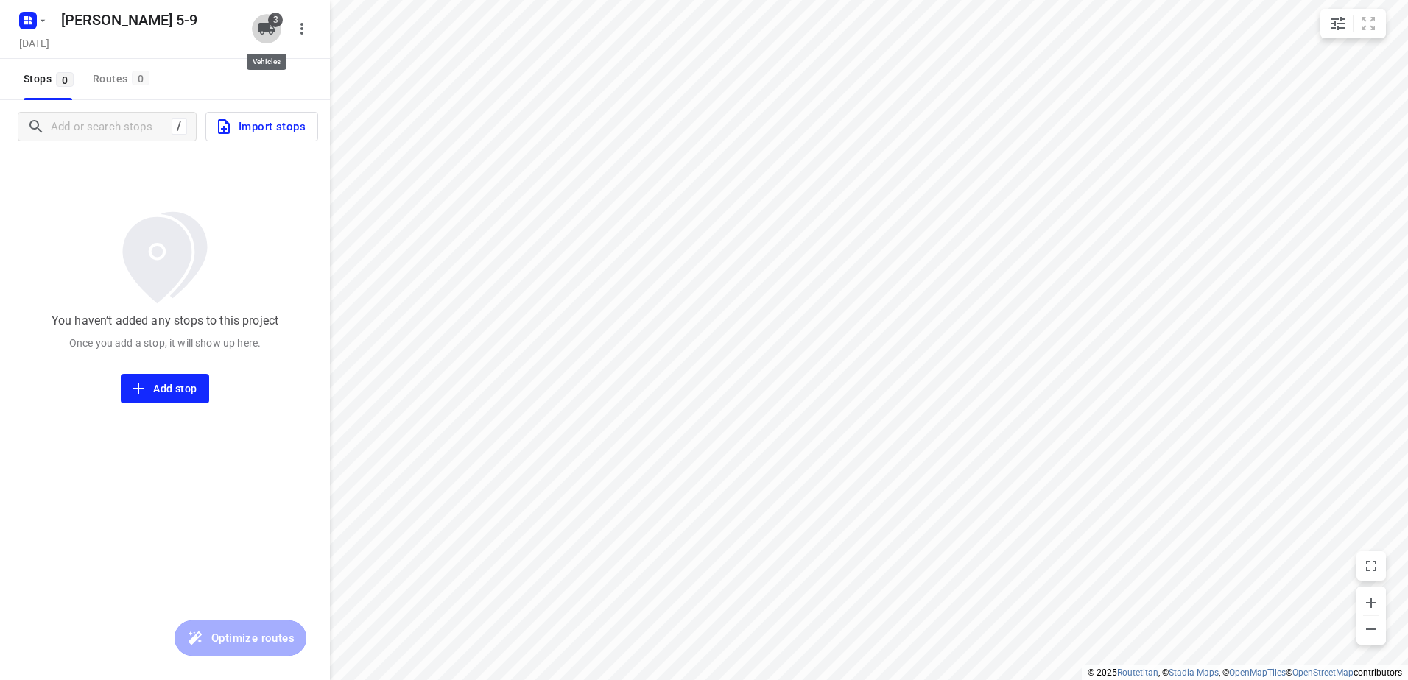
click at [274, 29] on icon "button" at bounding box center [266, 29] width 16 height 12
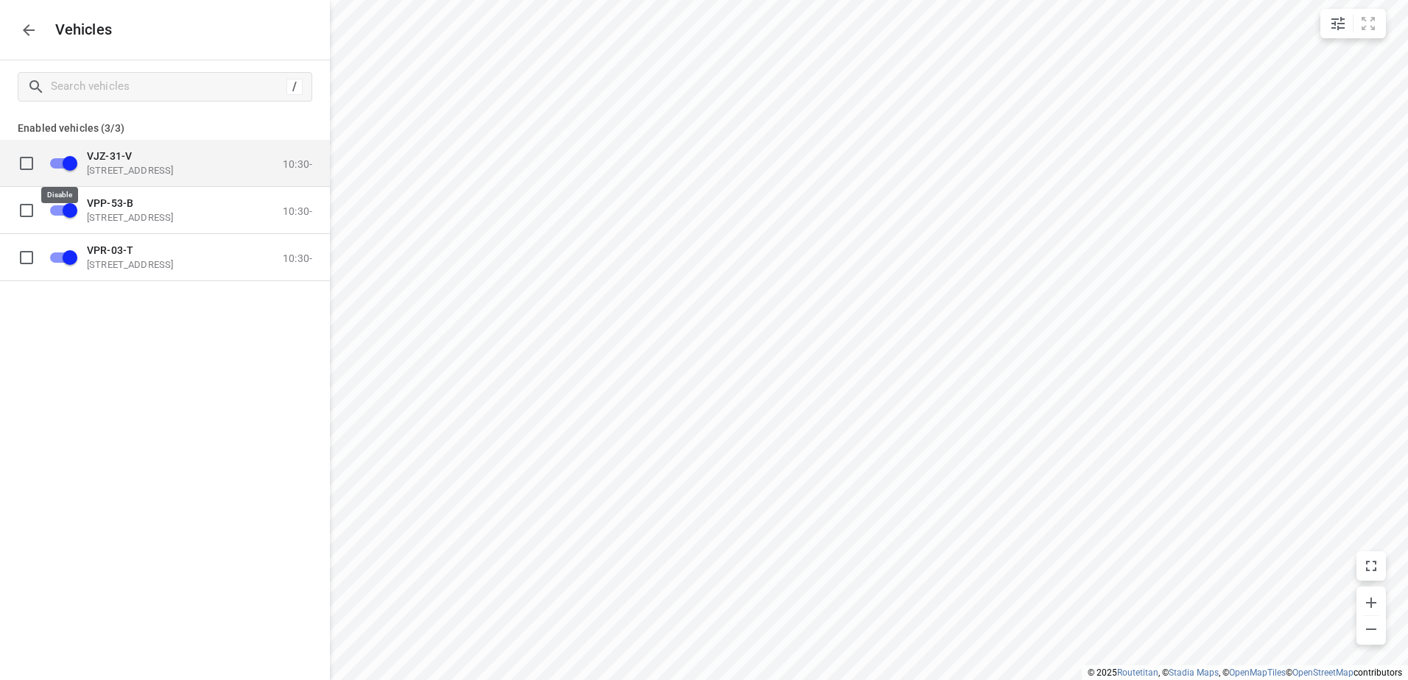
click at [52, 161] on input "grid" at bounding box center [70, 163] width 84 height 28
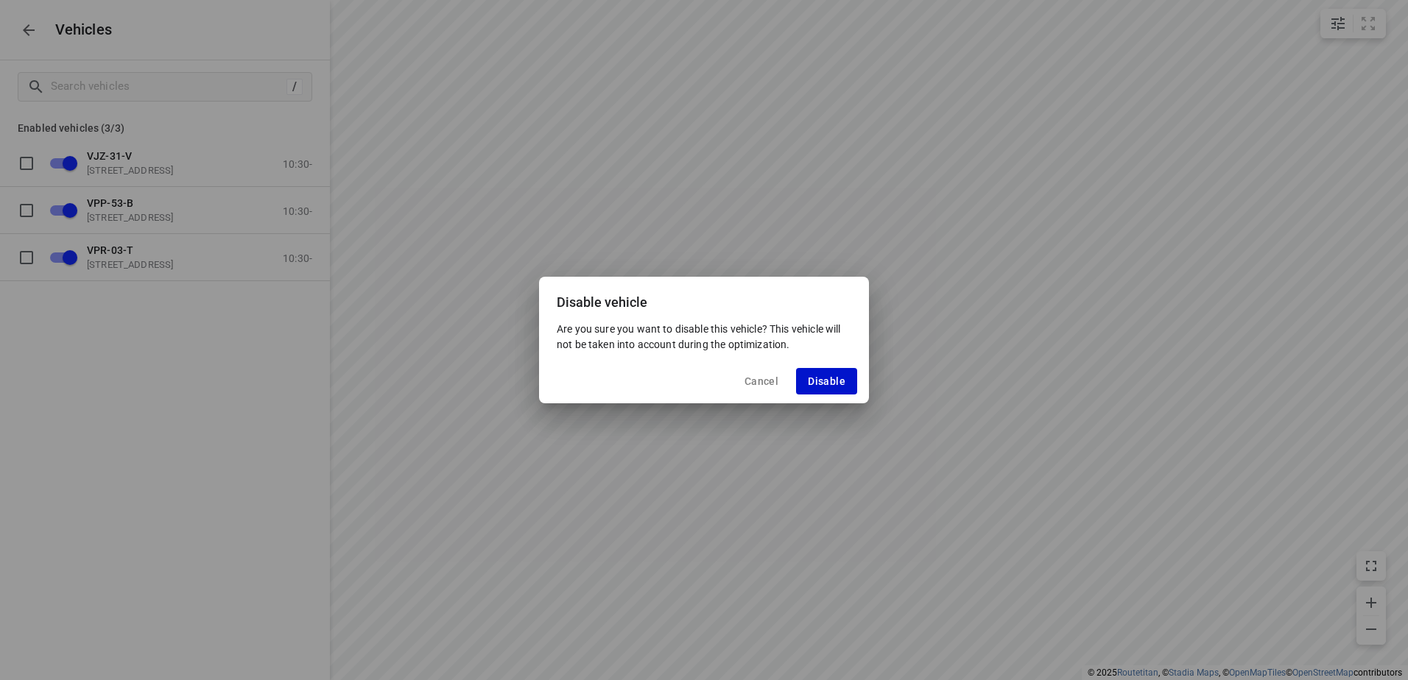
drag, startPoint x: 838, startPoint y: 390, endPoint x: 559, endPoint y: 372, distance: 279.7
click at [837, 390] on button "Disable" at bounding box center [826, 381] width 61 height 27
checkbox input "false"
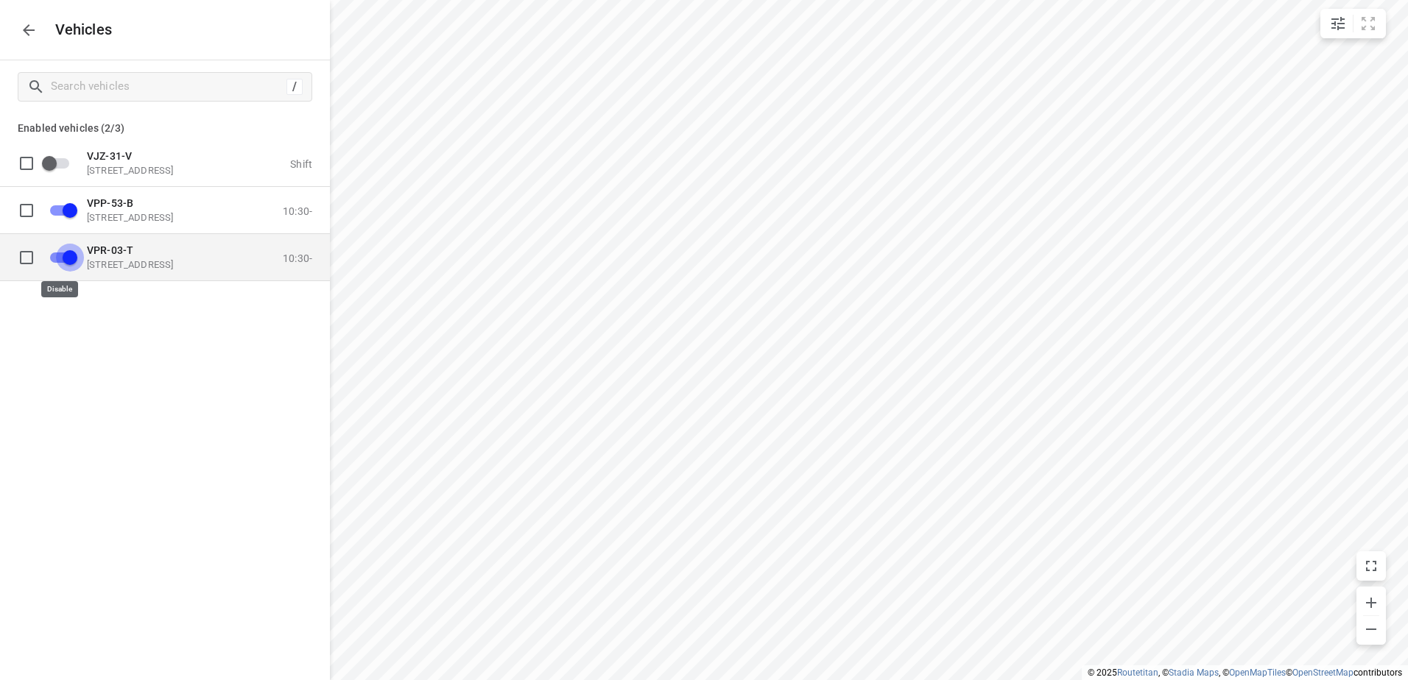
click at [73, 251] on input "grid" at bounding box center [70, 257] width 84 height 28
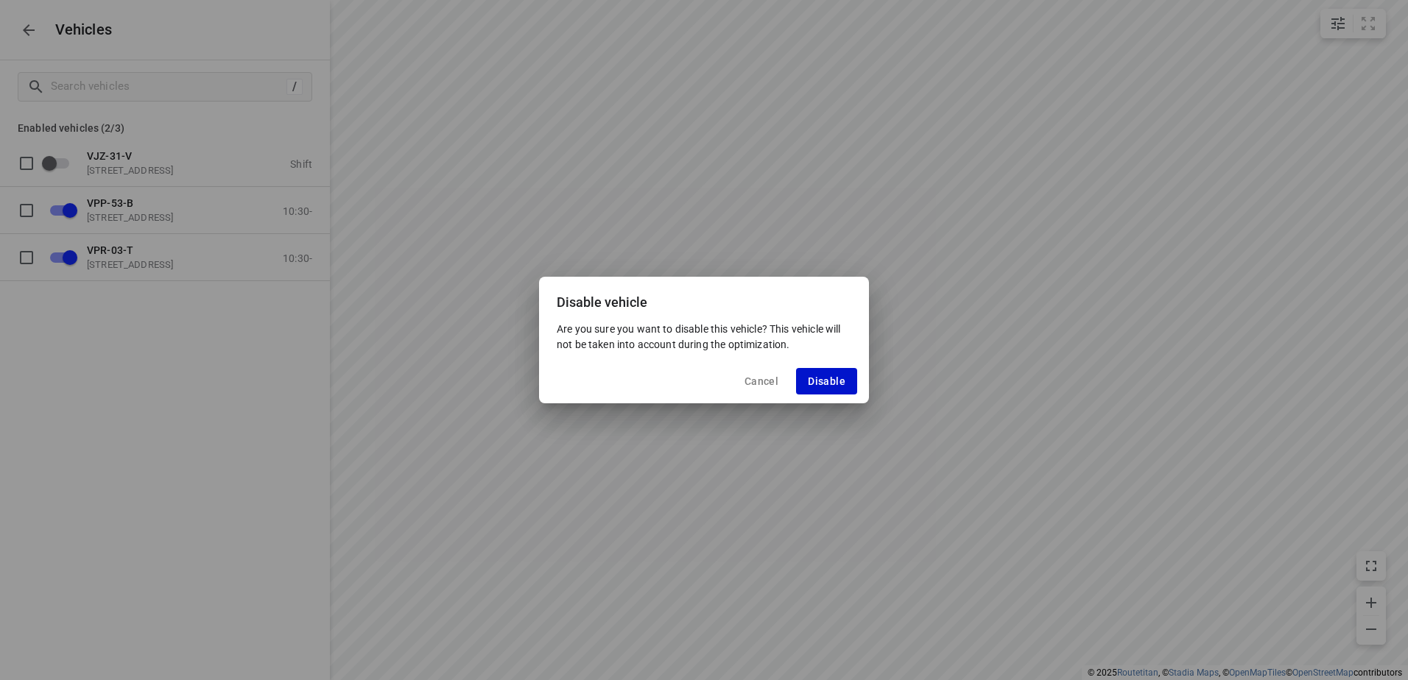
click at [818, 381] on span "Disable" at bounding box center [827, 382] width 38 height 12
checkbox input "false"
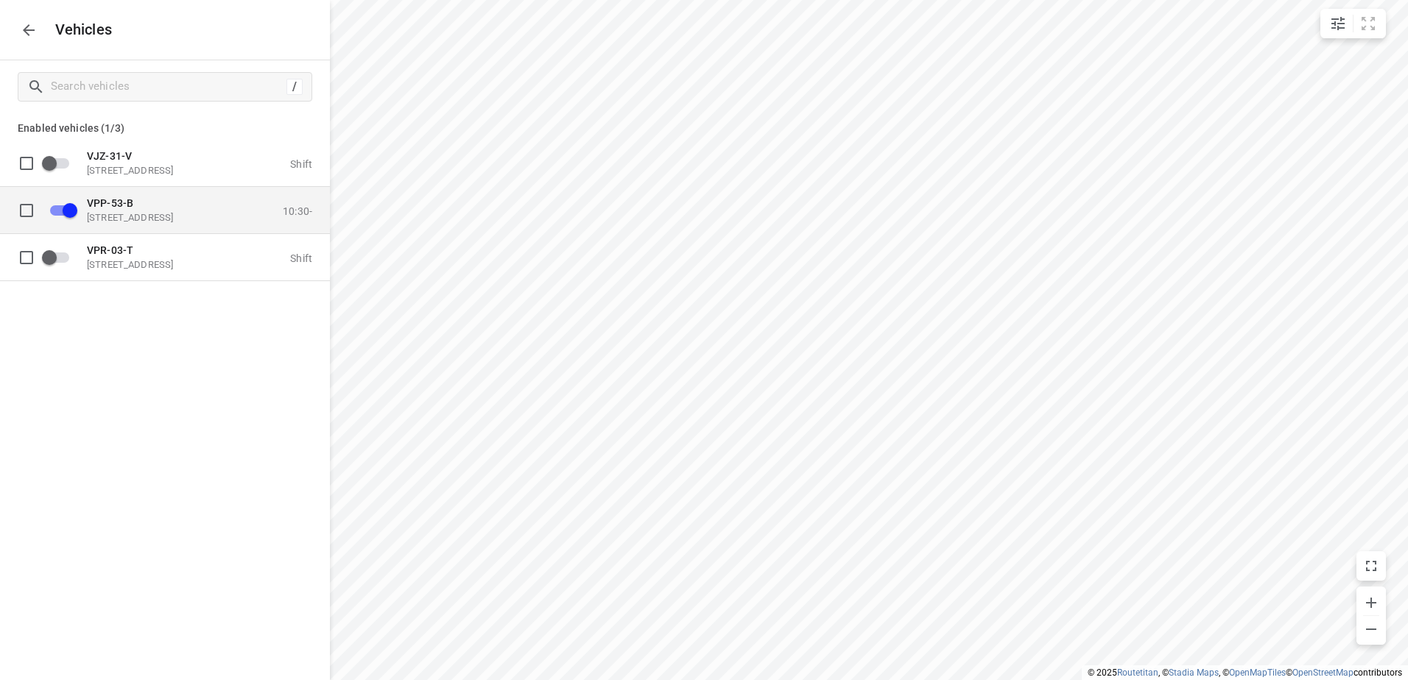
click at [127, 219] on p "Eemmeerlaan 9, 1382 KA Weesp, Netherlands" at bounding box center [160, 217] width 147 height 12
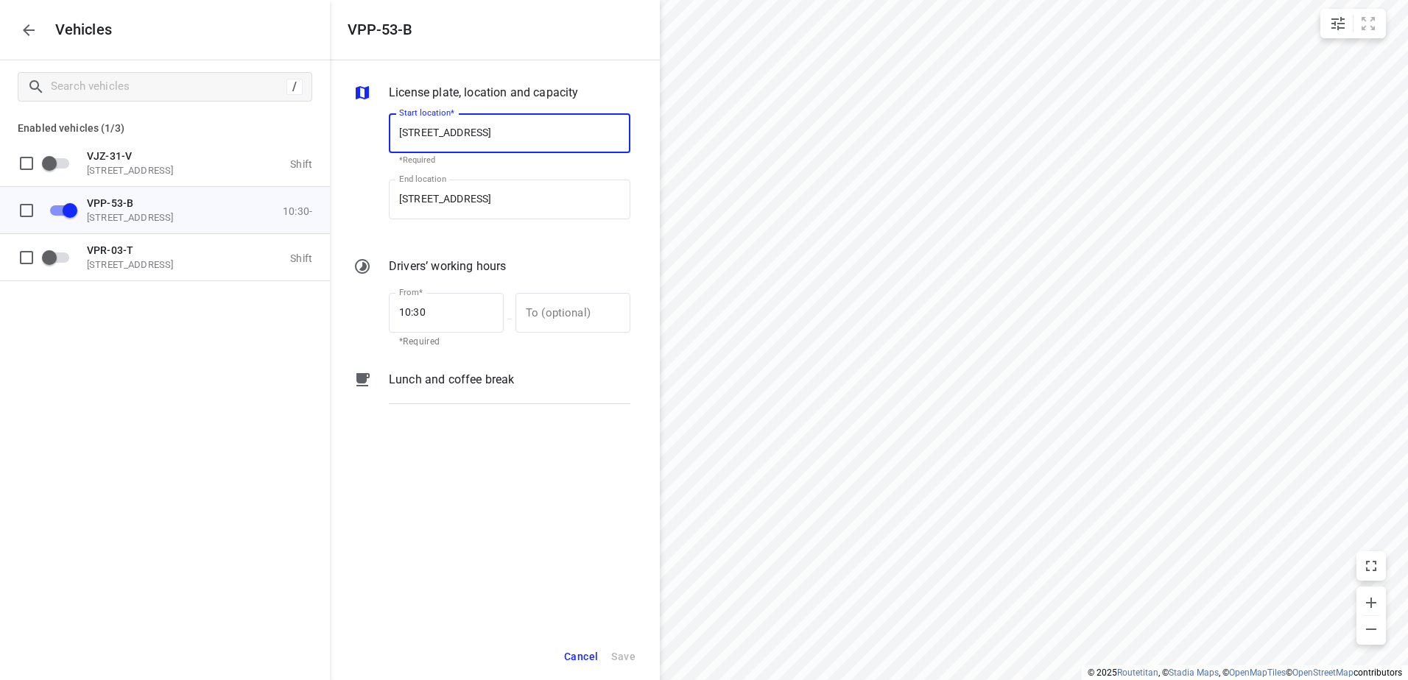
click at [451, 380] on p "Lunch and coffee break" at bounding box center [451, 380] width 125 height 18
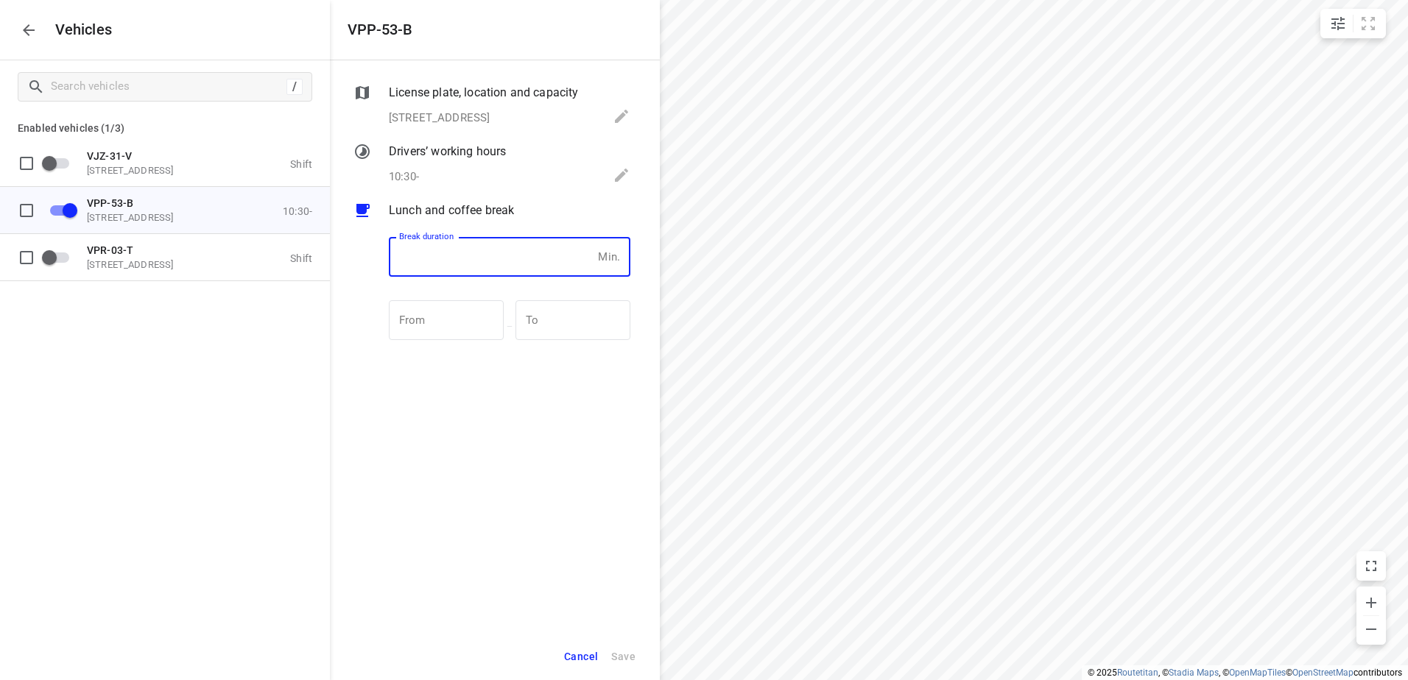
click at [426, 250] on input "number" at bounding box center [490, 257] width 203 height 40
type input "30"
click at [633, 660] on span "Save" at bounding box center [623, 657] width 24 height 18
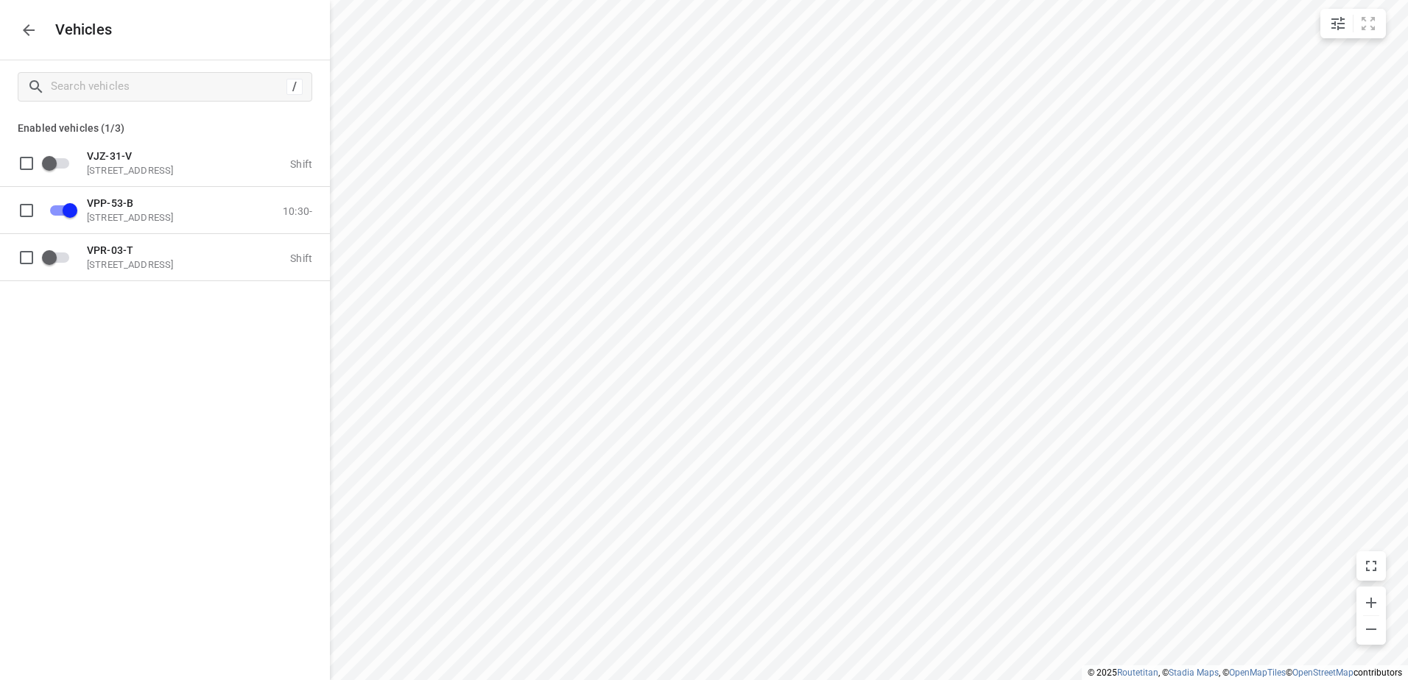
click at [31, 33] on icon "button" at bounding box center [29, 30] width 18 height 18
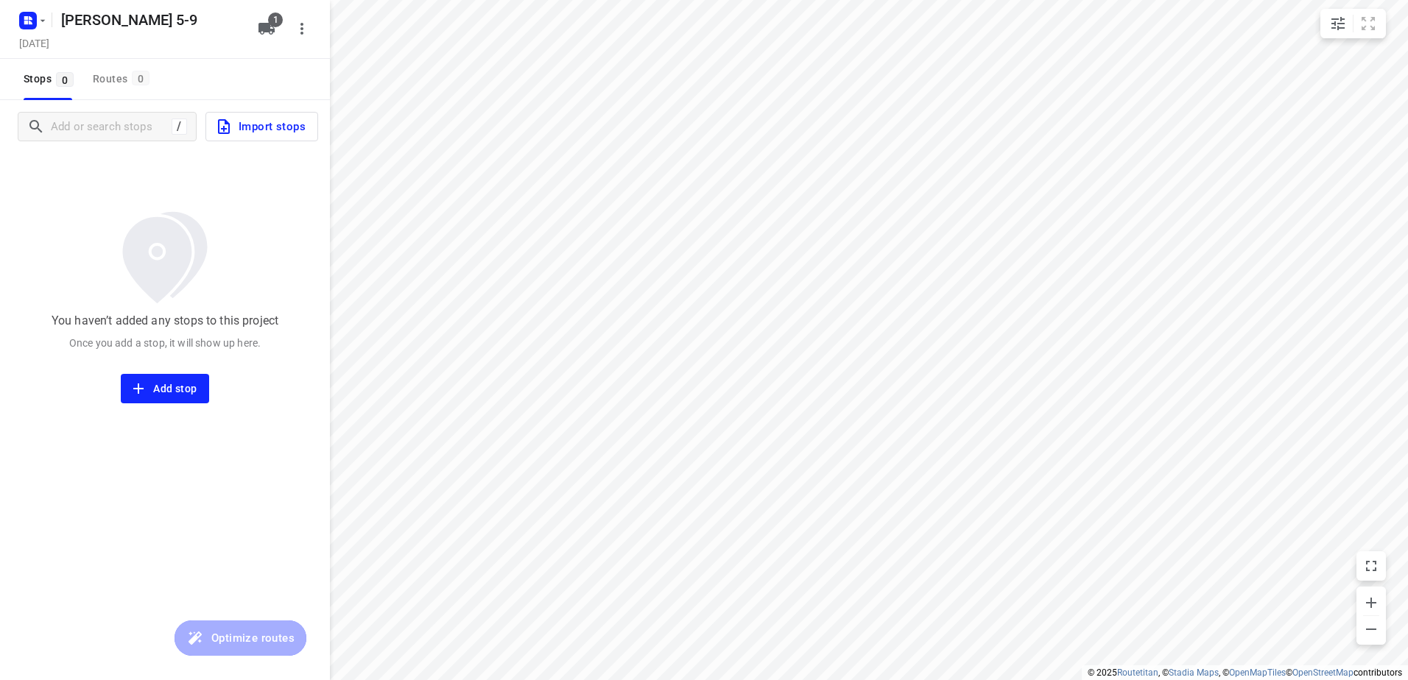
click at [279, 124] on span "Import stops" at bounding box center [260, 126] width 91 height 19
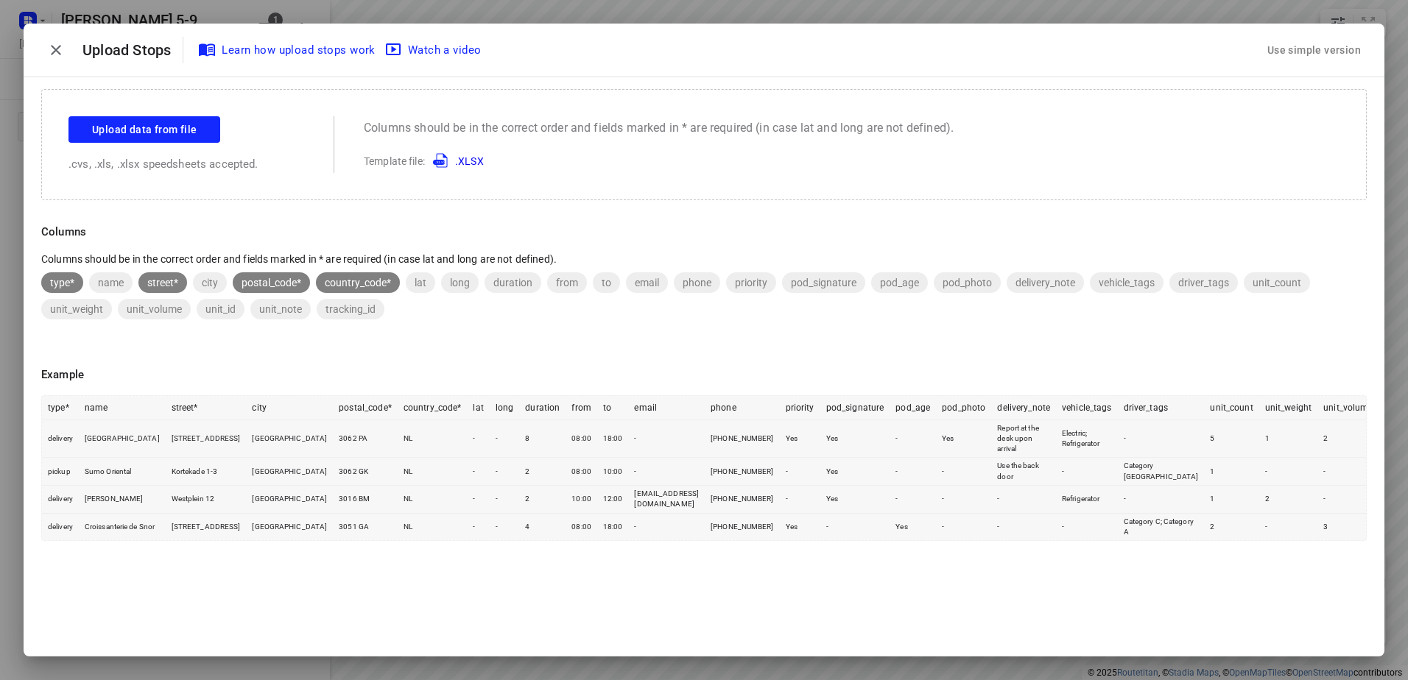
click at [1305, 51] on div "Use simple version" at bounding box center [1313, 50] width 99 height 24
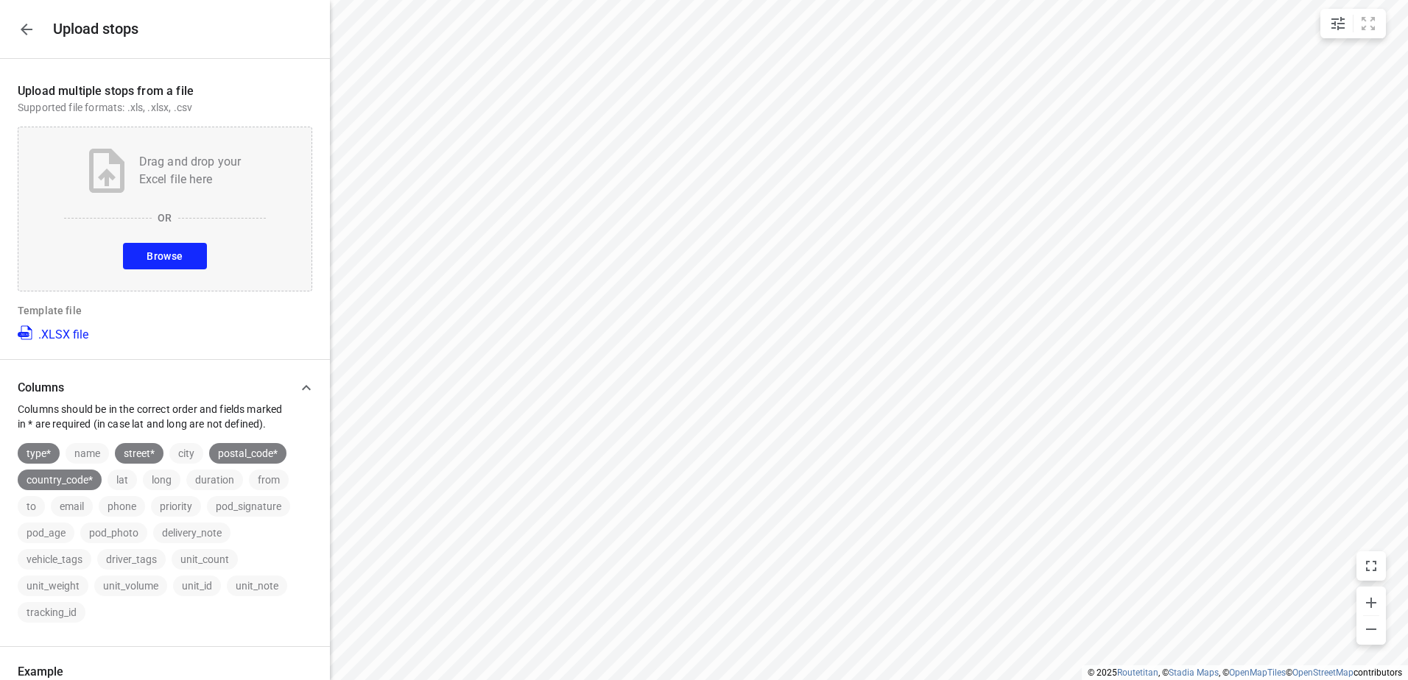
click at [163, 244] on button "Browse" at bounding box center [164, 256] width 83 height 27
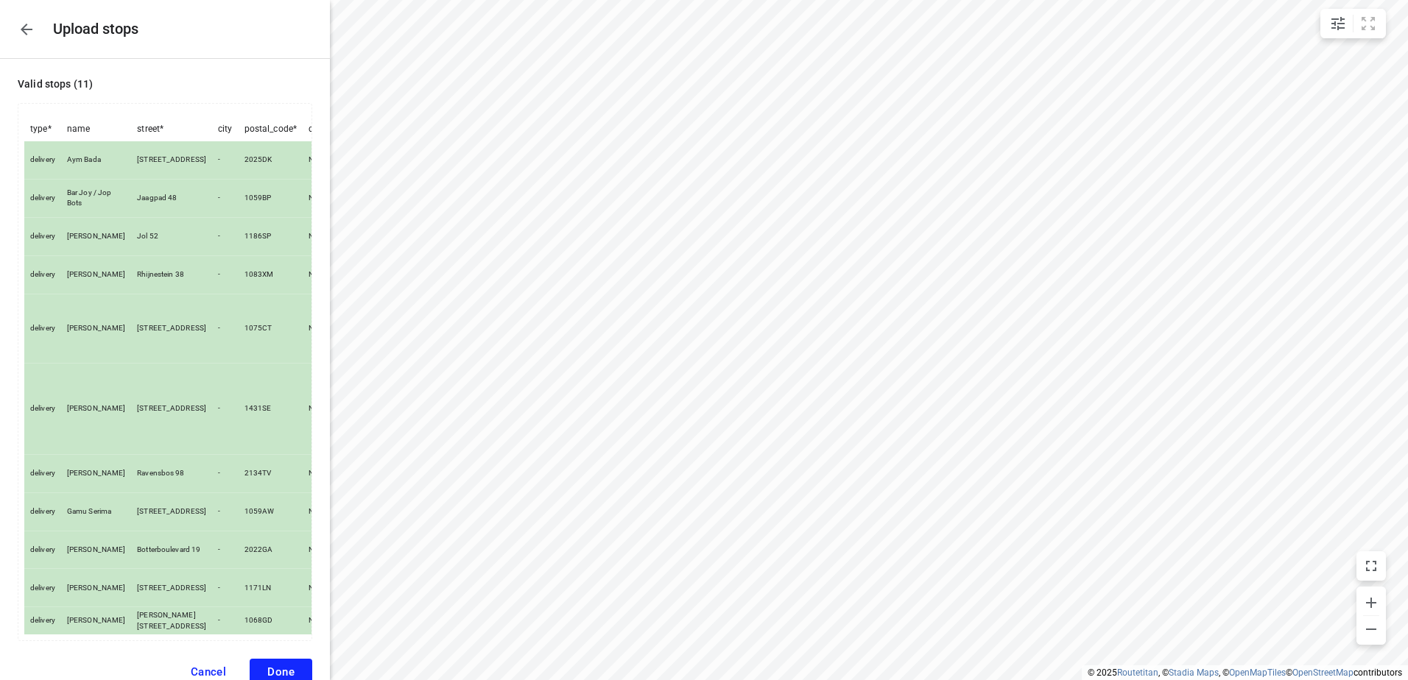
scroll to position [74, 0]
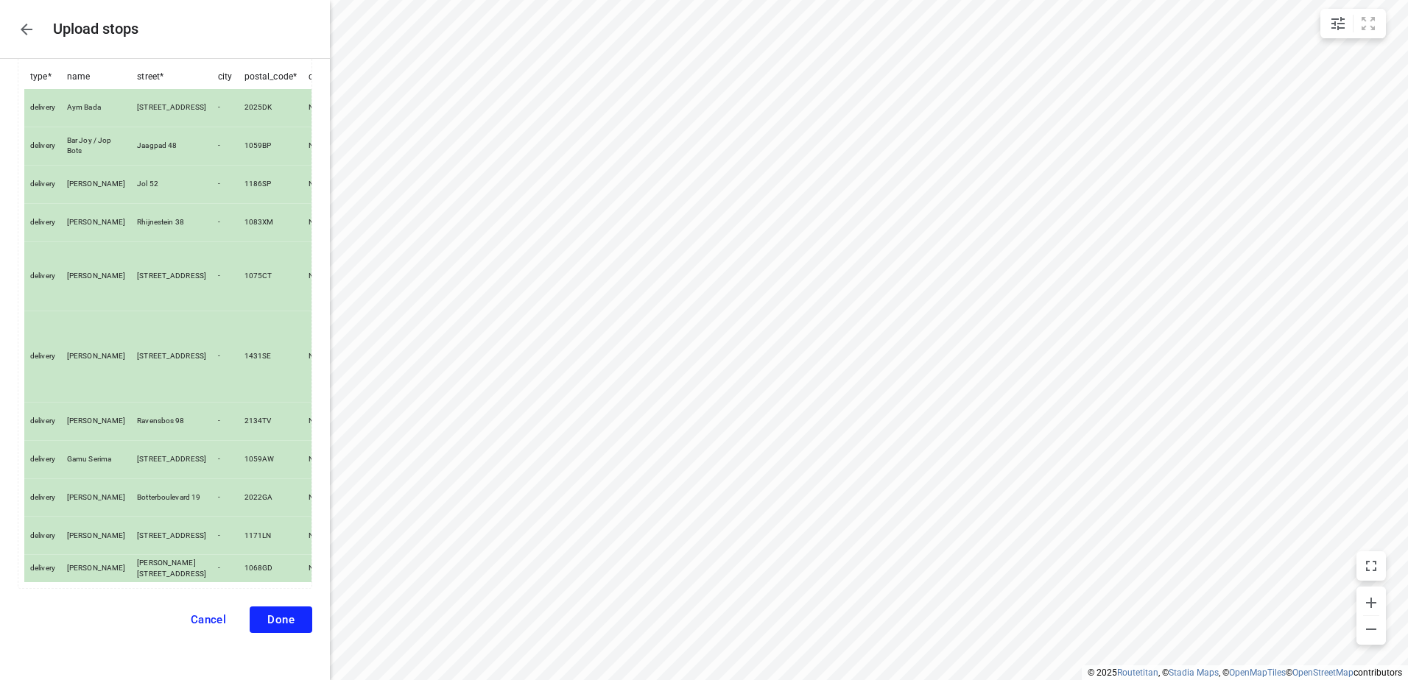
click at [267, 614] on span "Done" at bounding box center [280, 619] width 27 height 13
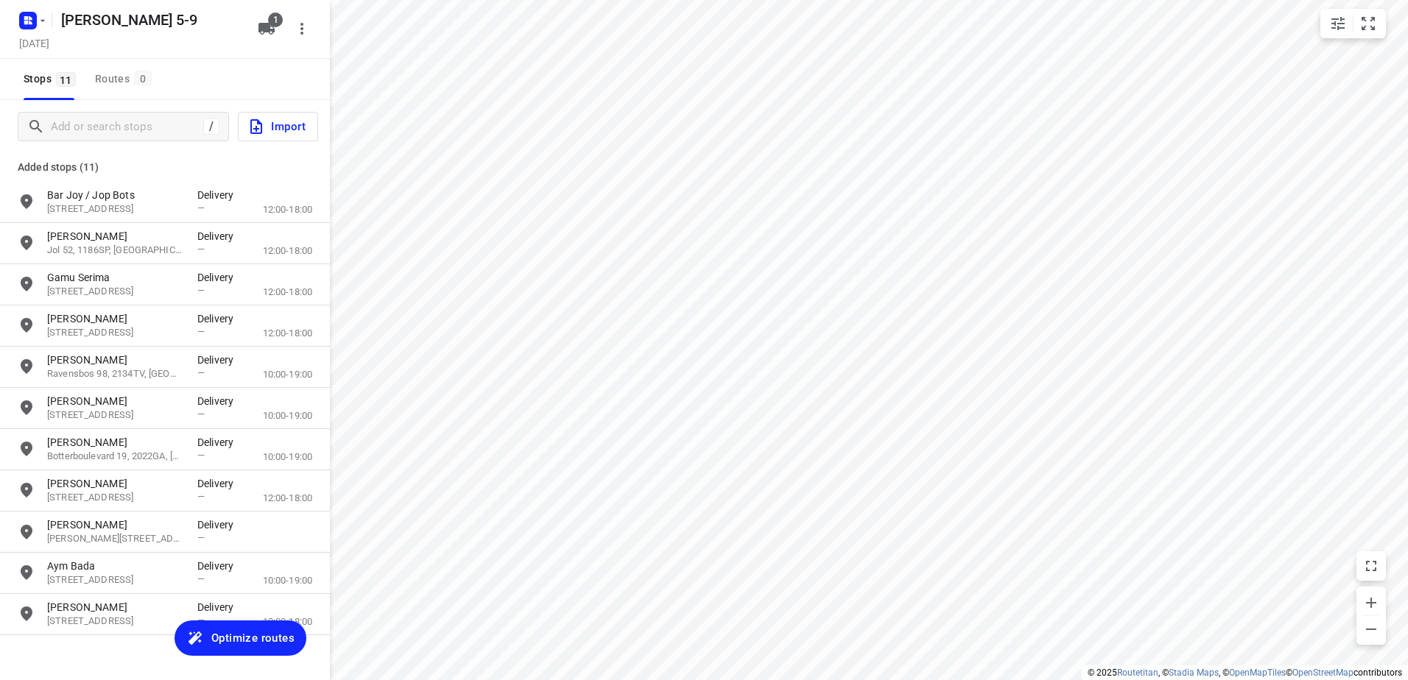
click at [251, 643] on span "Optimize routes" at bounding box center [252, 638] width 83 height 19
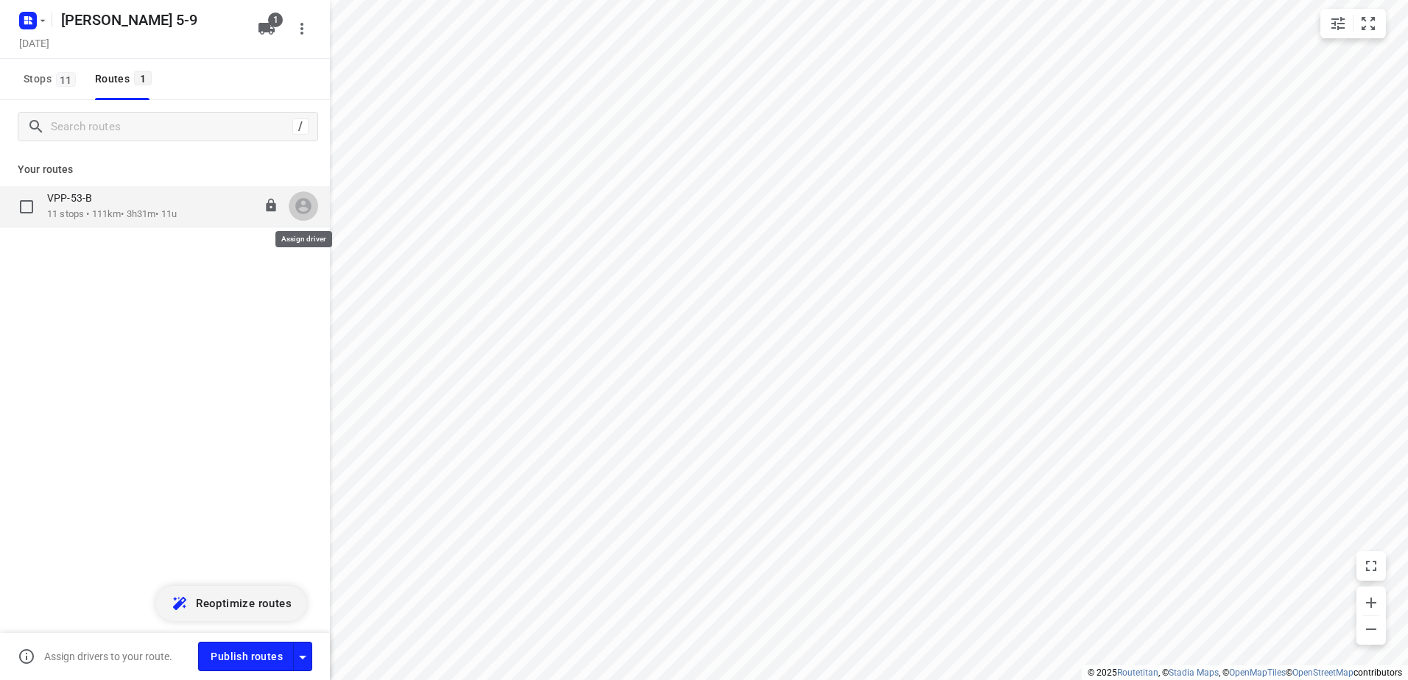
click at [297, 204] on icon "button" at bounding box center [303, 207] width 16 height 16
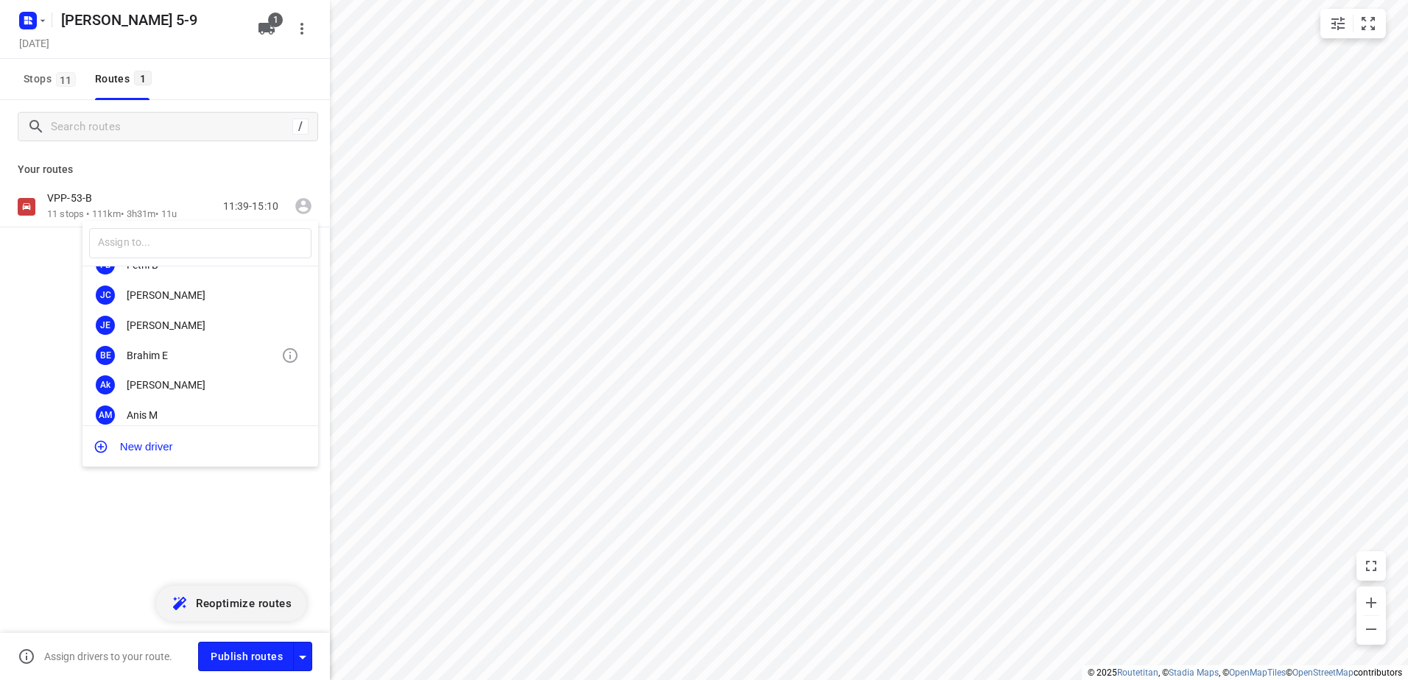
scroll to position [94, 0]
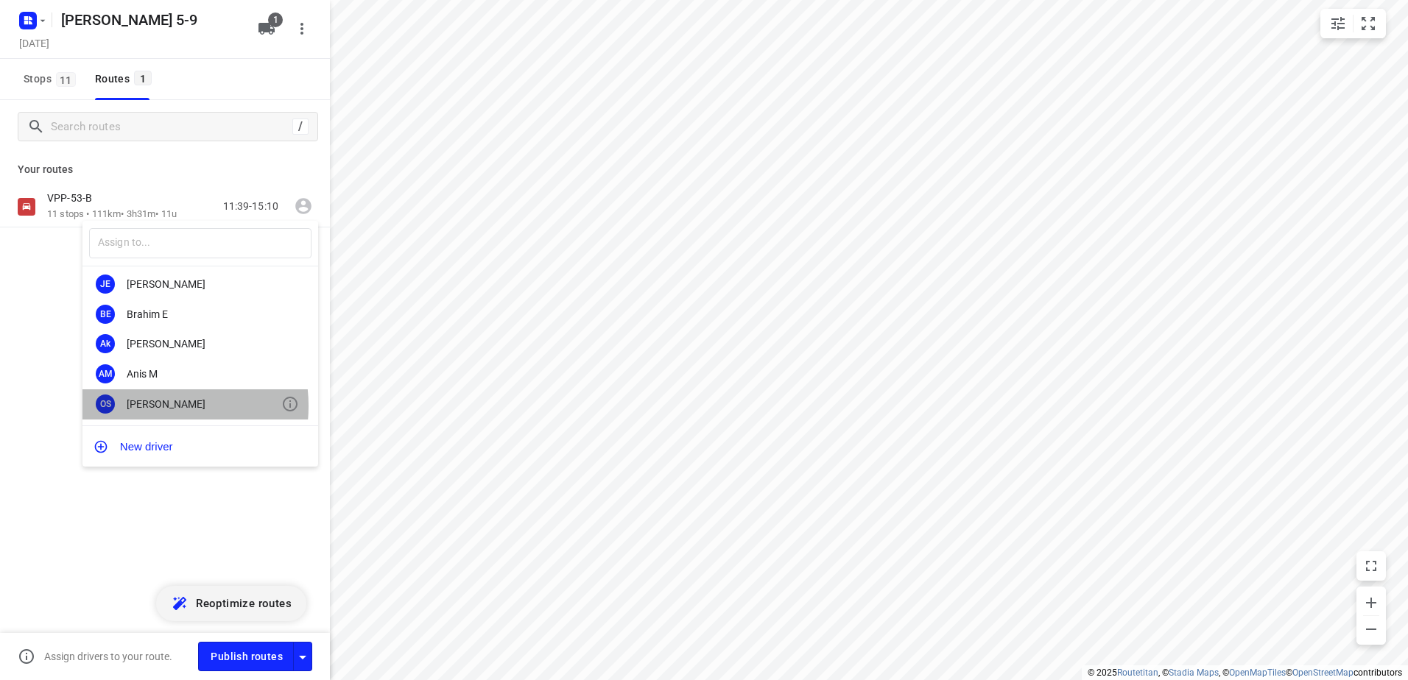
click at [155, 407] on div "Olivier S." at bounding box center [204, 404] width 155 height 12
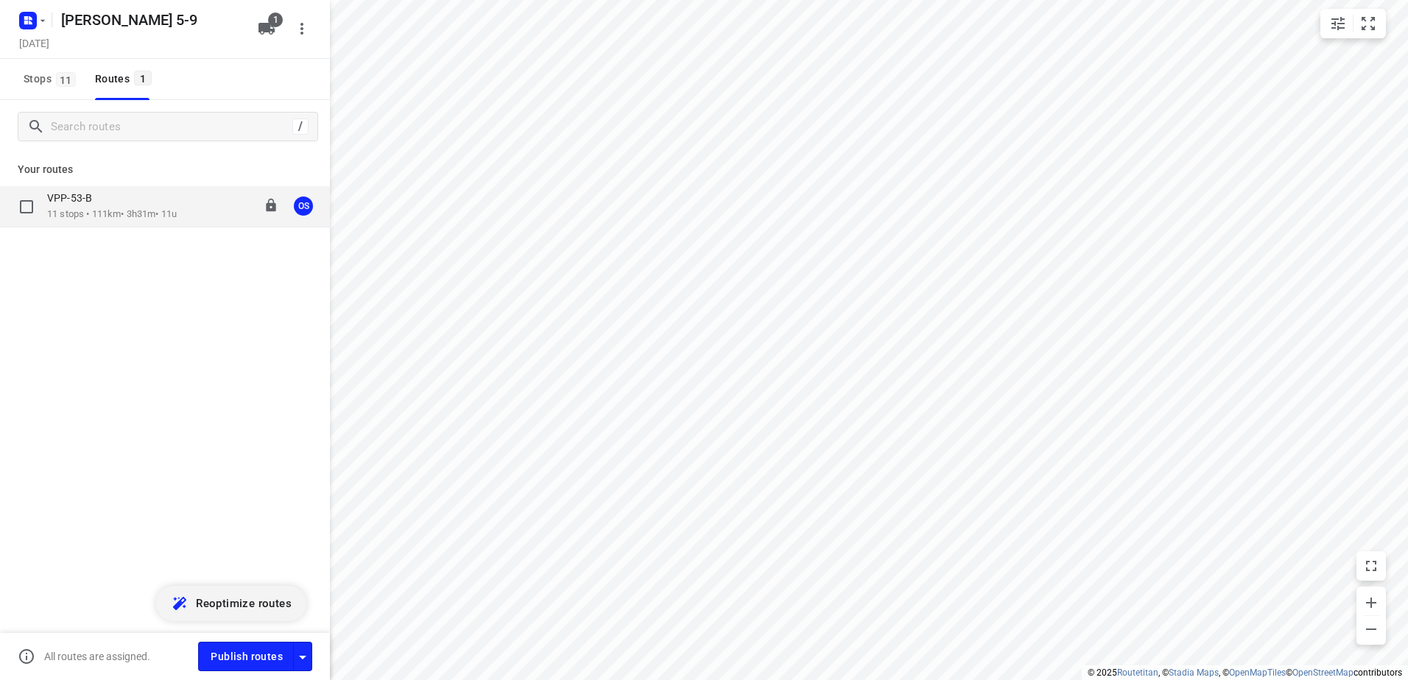
click at [121, 209] on p "11 stops • 111km • 3h31m • 11u" at bounding box center [112, 215] width 130 height 14
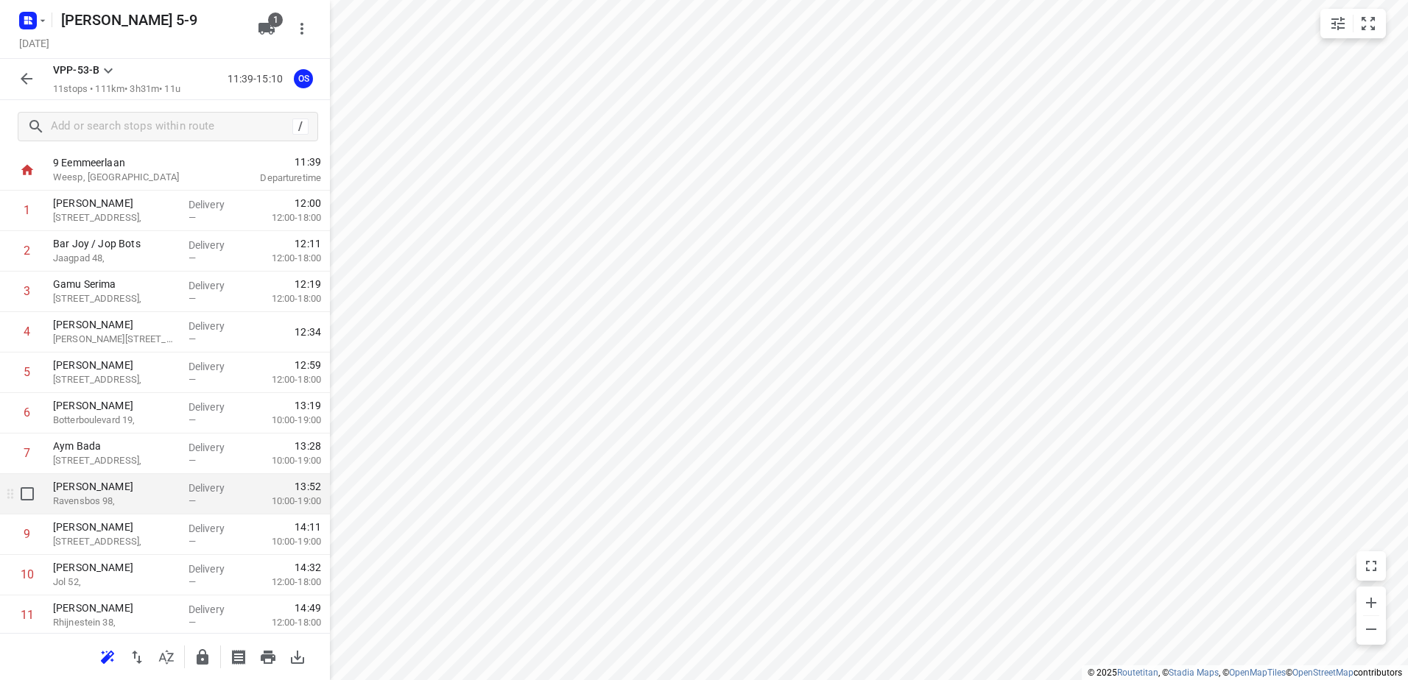
scroll to position [0, 0]
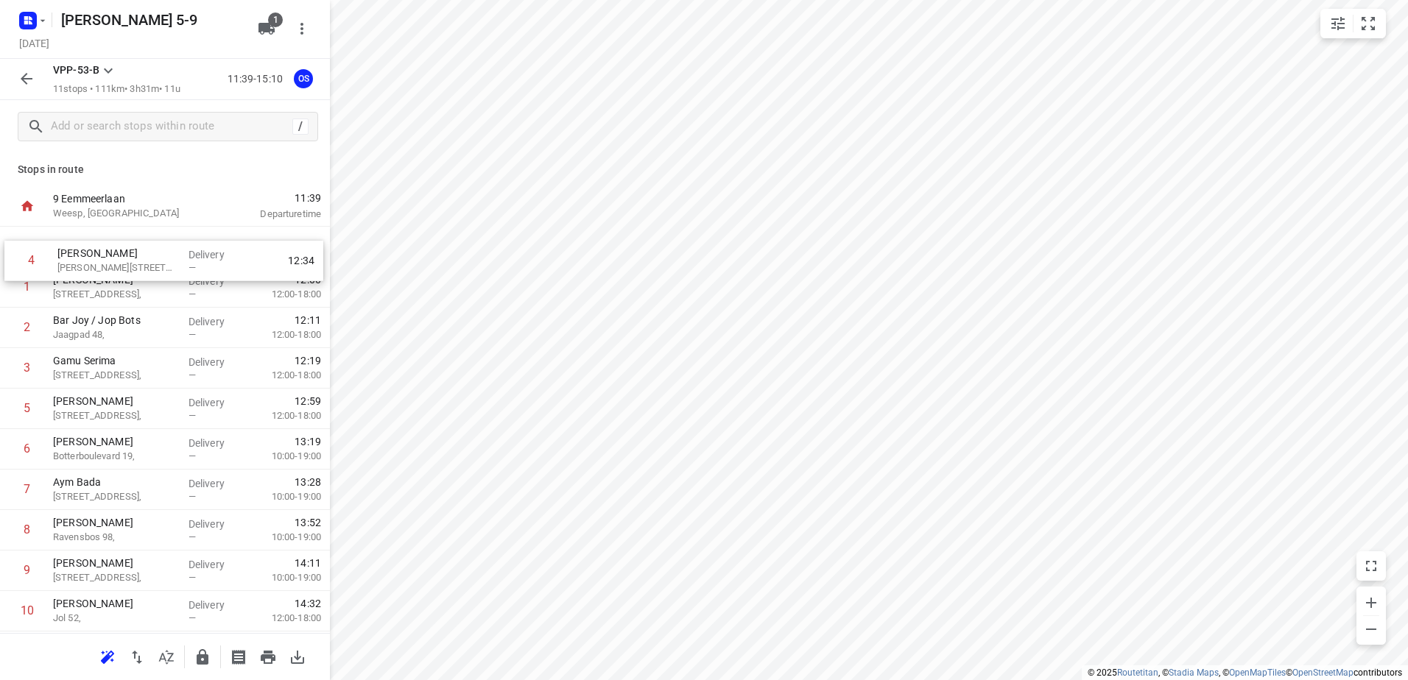
drag, startPoint x: 101, startPoint y: 370, endPoint x: 106, endPoint y: 248, distance: 122.4
click at [106, 248] on div "1 Maurilla Wessels Koninginneweg 241II, Delivery — 12:00 12:00-18:00 2 Bar Joy …" at bounding box center [165, 450] width 330 height 446
drag, startPoint x: 73, startPoint y: 373, endPoint x: 70, endPoint y: 324, distance: 49.4
click at [71, 324] on div "1 Kaddour Osdorp Martini van Geffenstraat 29C, Delivery — 12:06 2 Maurilla Wess…" at bounding box center [165, 450] width 330 height 446
click at [28, 82] on icon "button" at bounding box center [27, 79] width 18 height 18
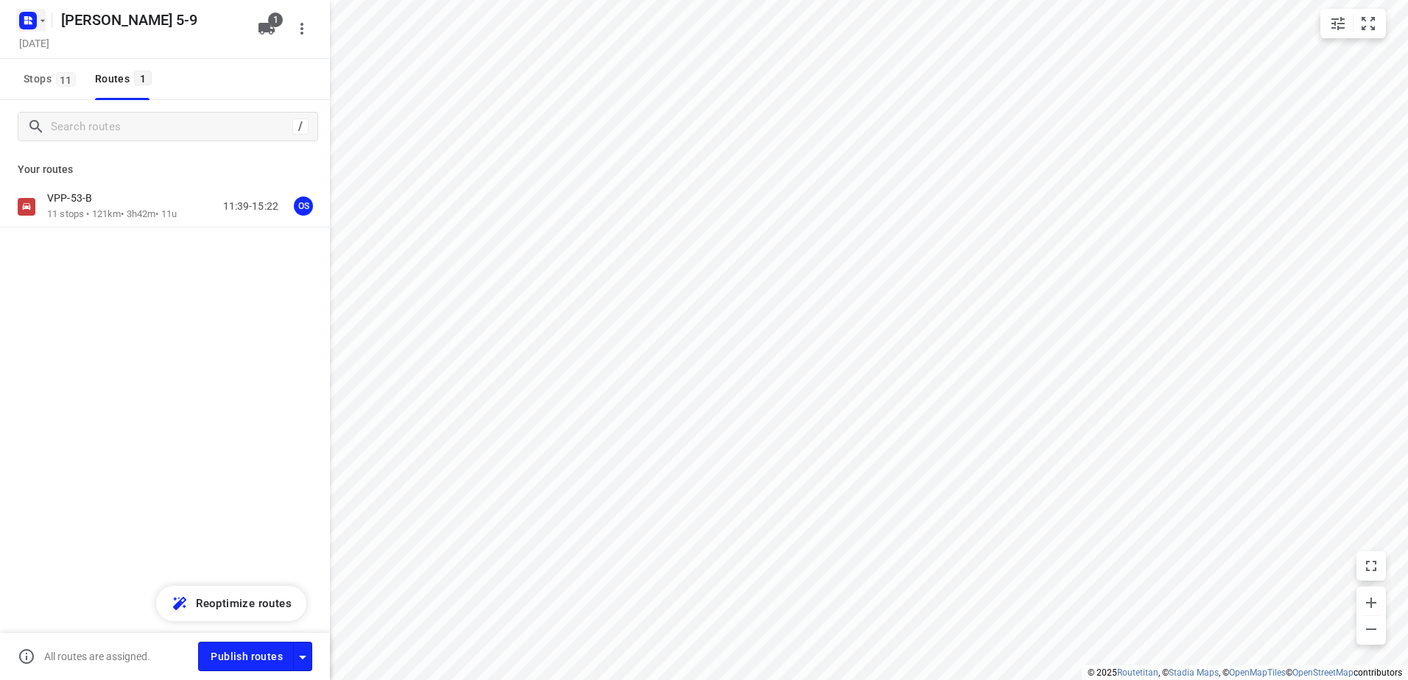
click at [42, 27] on button "button" at bounding box center [30, 21] width 29 height 24
click at [63, 190] on div "Jeffrey 5-9" at bounding box center [113, 195] width 169 height 12
click at [41, 25] on icon "button" at bounding box center [43, 21] width 12 height 12
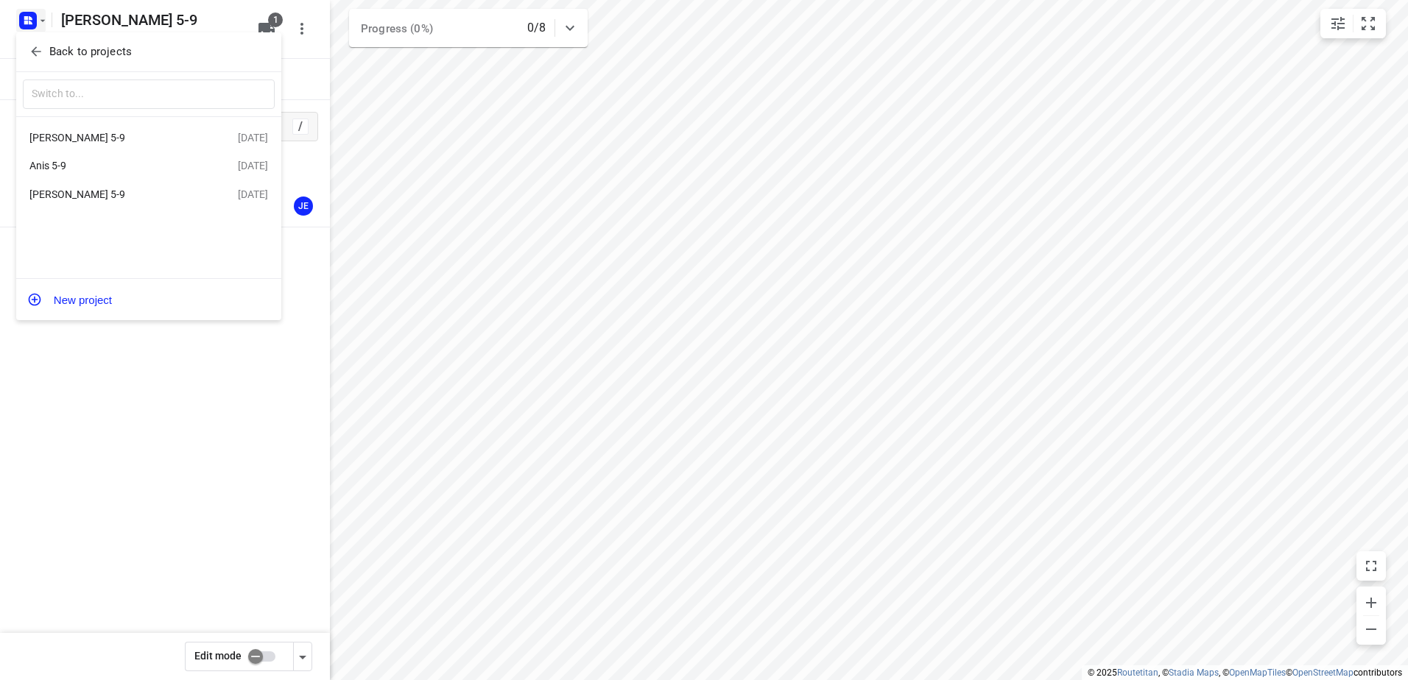
click at [57, 164] on div "Anis 5-9" at bounding box center [113, 166] width 169 height 12
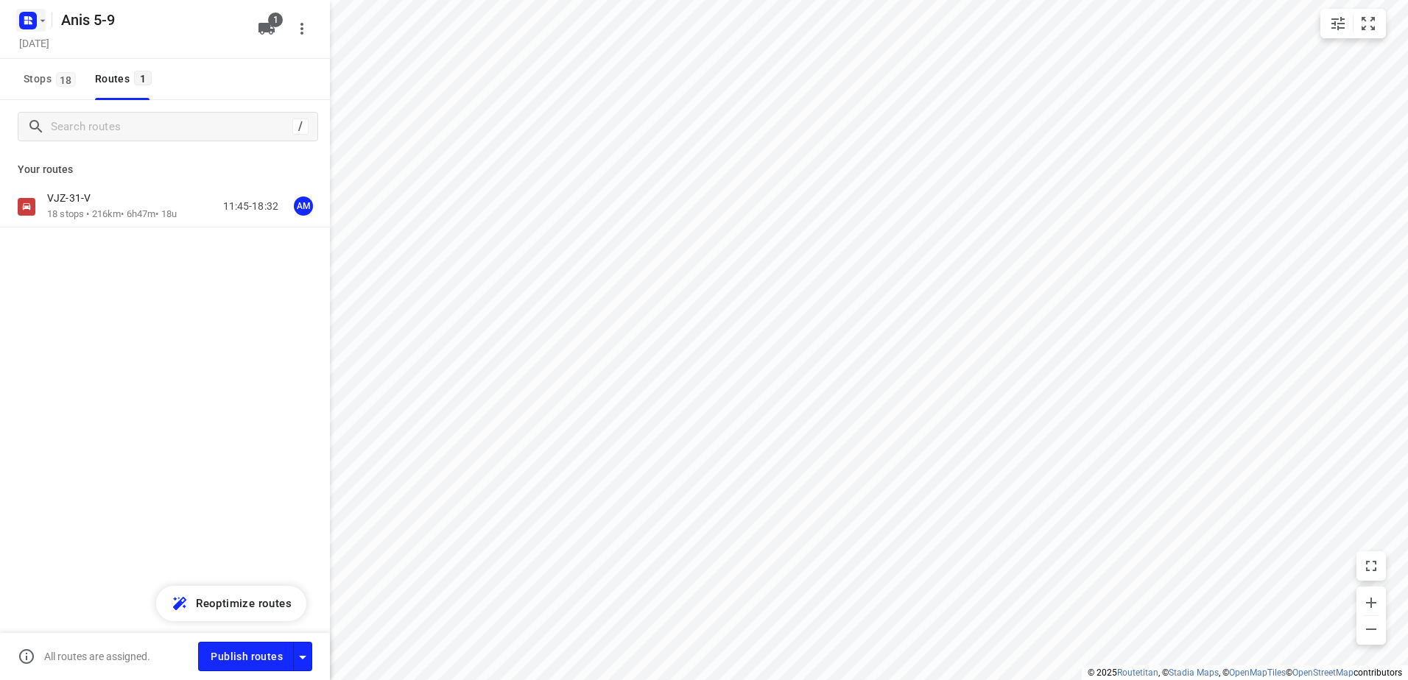
click at [46, 26] on icon "button" at bounding box center [43, 21] width 12 height 12
click at [120, 443] on div at bounding box center [704, 340] width 1408 height 680
click at [88, 213] on p "18 stops • 216km • 6h47m • 18u" at bounding box center [112, 215] width 130 height 14
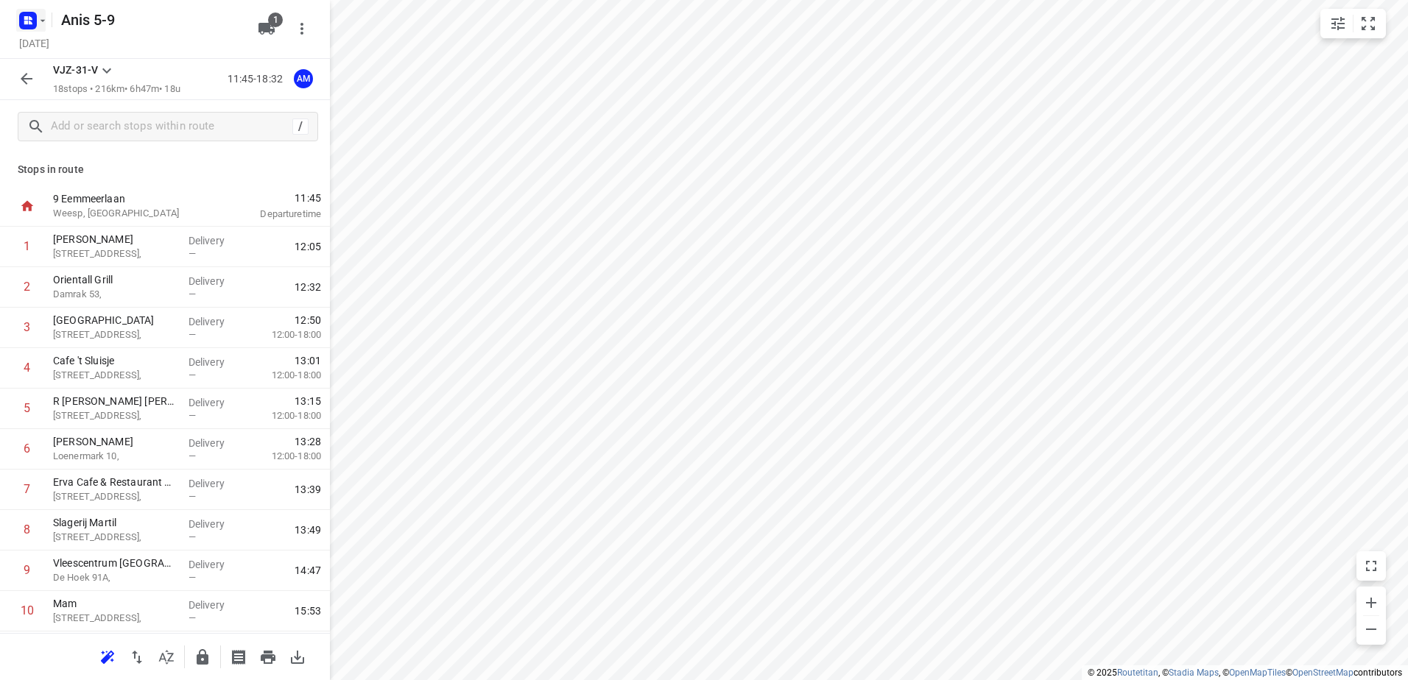
click at [41, 20] on icon "button" at bounding box center [43, 21] width 12 height 12
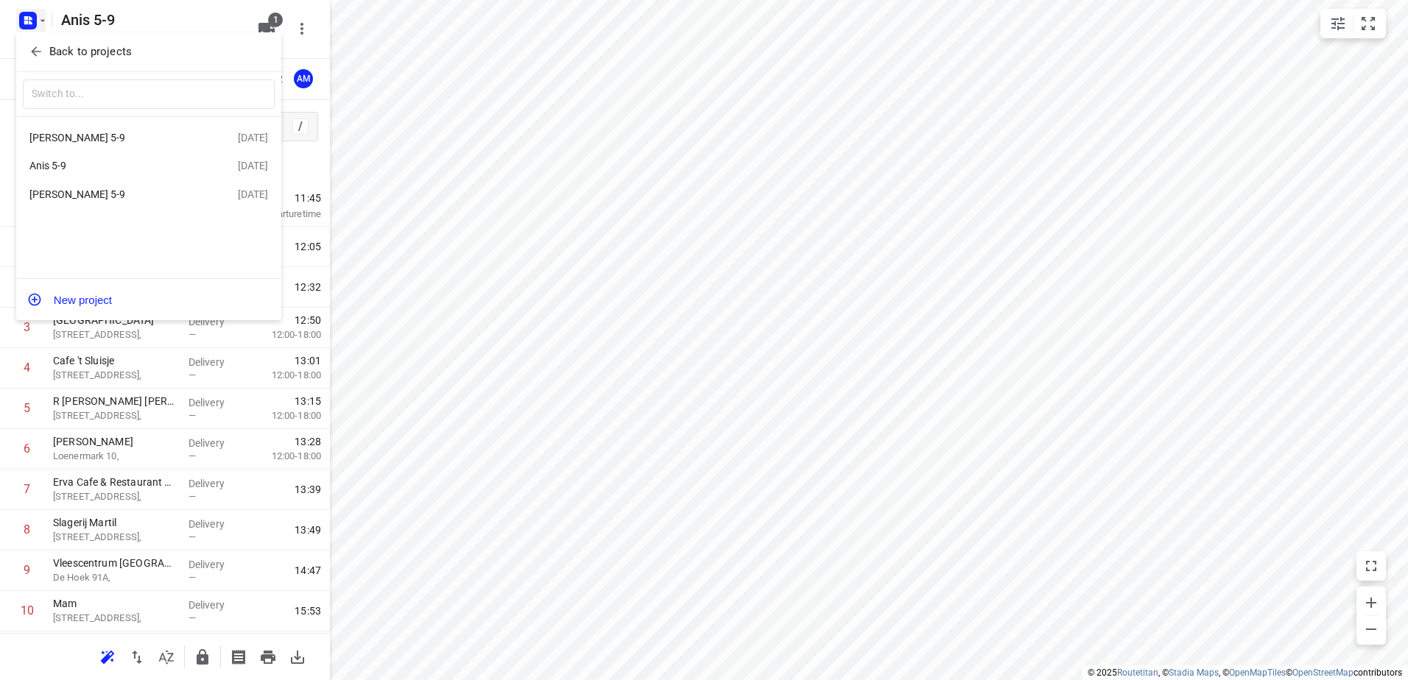
click at [55, 196] on div "Jeffrey 5-9" at bounding box center [113, 195] width 169 height 12
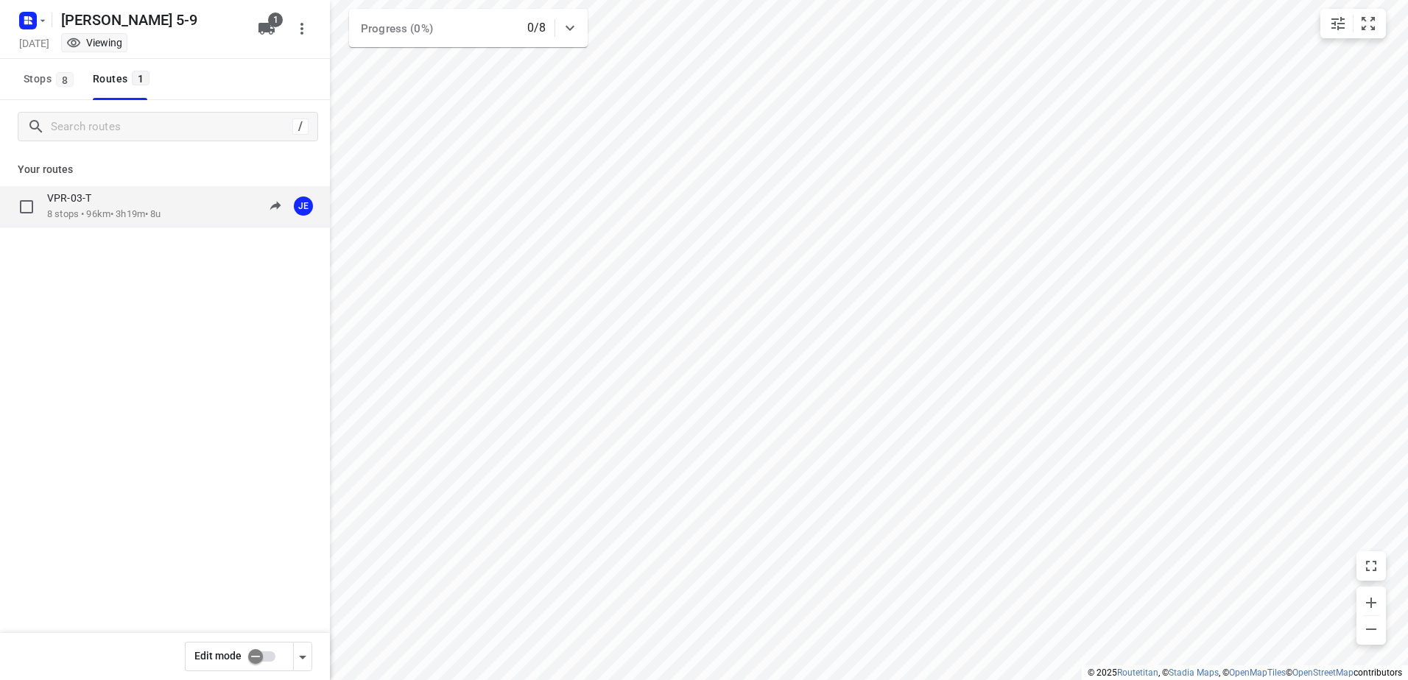
click at [91, 209] on p "8 stops • 96km • 3h19m • 8u" at bounding box center [104, 215] width 114 height 14
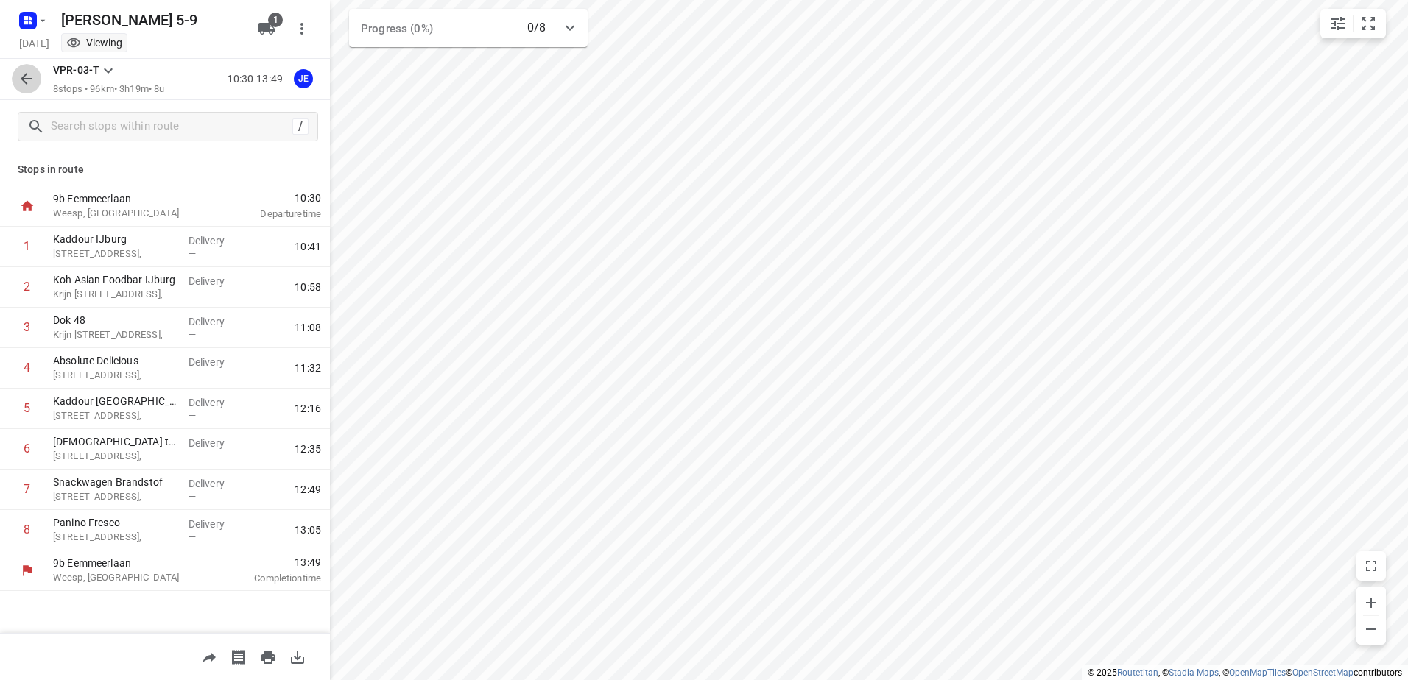
click at [32, 79] on icon "button" at bounding box center [27, 79] width 12 height 12
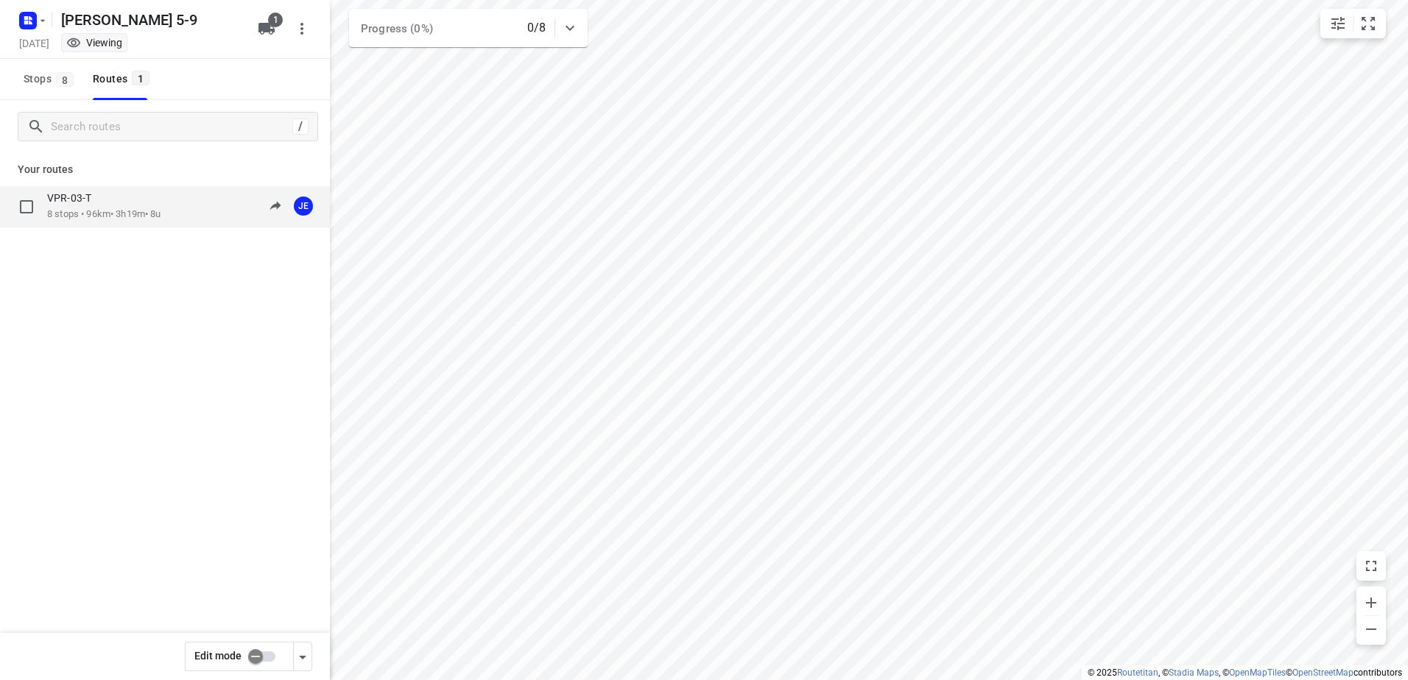
click at [76, 204] on p "VPR-03-T" at bounding box center [73, 197] width 53 height 13
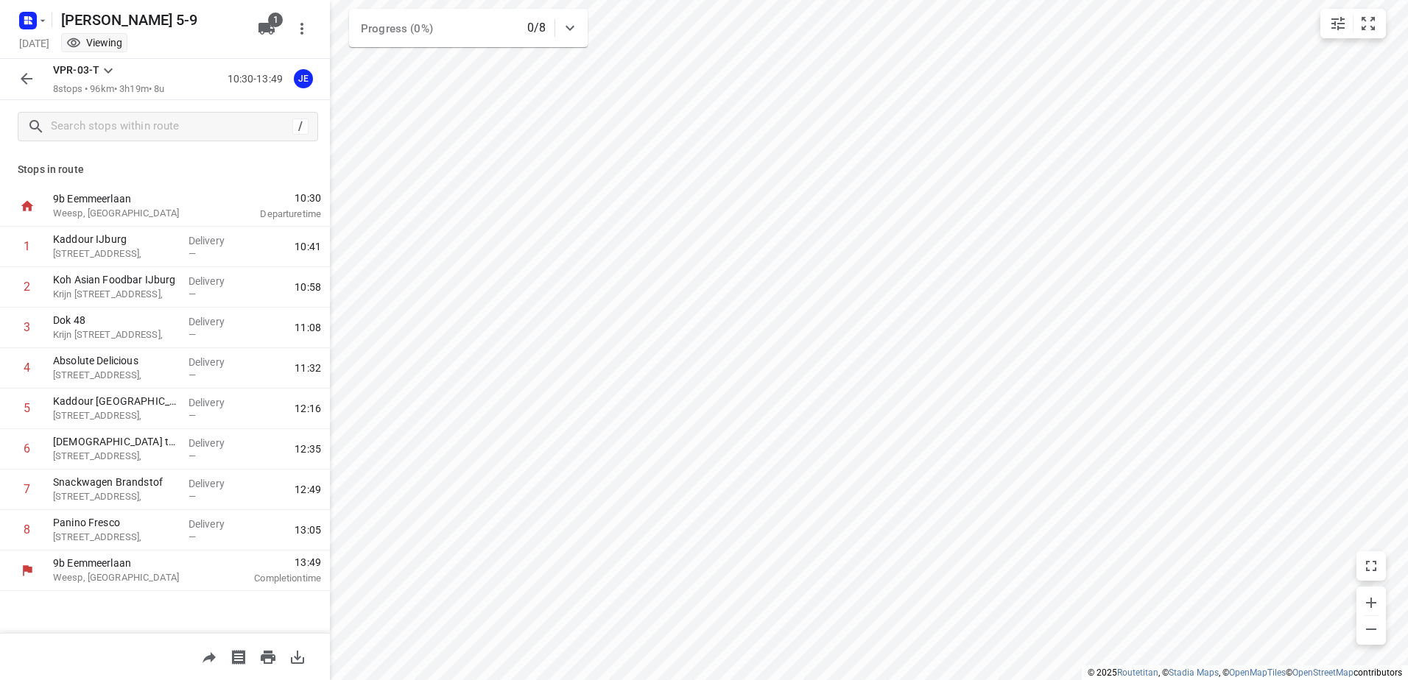
click at [29, 77] on icon "button" at bounding box center [27, 79] width 18 height 18
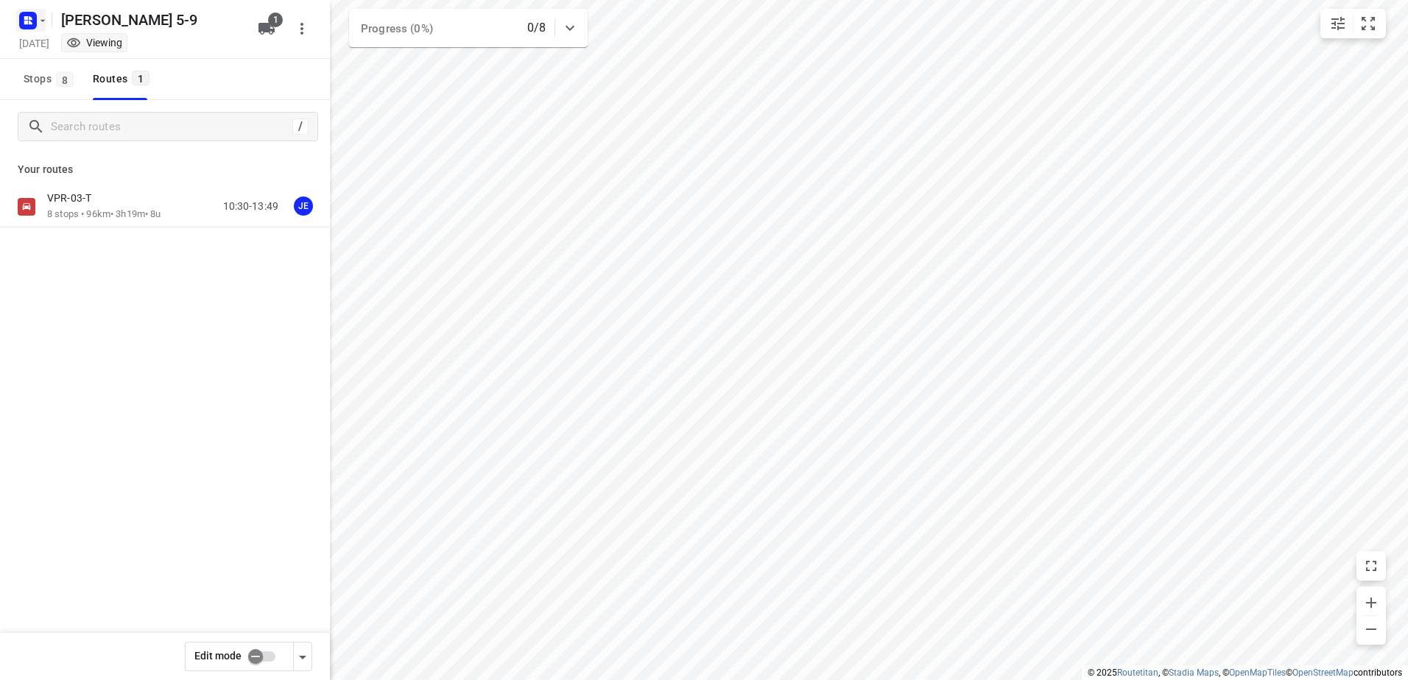
click at [43, 20] on icon "button" at bounding box center [43, 20] width 5 height 2
click at [71, 164] on div "Anis 5-9" at bounding box center [113, 166] width 169 height 12
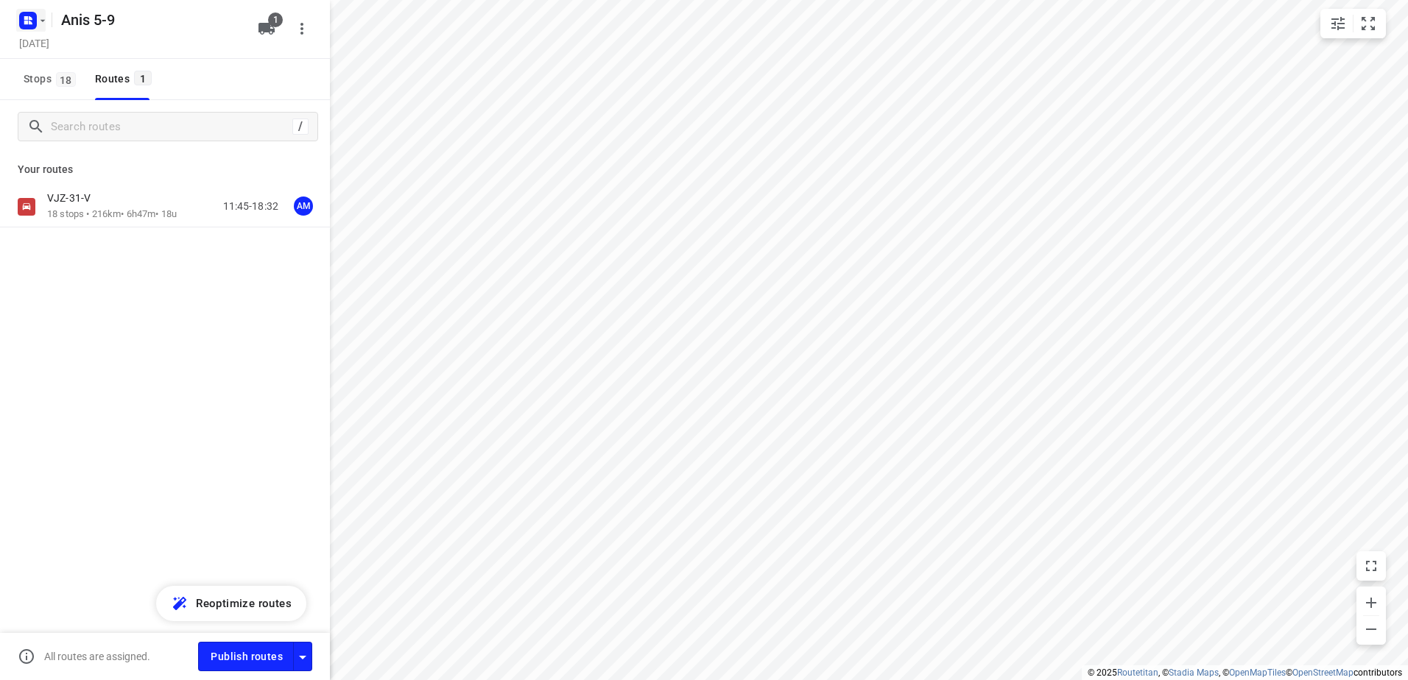
click at [40, 18] on icon "button" at bounding box center [43, 21] width 12 height 12
click at [68, 133] on div "Olivier 5-9" at bounding box center [113, 138] width 169 height 12
click at [101, 208] on p "11 stops • 121km • 3h42m • 11u" at bounding box center [112, 215] width 130 height 14
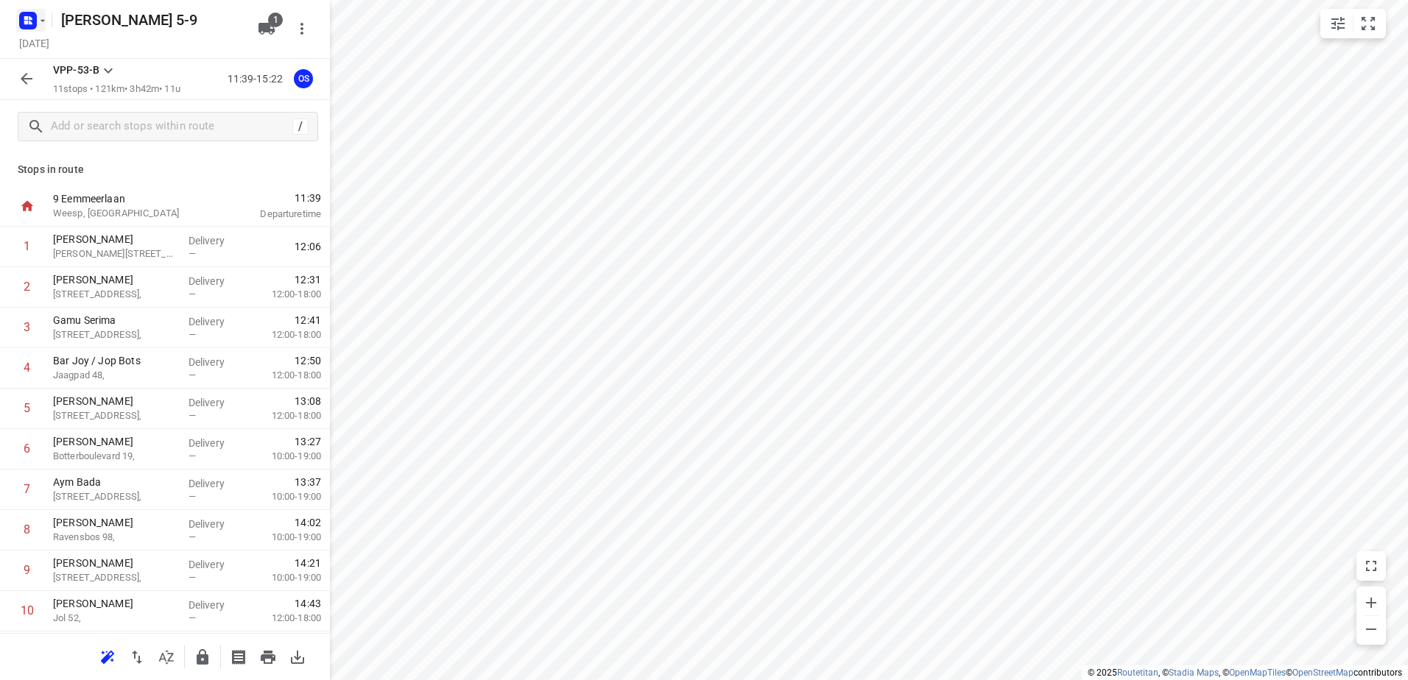
click at [44, 15] on icon "button" at bounding box center [43, 21] width 12 height 12
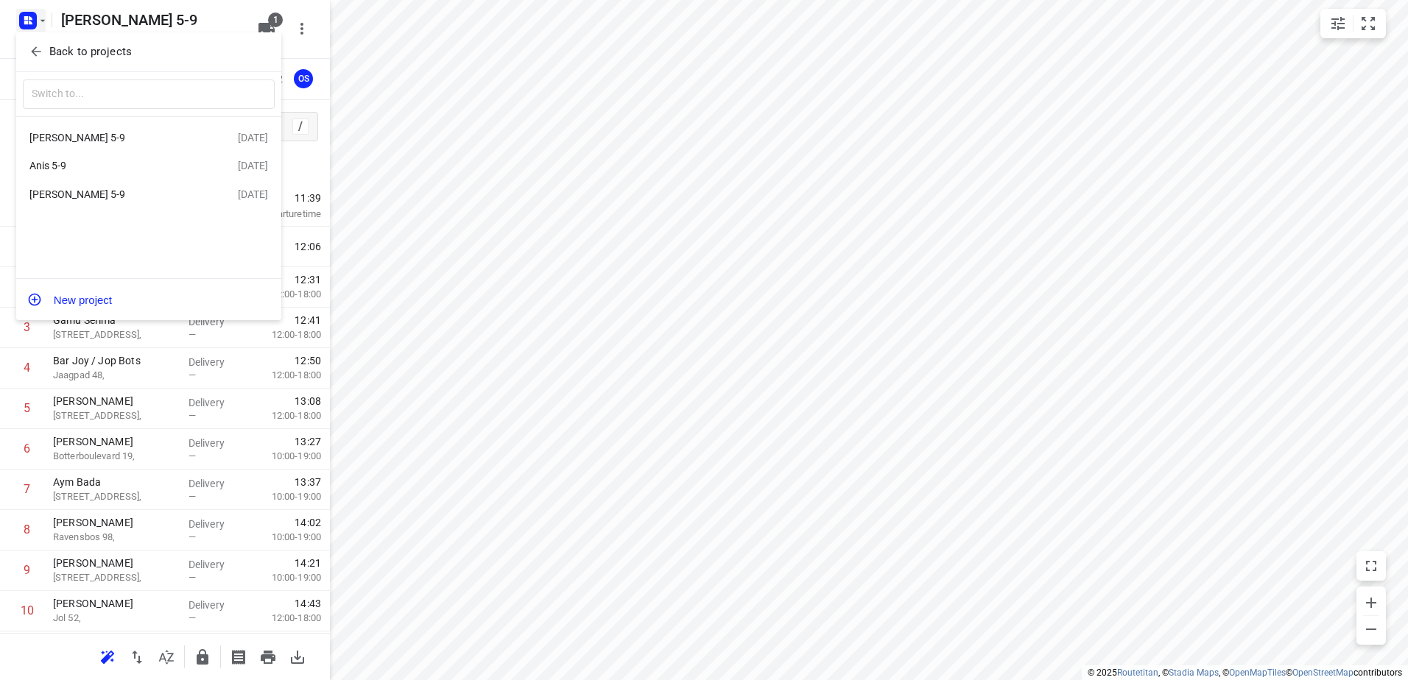
click at [61, 162] on div "Anis 5-9" at bounding box center [113, 166] width 169 height 12
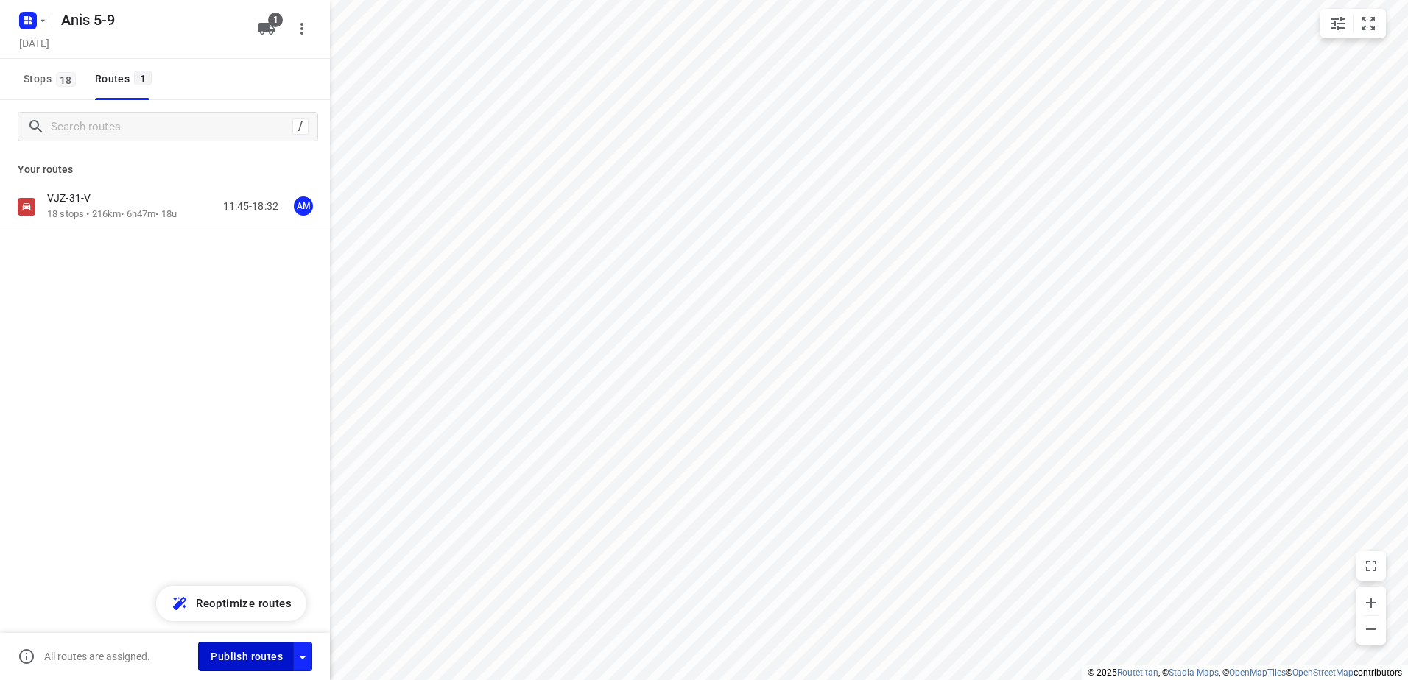
click at [249, 656] on span "Publish routes" at bounding box center [247, 657] width 72 height 18
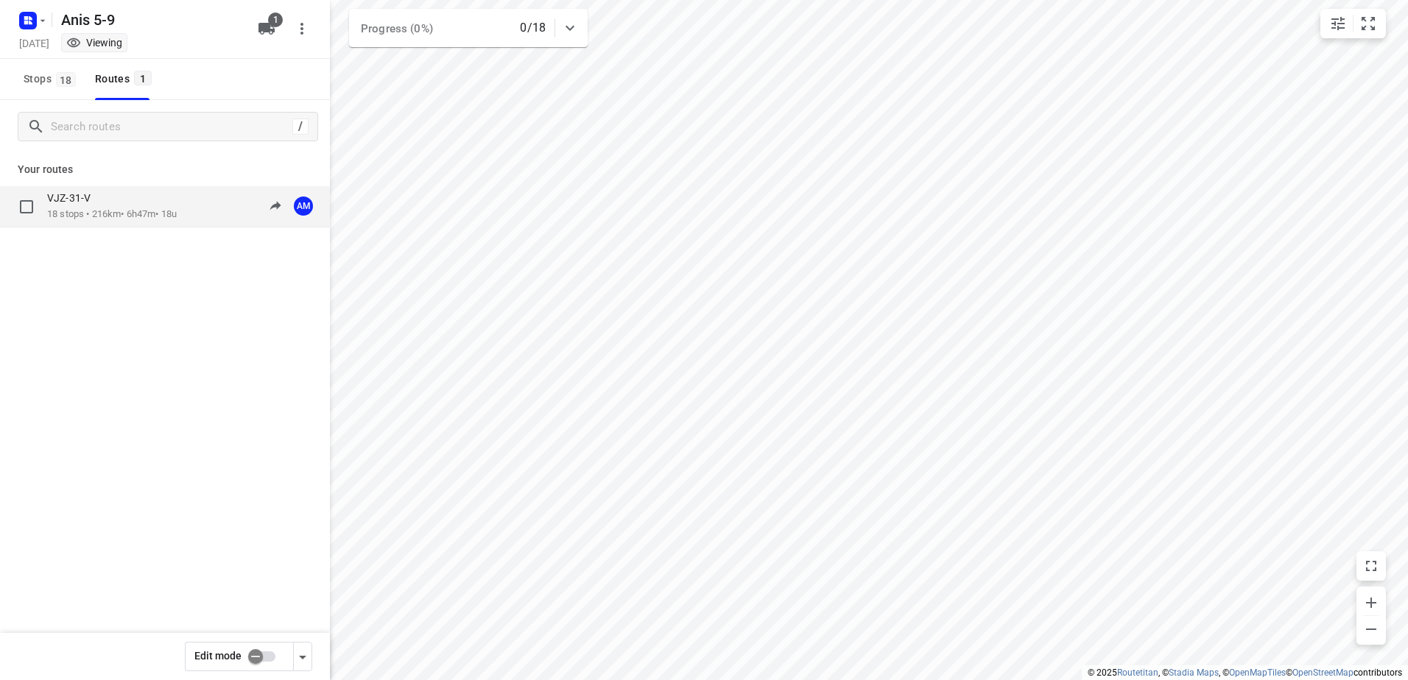
click at [141, 205] on div "VJZ-31-V" at bounding box center [112, 199] width 130 height 16
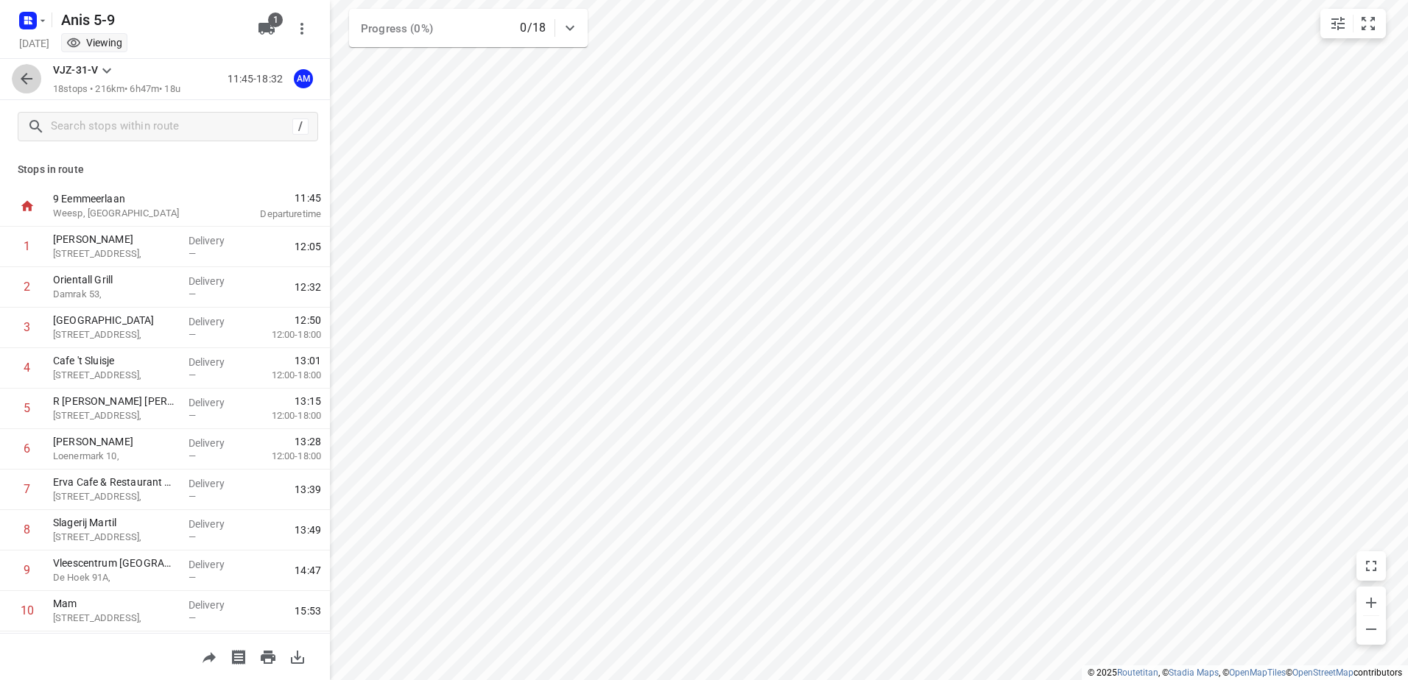
click at [21, 74] on icon "button" at bounding box center [27, 79] width 18 height 18
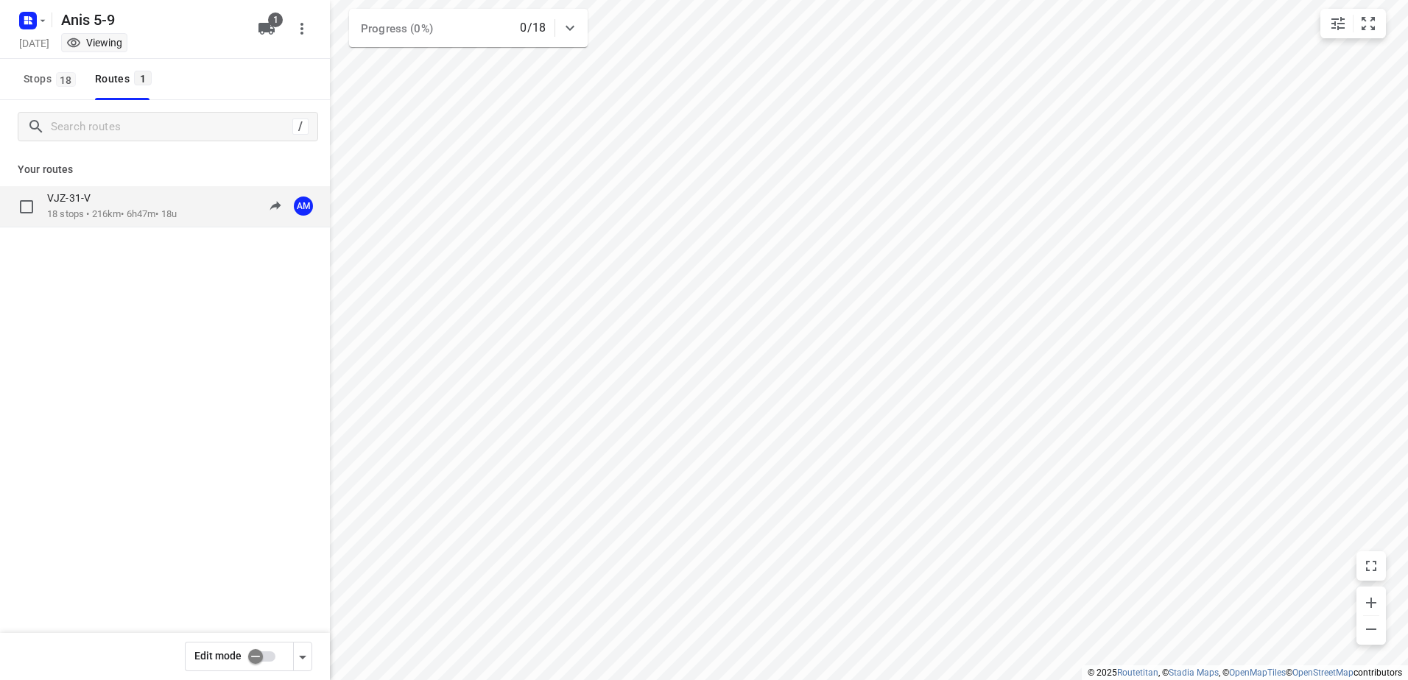
click at [86, 203] on p "VJZ-31-V" at bounding box center [73, 197] width 52 height 13
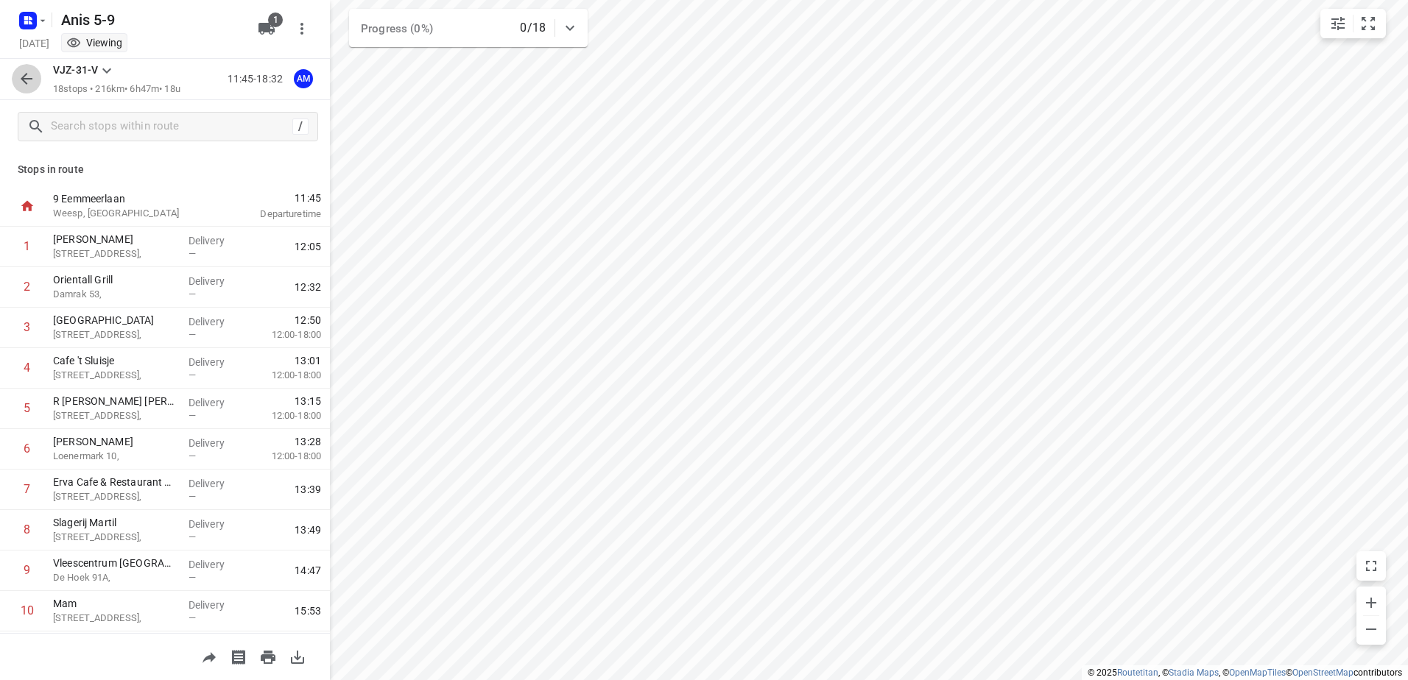
click at [24, 78] on icon "button" at bounding box center [27, 79] width 18 height 18
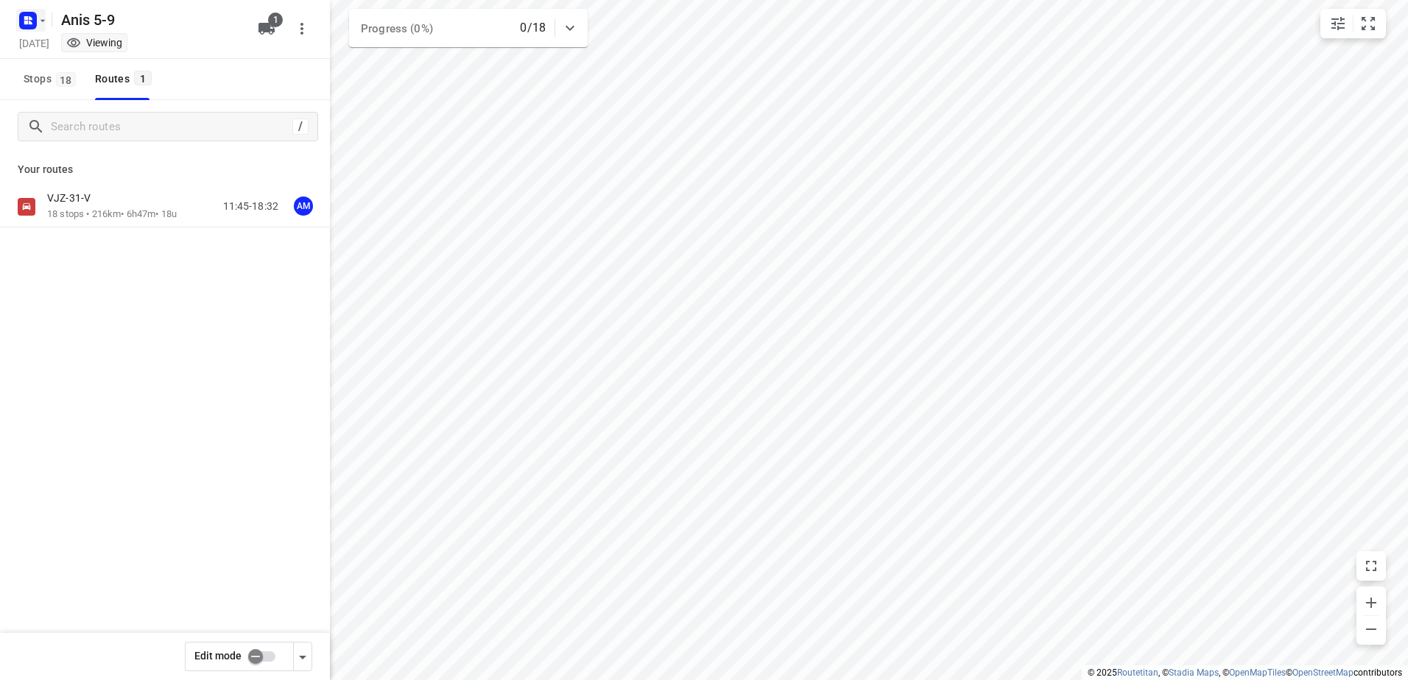
click at [38, 16] on icon "button" at bounding box center [43, 21] width 12 height 12
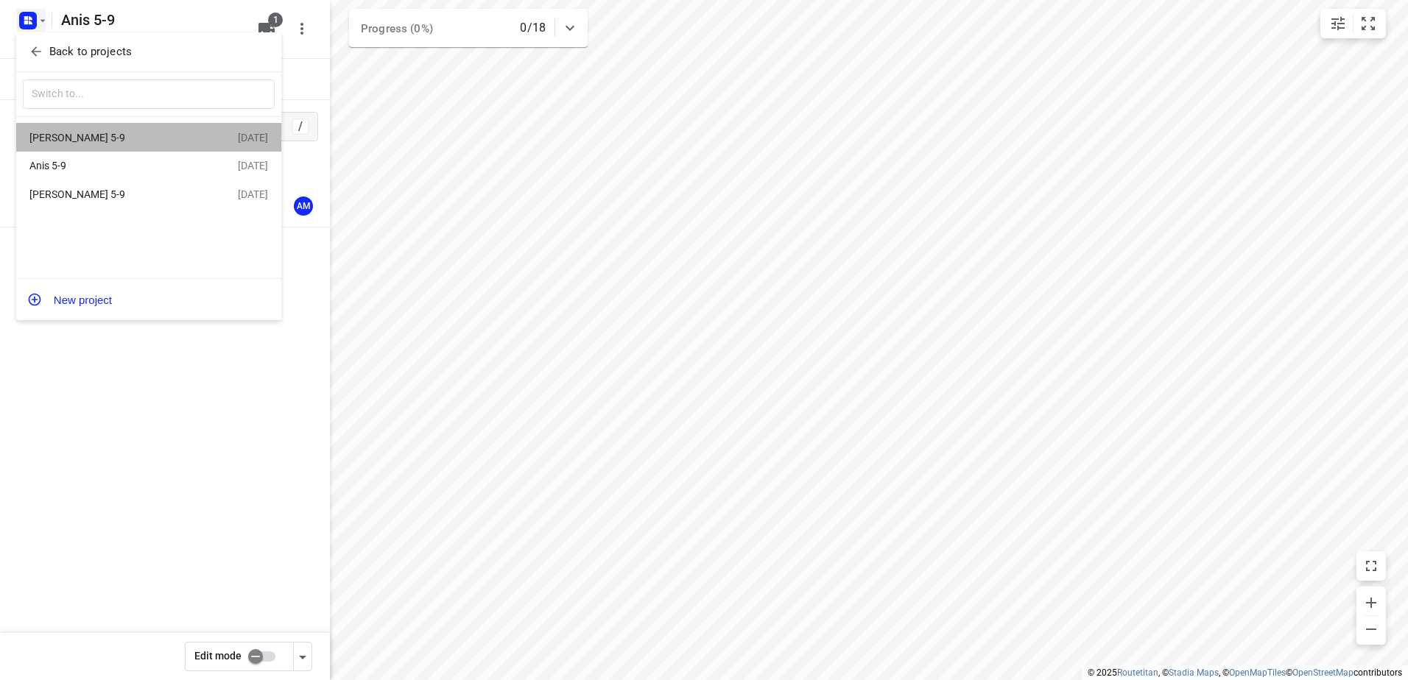
click at [66, 137] on div "Olivier 5-9" at bounding box center [113, 138] width 169 height 12
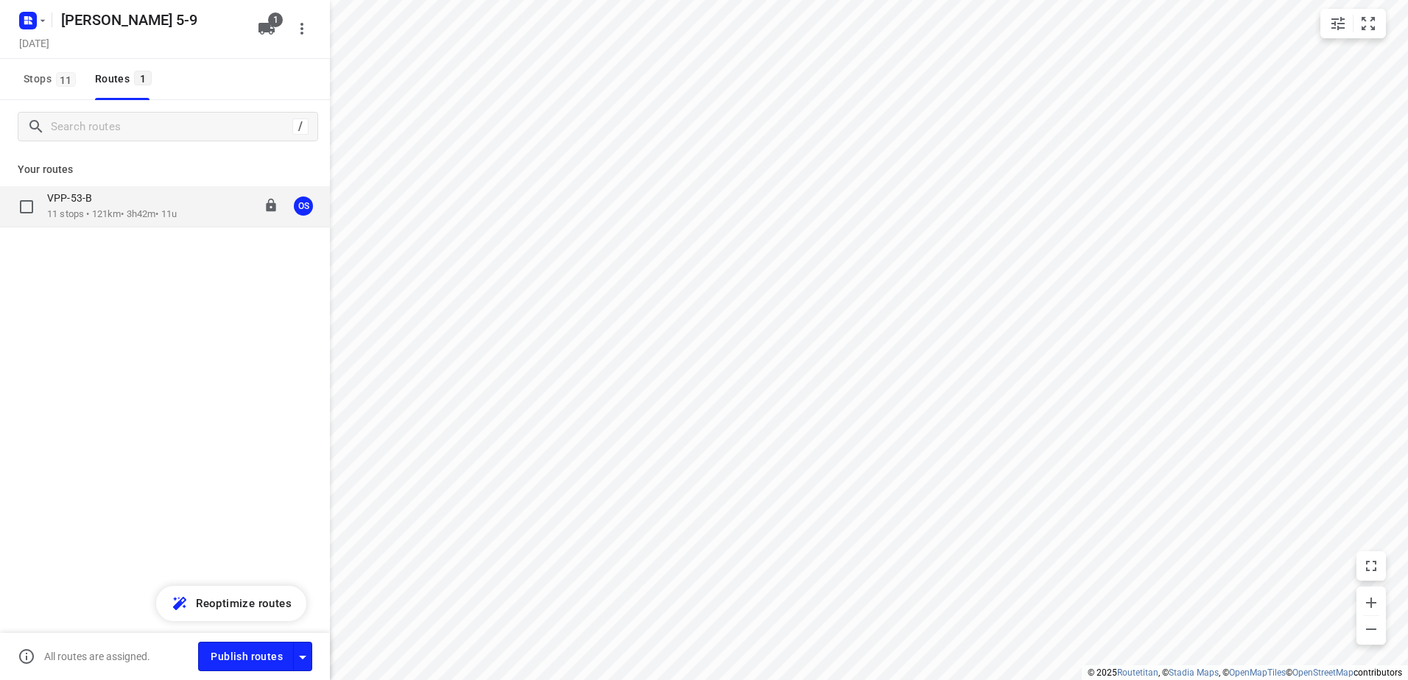
click at [113, 208] on p "11 stops • 121km • 3h42m • 11u" at bounding box center [112, 215] width 130 height 14
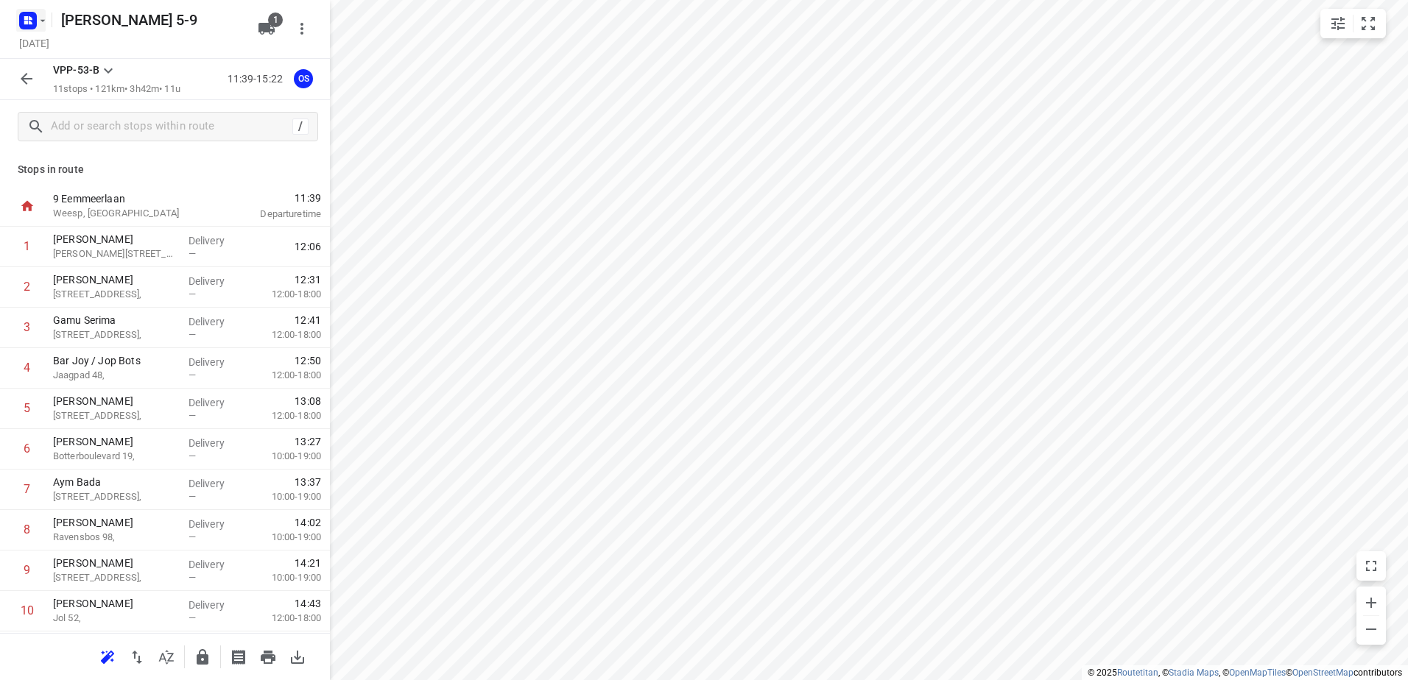
click at [43, 28] on button "button" at bounding box center [30, 21] width 29 height 24
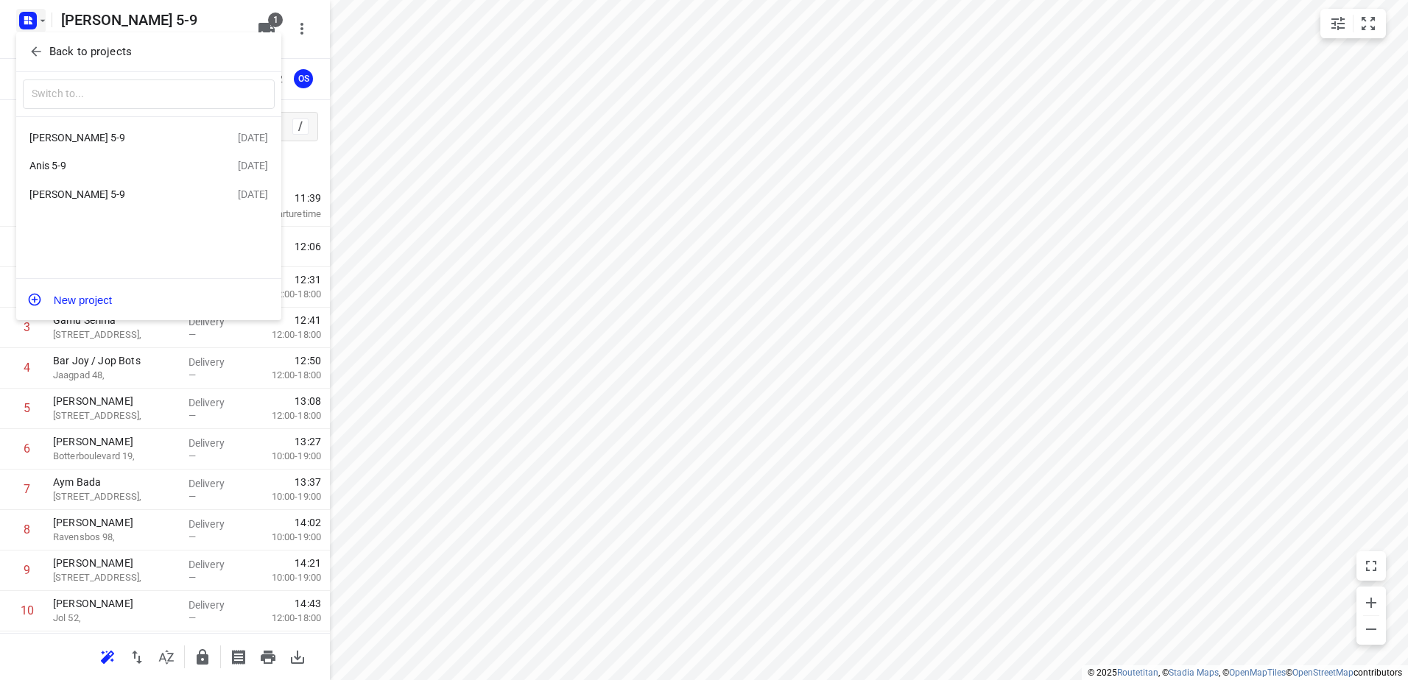
click at [57, 189] on div "Jeffrey 5-9" at bounding box center [133, 195] width 208 height 18
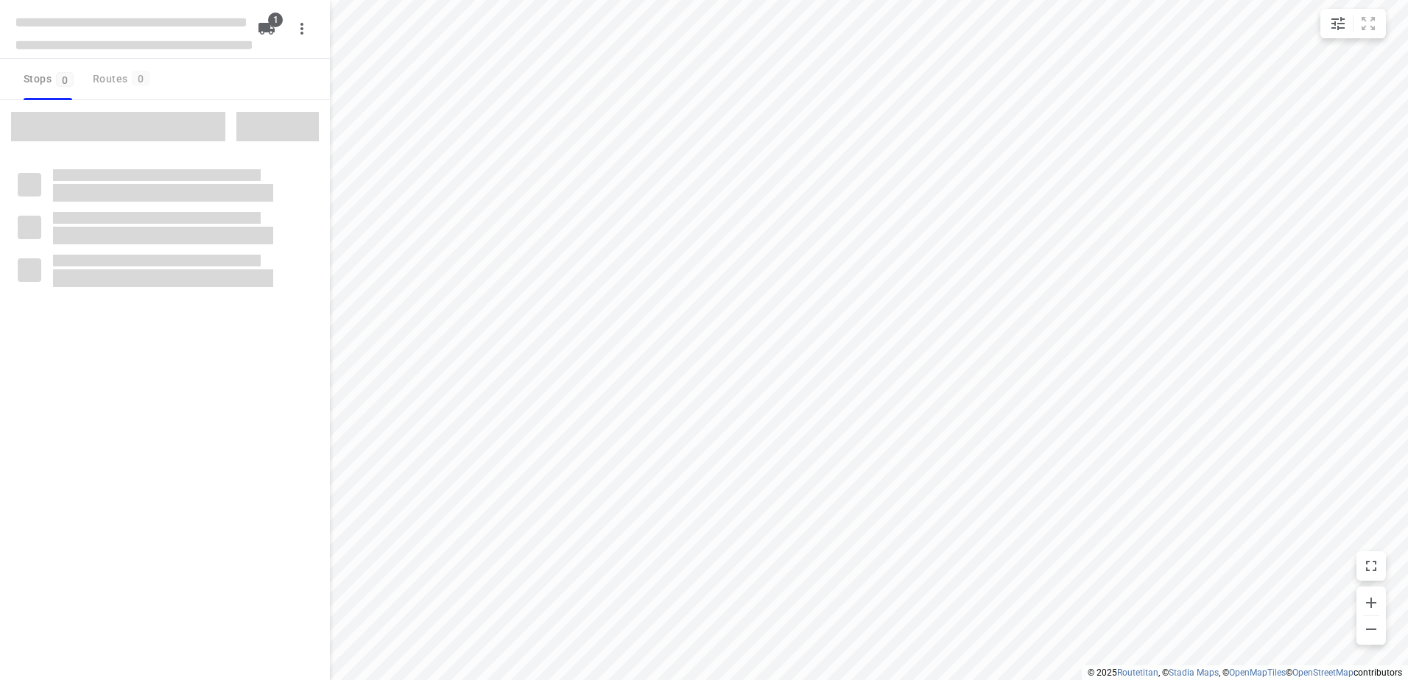
type input "distance"
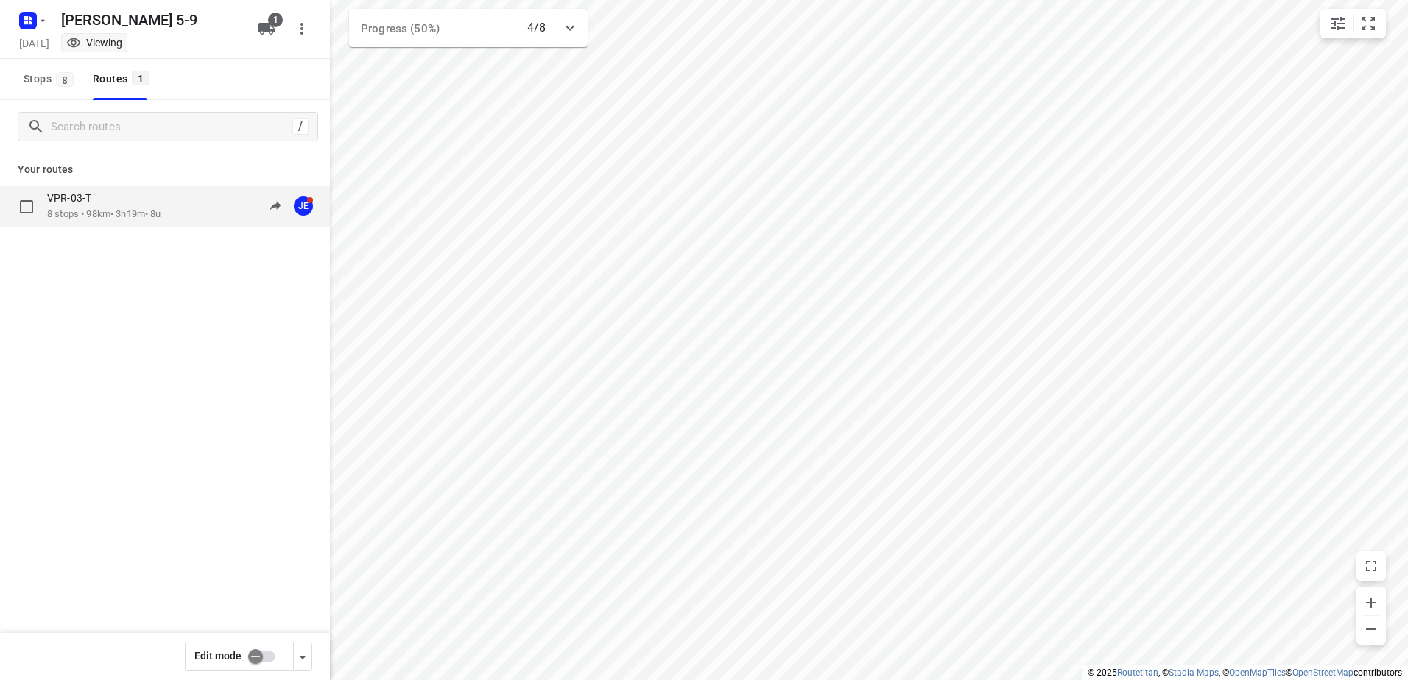
click at [91, 209] on p "8 stops • 98km • 3h19m • 8u" at bounding box center [104, 215] width 114 height 14
